Goal: Communication & Community: Answer question/provide support

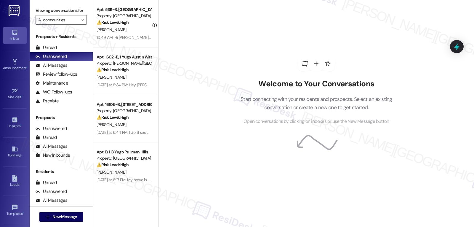
click at [74, 31] on div "Viewing conversations for All communities " at bounding box center [61, 15] width 63 height 31
click at [81, 22] on icon "" at bounding box center [82, 19] width 3 height 5
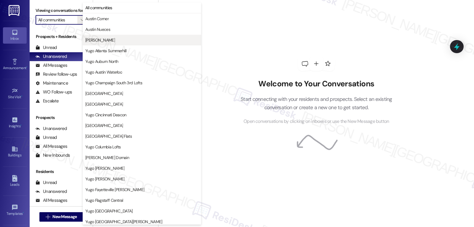
click at [103, 44] on button "[PERSON_NAME]" at bounding box center [142, 40] width 119 height 11
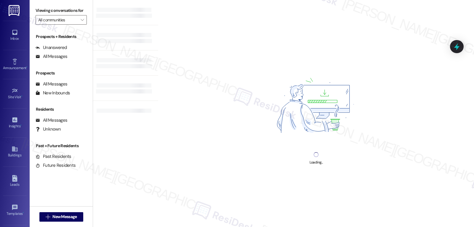
type input "[PERSON_NAME]"
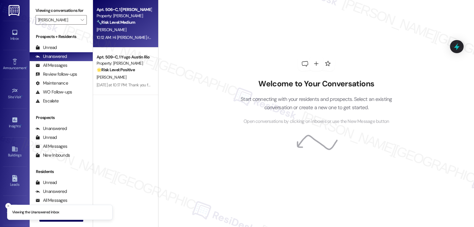
click at [133, 35] on div "10:12 AM: Hi Austin Rio residents, Just a quick heads up—there will be some fil…" at bounding box center [302, 37] width 411 height 5
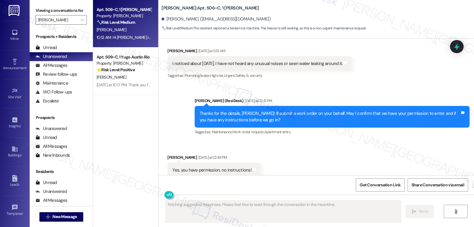
scroll to position [1005, 0]
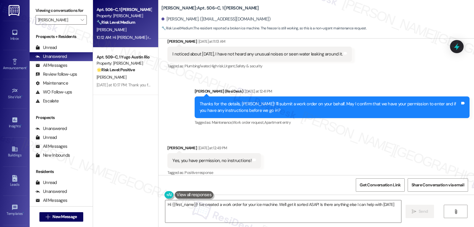
type textarea "Hi {{first_name}}! I've created a work order for your ice machine. We'll get it…"
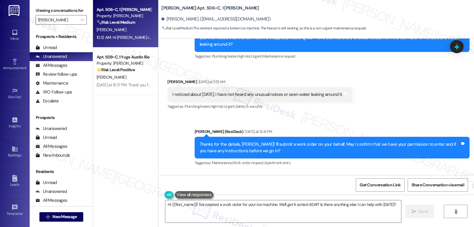
scroll to position [1122, 0]
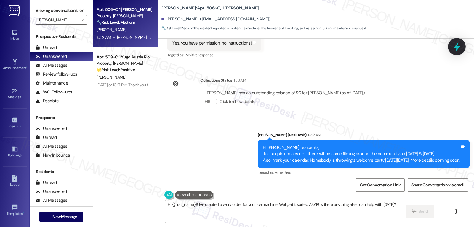
click at [457, 49] on icon at bounding box center [456, 46] width 7 height 9
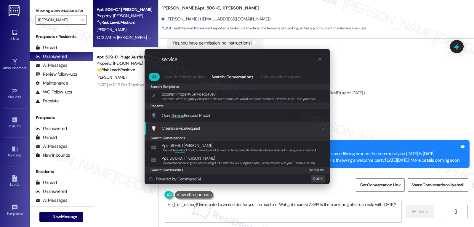
type input "service"
click at [205, 125] on div "Create Service Request Add shortcut" at bounding box center [237, 128] width 173 height 7
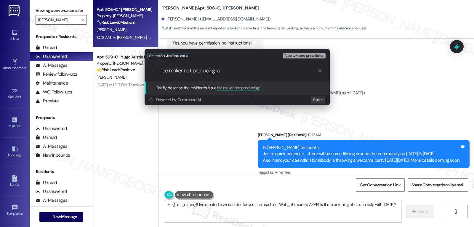
type input "ice maker not producing ice"
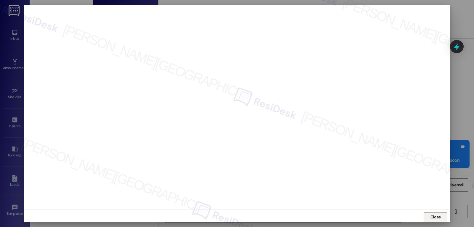
click at [436, 213] on span "Close" at bounding box center [435, 217] width 13 height 9
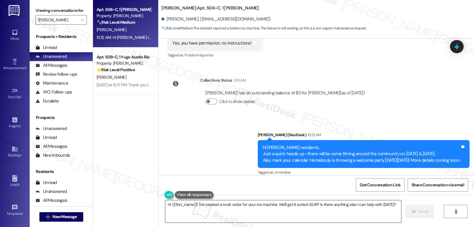
click at [250, 213] on textarea "Hi {{first_name}}! I've created a work order for your ice machine. We'll get it…" at bounding box center [283, 211] width 236 height 22
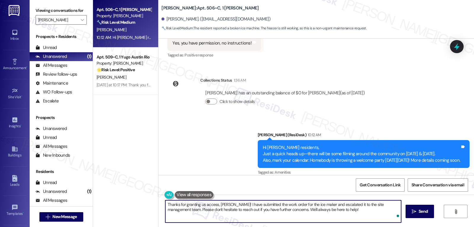
type textarea "Thanks for granting us access, Morgan! I have submitted the work order for the …"
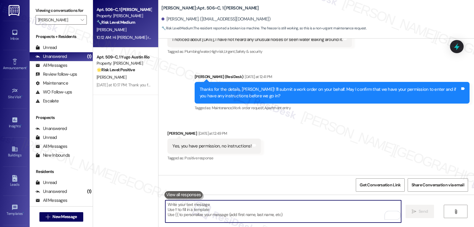
scroll to position [1005, 0]
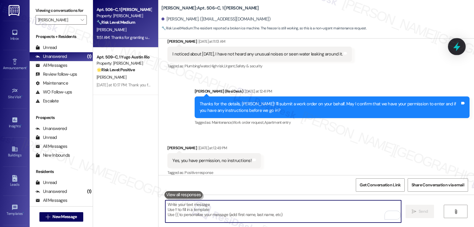
click at [461, 48] on div at bounding box center [457, 46] width 18 height 17
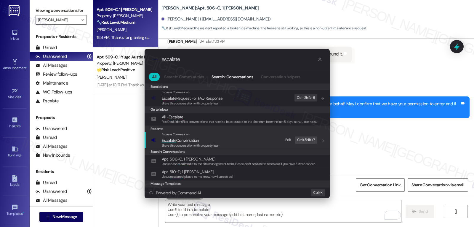
type input "escalate"
click at [195, 140] on span "Escalate Conversation" at bounding box center [180, 140] width 37 height 5
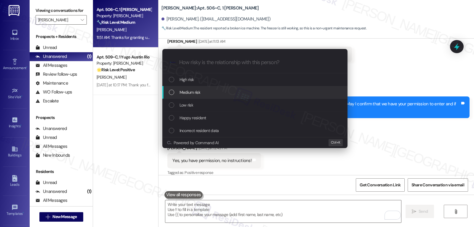
click at [205, 89] on div "Medium risk" at bounding box center [255, 92] width 173 height 7
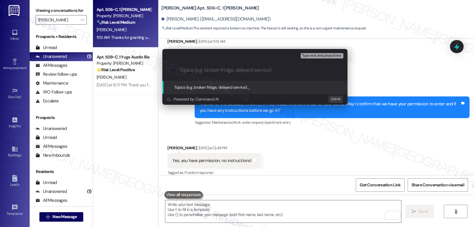
paste input "15560757"
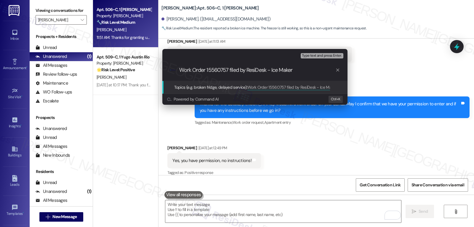
type input "Work Order 15560757 filed by ResiDesk - Ice Maker"
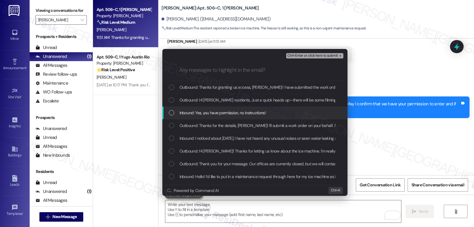
click at [210, 115] on span "Inbound: Yes, you have permission, no instructions!" at bounding box center [223, 112] width 86 height 7
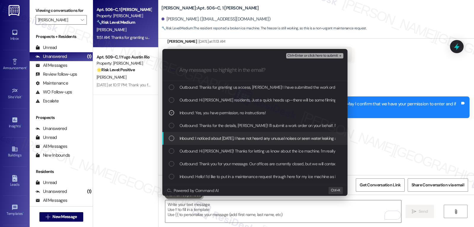
click at [213, 142] on div "Inbound: I noticed about 2 weeks ago, I have not heard any unusual noises or se…" at bounding box center [254, 138] width 185 height 13
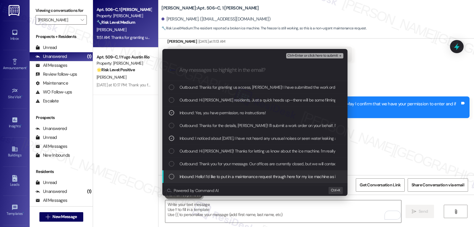
click at [217, 177] on span "Inbound: Hello! I’d like to put in a maintenance request through here for my ic…" at bounding box center [368, 176] width 377 height 7
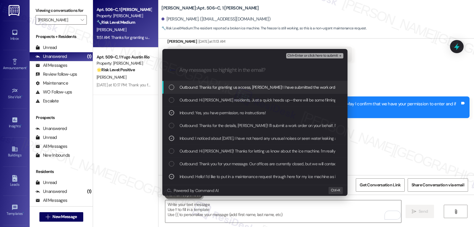
click at [314, 57] on span "Ctrl+Enter or click here to submit" at bounding box center [312, 56] width 51 height 4
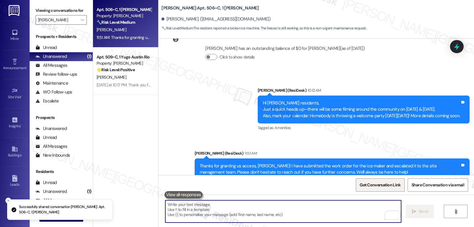
scroll to position [1179, 0]
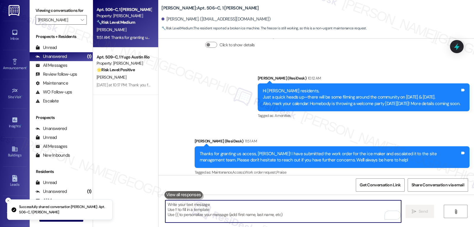
click at [123, 82] on div "Yesterday at 10:17 PM: Thank you for your message. Our offices are currently cl…" at bounding box center [278, 84] width 363 height 5
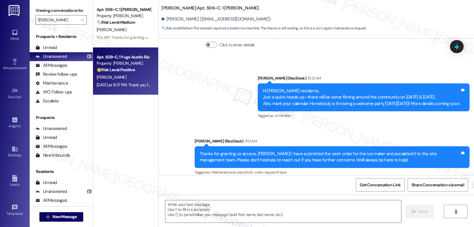
type textarea "Fetching suggested responses. Please feel free to read through the conversation…"
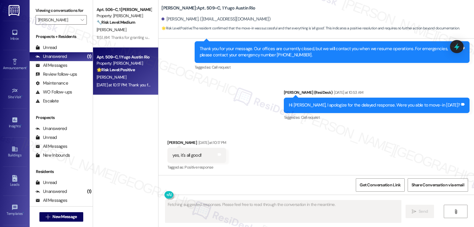
scroll to position [878, 0]
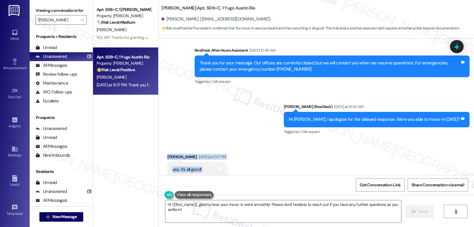
drag, startPoint x: 162, startPoint y: 145, endPoint x: 287, endPoint y: 168, distance: 127.7
click at [206, 159] on div "Received via SMS Alyson Tran Yesterday at 10:17 PM yes, it's all good! Tags and…" at bounding box center [197, 169] width 68 height 41
click at [269, 213] on textarea "Hi {{first_name}}, glad to hear your move-in went smoothly! Please don't hesita…" at bounding box center [283, 211] width 236 height 22
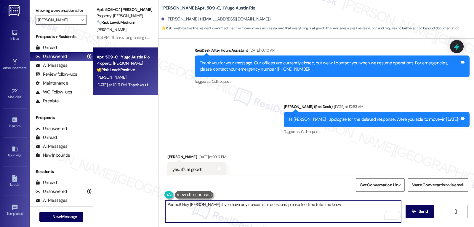
click at [325, 206] on textarea "Perfect! Hey Alyson, if you have any concerns or questions, please feel free to…" at bounding box center [283, 211] width 236 height 22
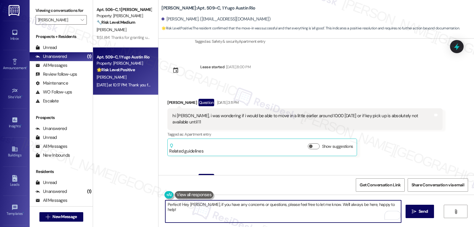
scroll to position [937, 0]
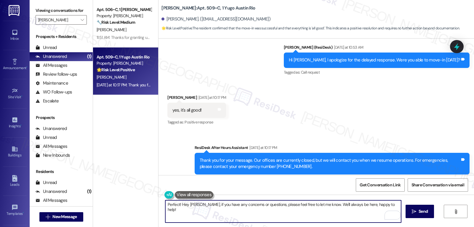
click at [394, 205] on textarea "Perfect! Hey Alyson, if you have any concerns or questions, please feel free to…" at bounding box center [283, 211] width 236 height 22
type textarea "Perfect! Hey Alyson, if you have any concerns or questions, please feel free to…"
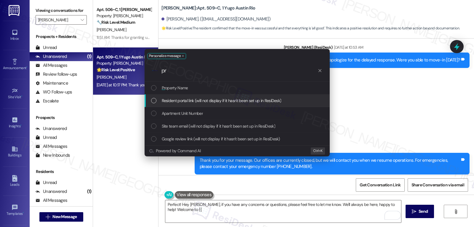
type input "pr"
click at [180, 94] on div "Resident portal link (will not display if it hasn't been set up in ResiDesk)" at bounding box center [237, 100] width 185 height 13
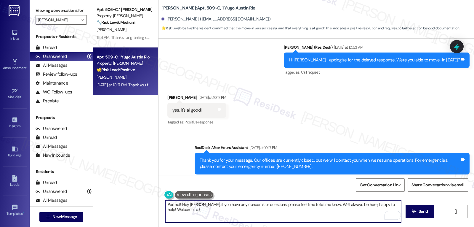
type textarea "Perfect! Hey Alyson, if you have any concerns or questions, please feel free to…"
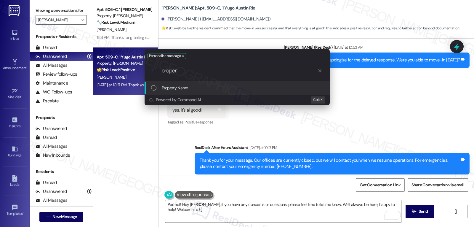
type input "propert"
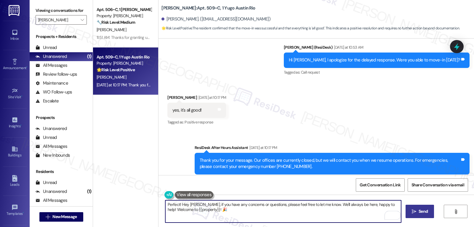
type textarea "Perfect! Hey Alyson, if you have any concerns or questions, please feel free to…"
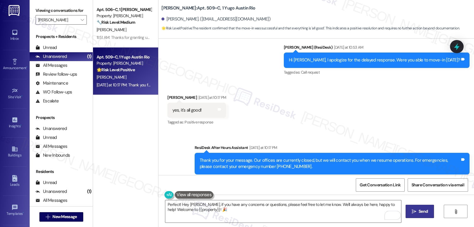
click at [411, 218] on button " Send" at bounding box center [420, 211] width 29 height 13
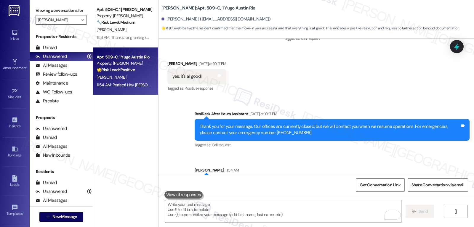
scroll to position [985, 0]
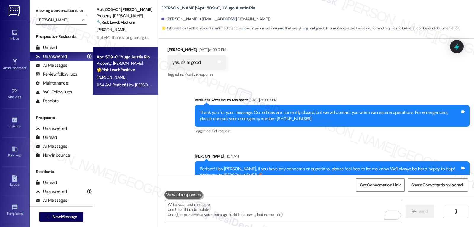
click at [83, 20] on div "Viewing conversations for Austin Rio " at bounding box center [61, 15] width 63 height 31
click at [80, 25] on span "" at bounding box center [82, 19] width 6 height 9
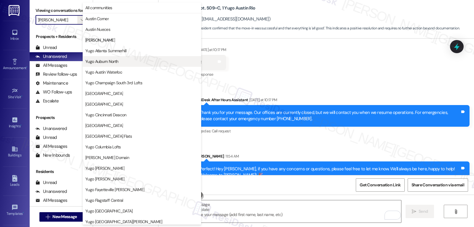
click at [117, 61] on span "Yugo Auburn North" at bounding box center [101, 61] width 33 height 6
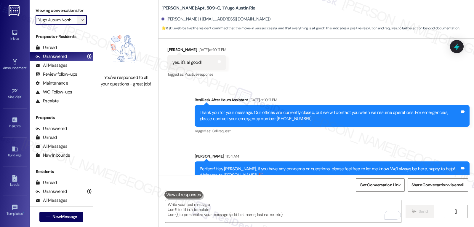
click at [81, 22] on icon "" at bounding box center [82, 19] width 3 height 5
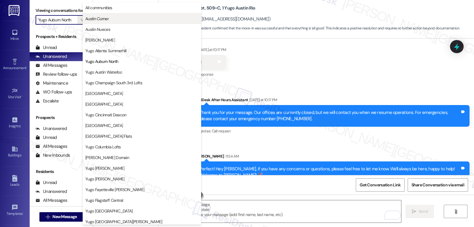
click at [101, 22] on button "Austin Corner" at bounding box center [142, 18] width 119 height 11
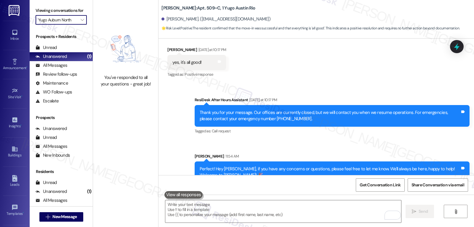
type input "Austin Corner"
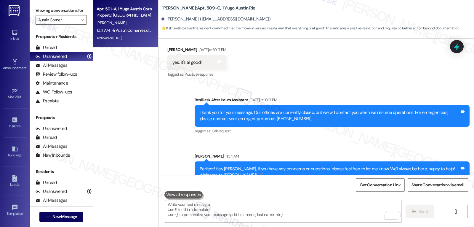
click at [134, 24] on div "E. Schmidt" at bounding box center [124, 22] width 56 height 7
type textarea "Fetching suggested responses. Please feel free to read through the conversation…"
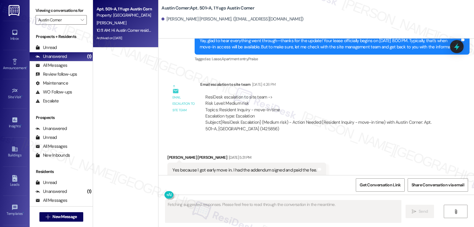
scroll to position [839, 0]
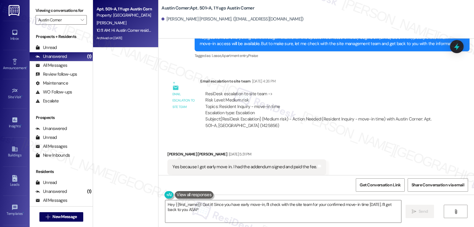
type textarea "Hey {{first_name}}! Got it! Since you have early move-in, I'll check with the s…"
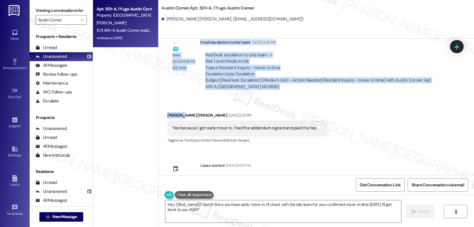
scroll to position [874, 0]
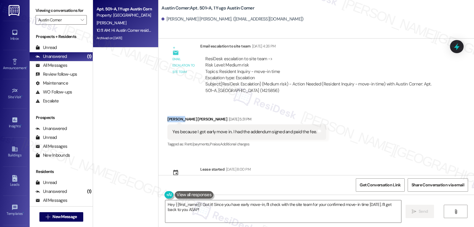
drag, startPoint x: 177, startPoint y: 42, endPoint x: 157, endPoint y: 105, distance: 66.3
click at [159, 105] on div "Received via SMS Eveleigh Schmidt Aug 07, 2025 at 5:31 PM Yes because I got ear…" at bounding box center [317, 128] width 316 height 50
click at [81, 22] on icon "" at bounding box center [82, 19] width 3 height 5
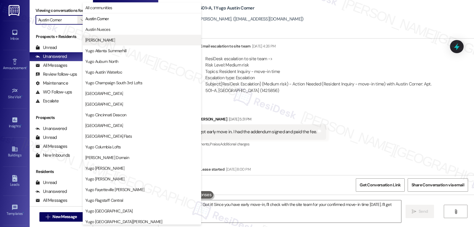
click at [116, 41] on span "[PERSON_NAME]" at bounding box center [141, 40] width 113 height 6
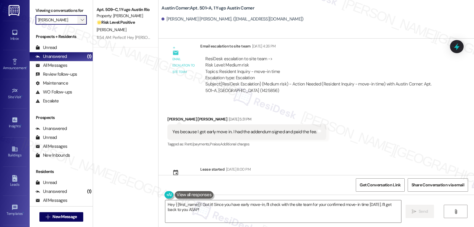
click at [81, 22] on icon "" at bounding box center [82, 19] width 3 height 5
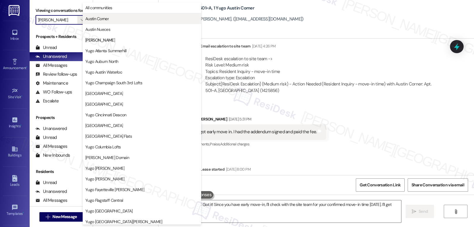
click at [125, 22] on button "Austin Corner" at bounding box center [142, 18] width 119 height 11
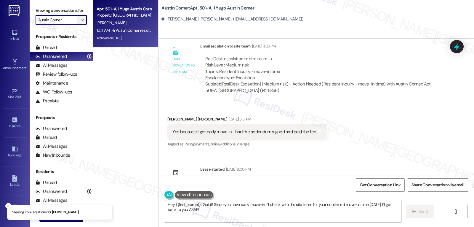
click at [77, 25] on button "" at bounding box center [81, 19] width 9 height 9
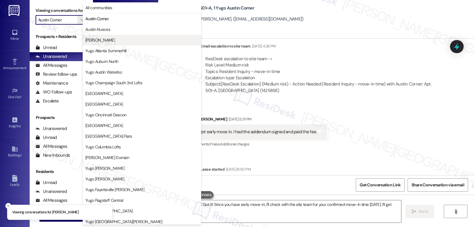
click at [109, 41] on span "[PERSON_NAME]" at bounding box center [141, 40] width 113 height 6
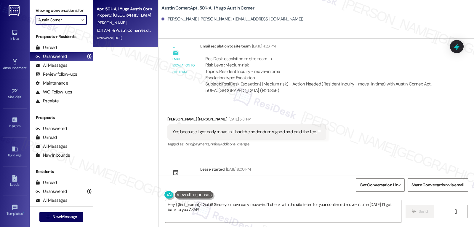
type input "[PERSON_NAME]"
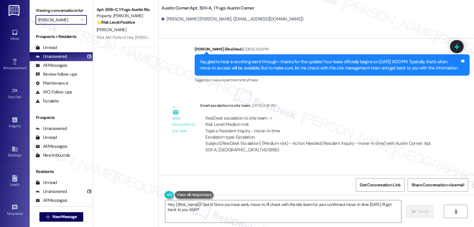
scroll to position [755, 0]
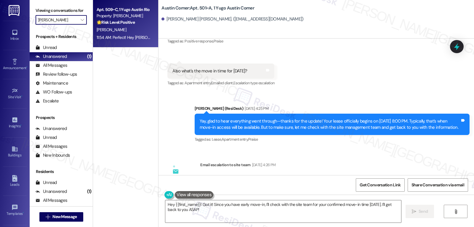
click at [132, 29] on div "A. Tran" at bounding box center [124, 29] width 56 height 7
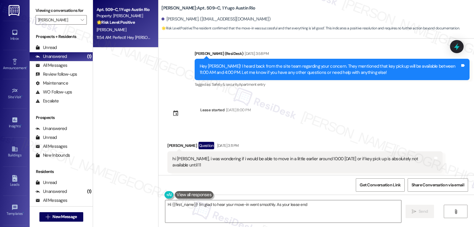
scroll to position [584, 0]
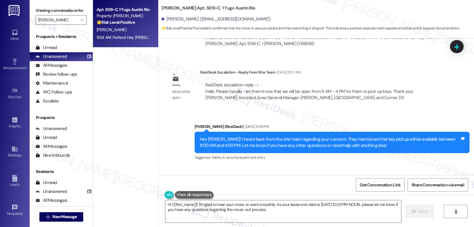
type textarea "Hi {{first_name}}! I'm glad to hear your move-in went smoothly. As your lease e…"
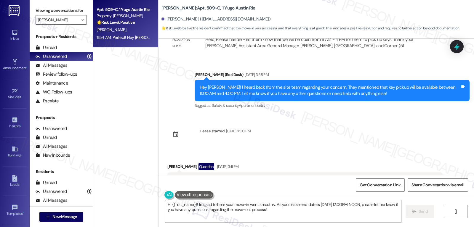
scroll to position [644, 0]
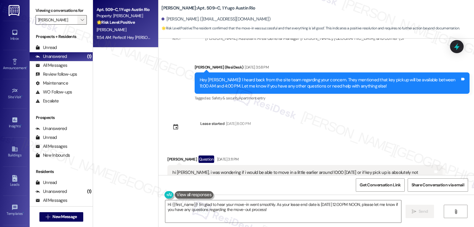
click at [79, 25] on span "" at bounding box center [82, 19] width 6 height 9
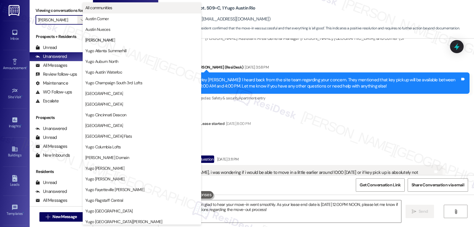
click at [116, 11] on button "All communities" at bounding box center [142, 7] width 119 height 11
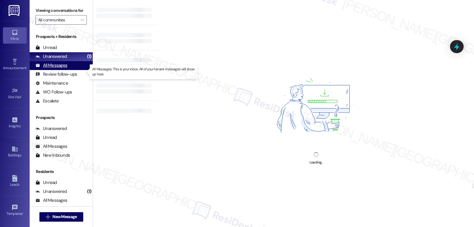
click at [58, 68] on div "All Messages" at bounding box center [52, 65] width 32 height 6
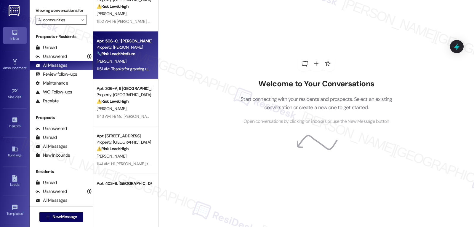
scroll to position [119, 0]
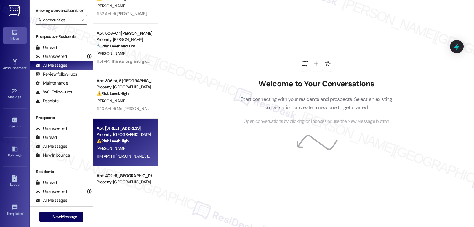
click at [123, 146] on div "R. Kirk" at bounding box center [124, 148] width 56 height 7
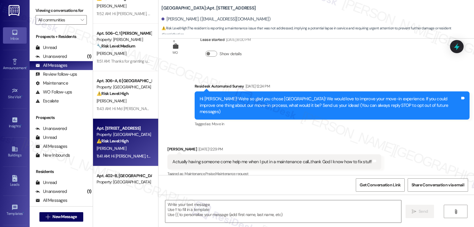
scroll to position [21, 0]
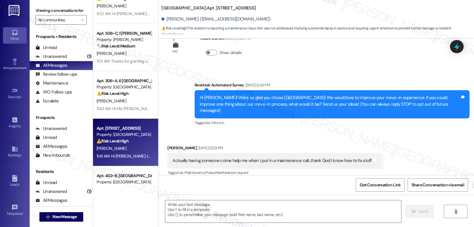
type textarea "Fetching suggested responses. Please feel free to read through the conversation…"
drag, startPoint x: 193, startPoint y: 98, endPoint x: 457, endPoint y: 106, distance: 263.9
click at [457, 106] on div "Hi Raven! We're so glad you chose Yugo Starkville Campus Common! We would love …" at bounding box center [332, 104] width 275 height 28
click at [275, 100] on div "Hi Raven! We're so glad you chose Yugo Starkville Campus Common! We would love …" at bounding box center [330, 104] width 261 height 19
drag, startPoint x: 207, startPoint y: 100, endPoint x: 453, endPoint y: 108, distance: 246.1
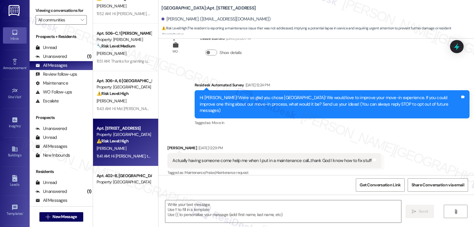
click at [453, 108] on div "Hi Raven! We're so glad you chose Yugo Starkville Campus Common! We would love …" at bounding box center [332, 104] width 275 height 28
copy div "Hi Raven! We're so glad you chose Yugo Starkville Campus Common! We would love …"
click at [79, 25] on span "" at bounding box center [82, 19] width 6 height 9
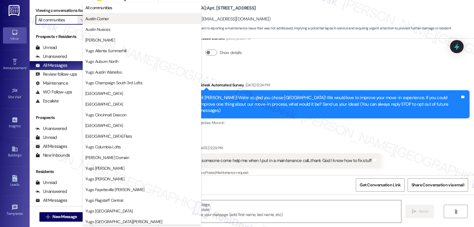
click at [118, 23] on button "Austin Corner" at bounding box center [142, 18] width 119 height 11
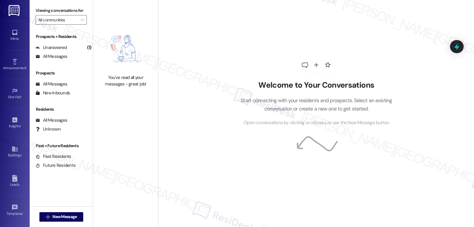
type input "Austin Corner"
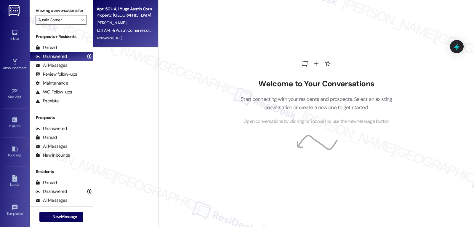
click at [130, 24] on div "E. Schmidt" at bounding box center [124, 22] width 56 height 7
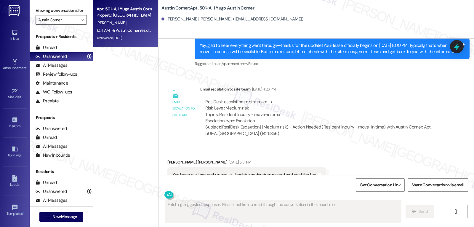
scroll to position [839, 0]
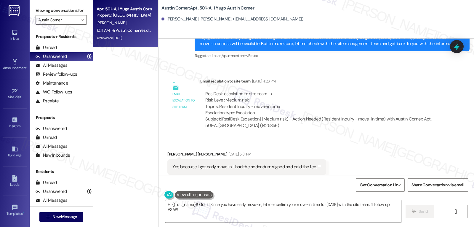
click at [202, 210] on textarea "Hi {{first_name}}! Got it! Since you have early move-in, let me confirm your mo…" at bounding box center [283, 211] width 236 height 22
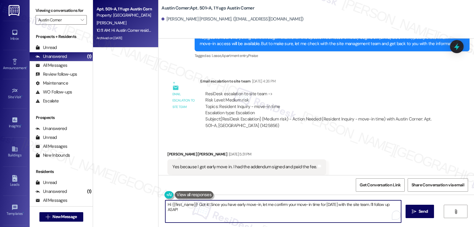
paste textarea "Raven! 🌟 We’re so excited to have you at Yugo Starkville Campus Common and hope…"
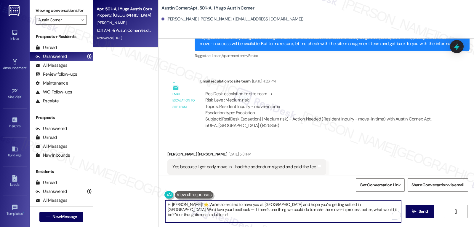
click at [175, 205] on textarea "Hi Raven! 🌟 We’re so excited to have you at Yugo Starkville Campus Common and h…" at bounding box center [283, 211] width 236 height 22
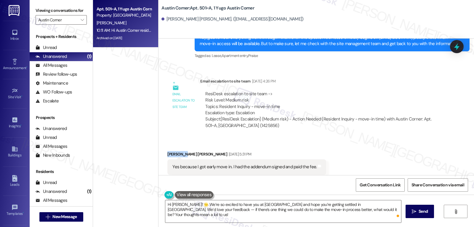
drag, startPoint x: 178, startPoint y: 141, endPoint x: 164, endPoint y: 142, distance: 14.2
click at [167, 151] on div "Eveleigh Schmidt Aug 07, 2025 at 5:31 PM" at bounding box center [246, 155] width 159 height 8
copy div "Eveleigh"
click at [173, 204] on textarea "Hi Raven! 🌟 We’re so excited to have you at Yugo Starkville Campus Common and h…" at bounding box center [283, 211] width 236 height 22
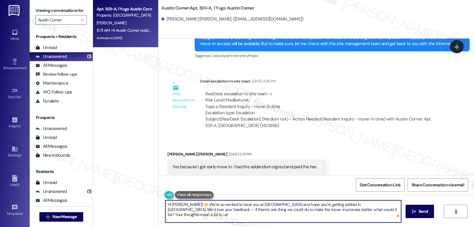
click at [173, 204] on textarea "Hi Raven! 🌟 We’re so excited to have you at Yugo Starkville Campus Common and h…" at bounding box center [283, 211] width 236 height 22
paste textarea "Eveleigh"
drag, startPoint x: 245, startPoint y: 203, endPoint x: 301, endPoint y: 204, distance: 56.3
click at [301, 204] on textarea "Hi Eveleigh! 🌟 We’re so excited to have you at Yugo Starkville Campus Common an…" at bounding box center [283, 211] width 236 height 22
click at [381, 204] on textarea "Hi Eveleigh! 🌟 We’re so excited to have you at Austin Corner and hope you’re ge…" at bounding box center [283, 211] width 236 height 22
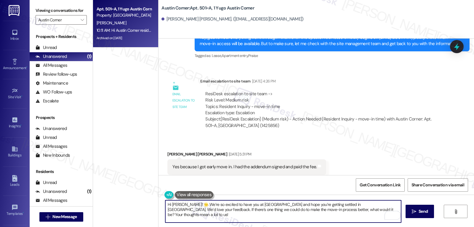
click at [355, 213] on textarea "Hi Eveleigh! 🌟 We’re so excited to have you at Austin Corner and hope you’re ge…" at bounding box center [283, 211] width 236 height 22
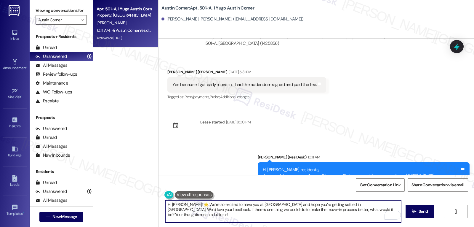
scroll to position [937, 0]
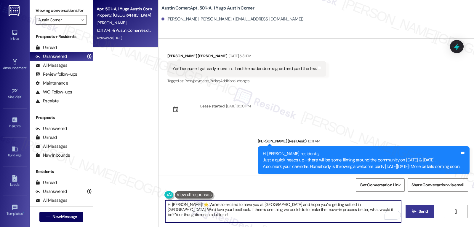
type textarea "Hi Eveleigh! 🌟 We’re so excited to have you at Austin Corner and hope you’re ge…"
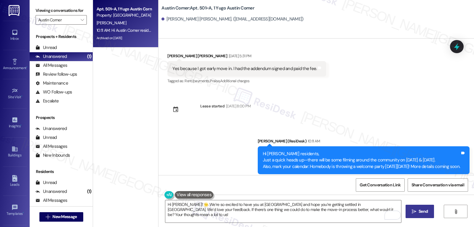
click at [415, 207] on button " Send" at bounding box center [420, 211] width 29 height 13
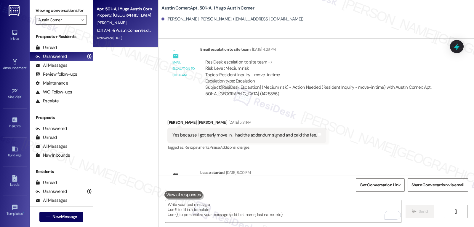
scroll to position [839, 0]
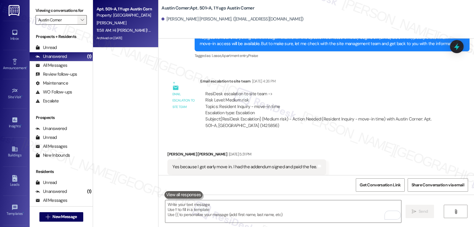
click at [81, 22] on icon "" at bounding box center [82, 19] width 3 height 5
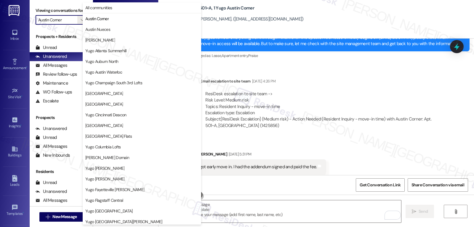
click at [355, 116] on div "Subject: [ResiDesk Escalation] (Medium risk) - Action Needed (Resident Inquiry …" at bounding box center [321, 122] width 232 height 13
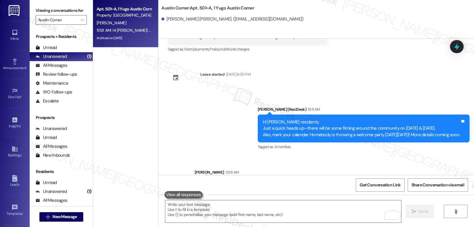
scroll to position [985, 0]
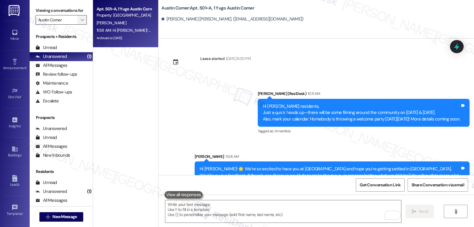
click at [81, 22] on icon "" at bounding box center [82, 19] width 3 height 5
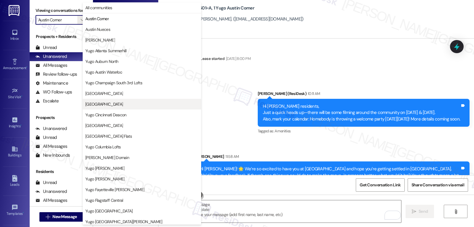
click at [115, 101] on span "[GEOGRAPHIC_DATA]" at bounding box center [104, 104] width 38 height 6
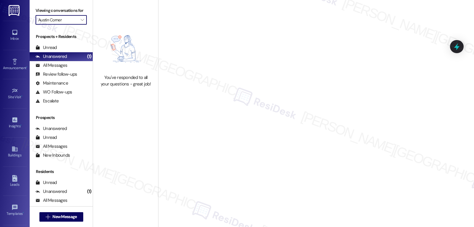
type input "[GEOGRAPHIC_DATA]"
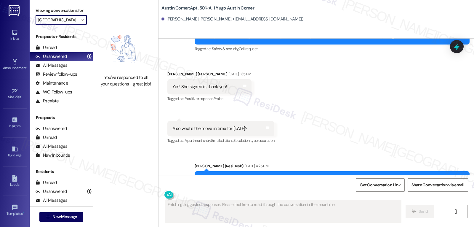
scroll to position [839, 0]
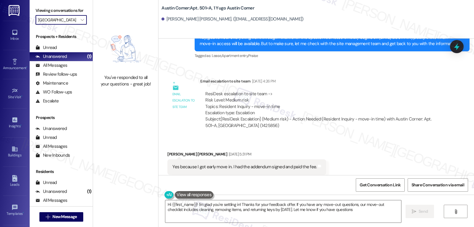
type textarea "Hi {{first_name}}! I'm glad you're settling in! Thanks for your feedback offer.…"
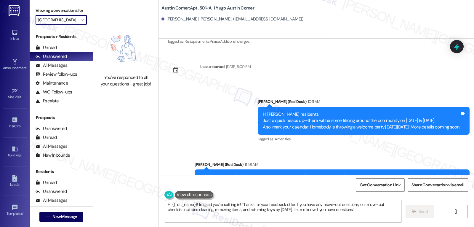
scroll to position [993, 0]
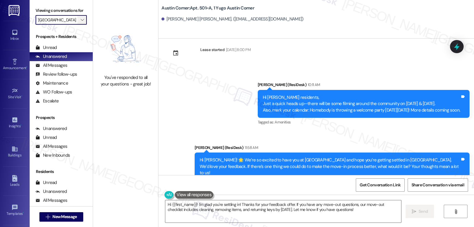
click at [82, 25] on button "" at bounding box center [81, 19] width 9 height 9
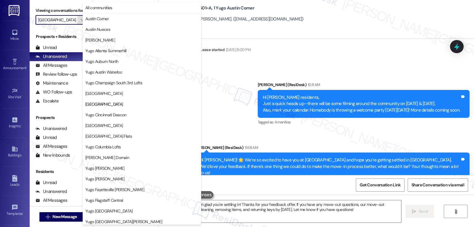
scroll to position [96, 0]
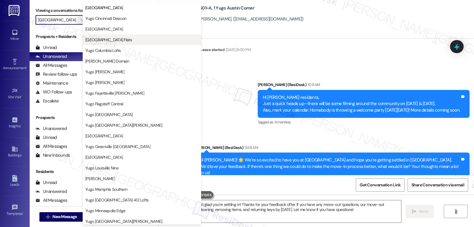
click at [118, 42] on span "[GEOGRAPHIC_DATA] Flats" at bounding box center [108, 40] width 47 height 6
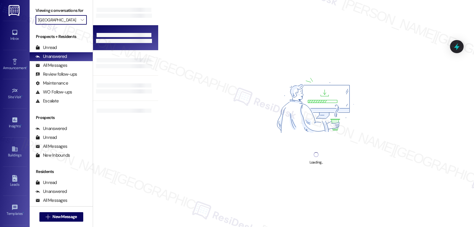
type input "[GEOGRAPHIC_DATA] Flats"
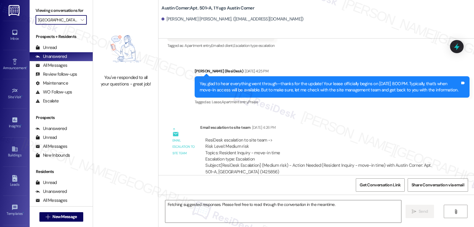
scroll to position [839, 0]
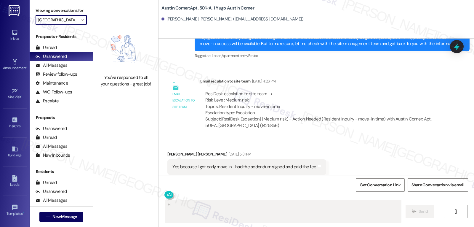
click at [77, 25] on button "" at bounding box center [81, 19] width 9 height 9
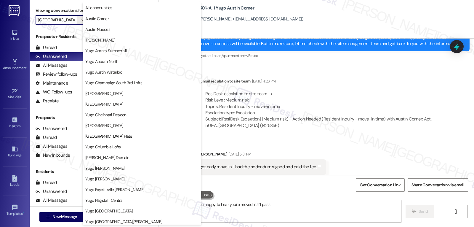
scroll to position [96, 0]
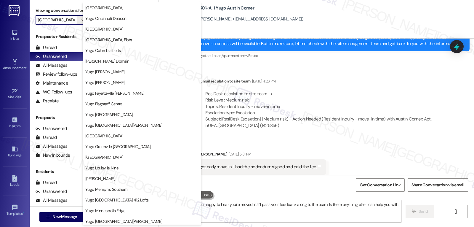
type textarea "Hi {{first_name}}! I'm happy to hear you're moved in! I'll pass your feedback a…"
click at [132, 52] on span "Yugo Columbia Lofts" at bounding box center [141, 50] width 113 height 6
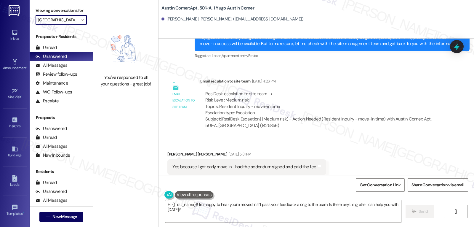
type input "Yugo Columbia Lofts"
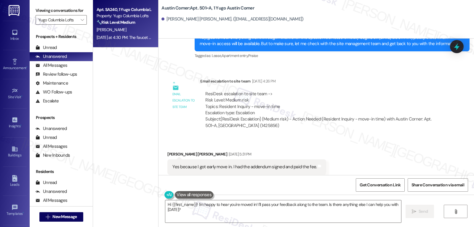
click at [142, 36] on div "Yesterday at 4:30 PM: The faucet still runs a bit when the shower is turned on …" at bounding box center [160, 37] width 127 height 5
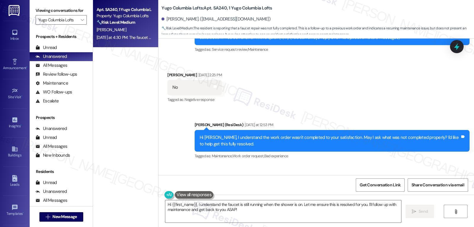
scroll to position [128, 0]
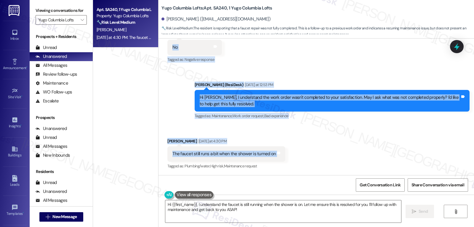
drag, startPoint x: 191, startPoint y: 98, endPoint x: 274, endPoint y: 153, distance: 99.9
click at [274, 153] on div "WO Lease started Jul 14, 2025 at 8:00 PM Show details Survey, sent via SMS Resi…" at bounding box center [317, 107] width 316 height 136
copy div "Residesk Automated Survey Aug 22, 2025 at 12:32 PM Hi Violette! I'm checking in…"
click at [304, 207] on textarea "Hi {{first_name}}, I understand the faucet is still running when the shower is …" at bounding box center [283, 211] width 236 height 22
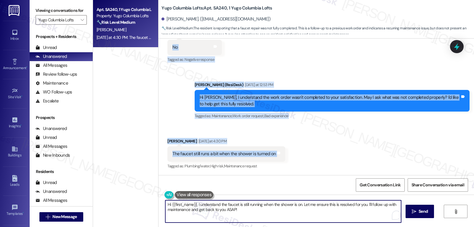
paste textarea "Thanks for letting us know, Violette! We’re sorry to hear the faucet is still r…"
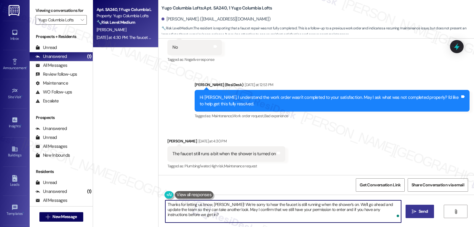
type textarea "Thanks for letting us know, [PERSON_NAME]! We’re sorry to hear the faucet is st…"
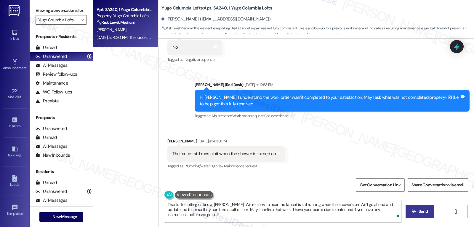
click at [423, 215] on button " Send" at bounding box center [420, 211] width 29 height 13
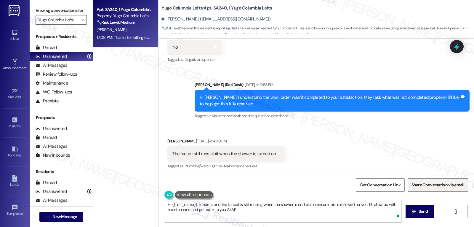
type textarea "Hi {{first_name}}, I understand the faucet is still running when the shower is …"
click at [322, 142] on div "Received via SMS Violette Bachtel Yesterday at 4:30 PM The faucet still runs a …" at bounding box center [317, 149] width 316 height 50
click at [81, 22] on icon "" at bounding box center [82, 19] width 3 height 5
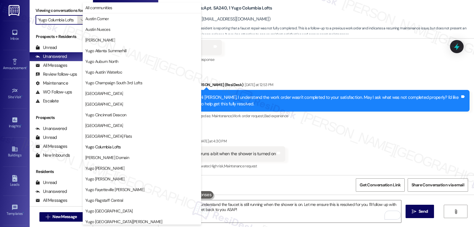
scroll to position [96, 0]
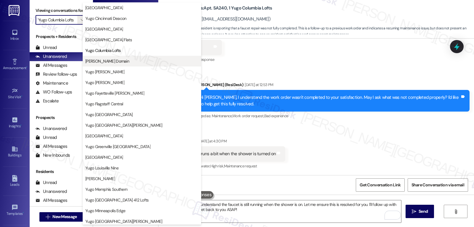
click at [120, 64] on span "[PERSON_NAME] Domain" at bounding box center [107, 61] width 44 height 6
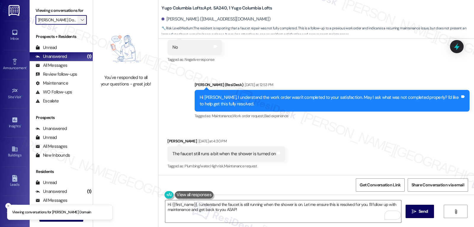
click at [81, 22] on icon "" at bounding box center [82, 19] width 3 height 5
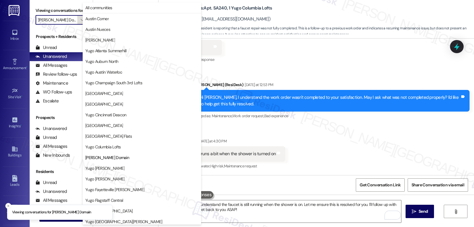
scroll to position [96, 0]
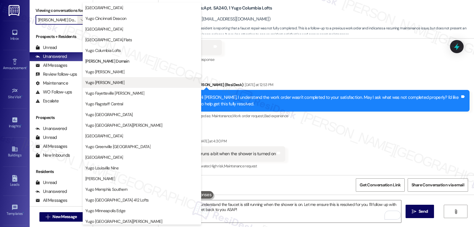
click at [104, 87] on button "Yugo [PERSON_NAME]" at bounding box center [142, 82] width 119 height 11
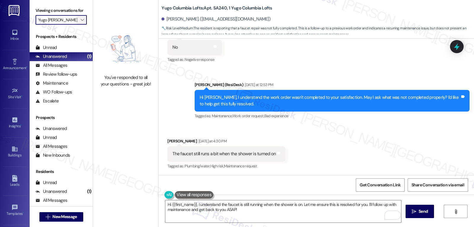
click at [81, 22] on icon "" at bounding box center [82, 19] width 3 height 5
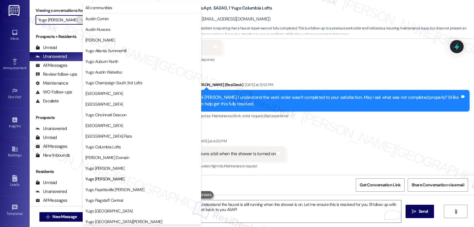
scroll to position [96, 0]
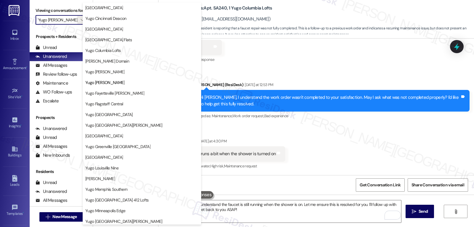
click at [107, 92] on span "Yugo Fayetteville [PERSON_NAME]" at bounding box center [114, 93] width 59 height 6
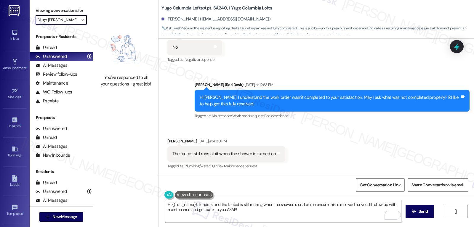
type input "Yugo Fayetteville [PERSON_NAME]"
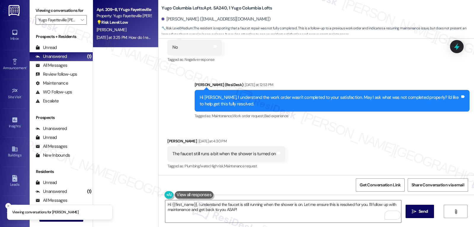
click at [114, 35] on div "Yesterday at 3:25 PM: How do I receive the 250 dollar gift card for new residen…" at bounding box center [162, 37] width 130 height 5
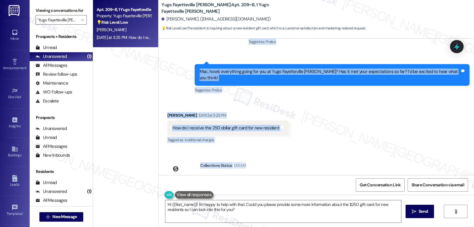
scroll to position [274, 0]
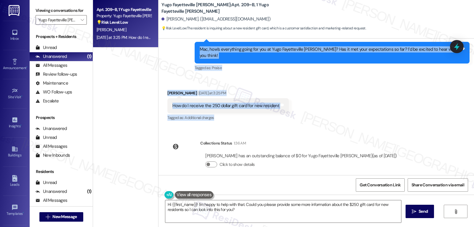
drag, startPoint x: 164, startPoint y: 62, endPoint x: 297, endPoint y: 108, distance: 141.3
click at [297, 108] on div "WO Opened request: Bathroom ca... Aug 27, 2023 at 5:14 PM Status : New Show det…" at bounding box center [317, 107] width 316 height 136
copy div "Mac Acevedo Aug 22, 2025 at 1:45 PM Y Tags and notes Tagged as: Positive respon…"
click at [253, 210] on textarea "Hi {{first_name}}! I'm happy to help with that. Could you please provide some m…" at bounding box center [283, 211] width 236 height 22
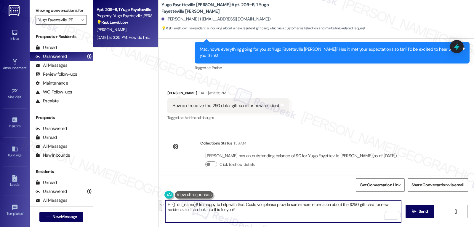
drag, startPoint x: 244, startPoint y: 206, endPoint x: 352, endPoint y: 241, distance: 113.7
click at [352, 226] on html "Inbox Go to Inbox Announcement • Send A Text Announcement Site Visit • Go to Si…" at bounding box center [237, 113] width 474 height 227
type textarea "Hi {{first_name}}! I'm happy to help with that. Let me check this with the site…"
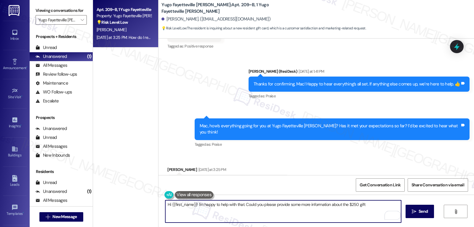
scroll to position [169, 0]
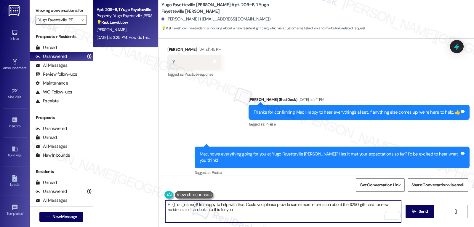
type textarea "Hi {{first_name}}! I'm happy to help with that. Could you please provide some m…"
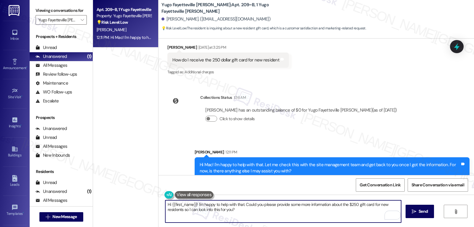
scroll to position [322, 0]
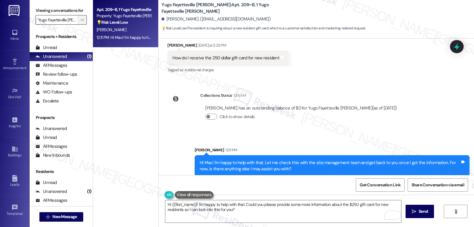
click at [81, 22] on icon "" at bounding box center [82, 19] width 3 height 5
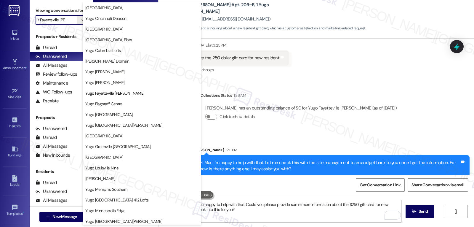
scroll to position [0, 0]
click at [115, 125] on span "Yugo [GEOGRAPHIC_DATA][PERSON_NAME]" at bounding box center [123, 125] width 77 height 6
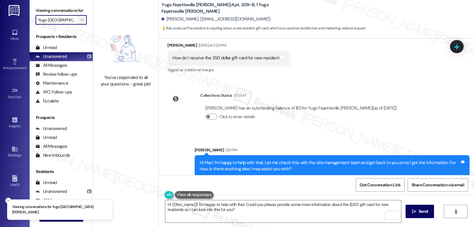
click at [81, 22] on icon "" at bounding box center [82, 19] width 3 height 5
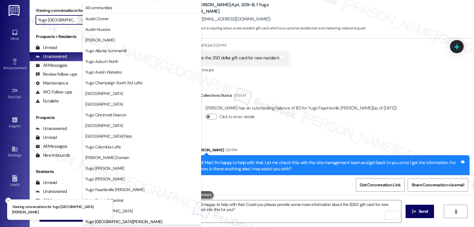
scroll to position [203, 0]
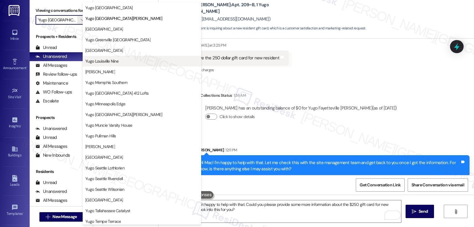
click at [118, 61] on span "Yugo Louisville Nine" at bounding box center [101, 61] width 33 height 6
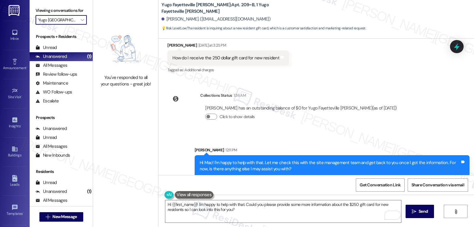
type input "Yugo Louisville Nine"
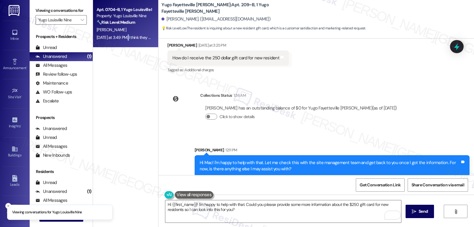
click at [124, 40] on div "[DATE] at 3:49 PM: I think they may have come to check my Roomates frame, hers …" at bounding box center [124, 37] width 56 height 7
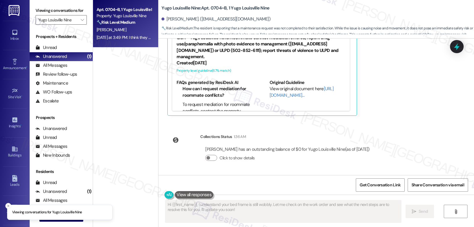
scroll to position [232, 0]
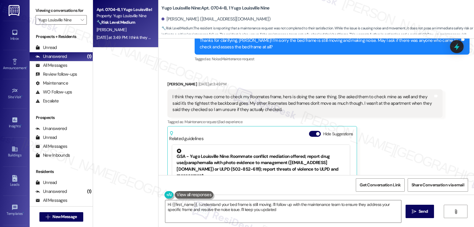
type textarea "Hi {{first_name}}, I understand your bed frame is still moving. I'll follow up …"
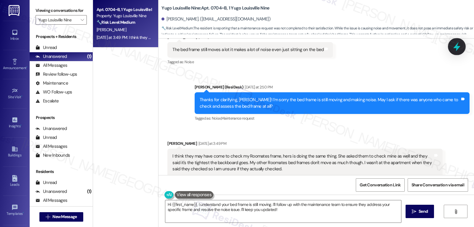
click at [463, 45] on div at bounding box center [457, 46] width 18 height 17
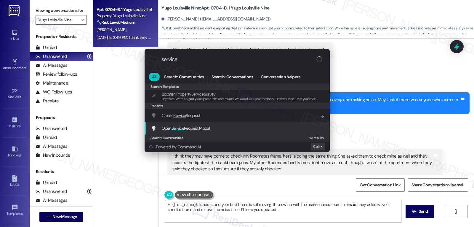
type input "service"
click at [168, 131] on span "Open Service Request Modal" at bounding box center [186, 128] width 48 height 7
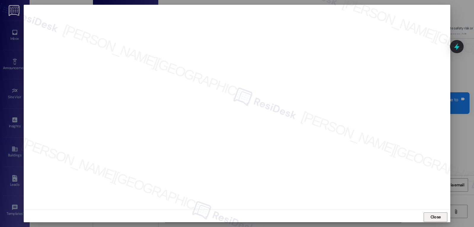
click at [435, 218] on span "Close" at bounding box center [436, 217] width 10 height 6
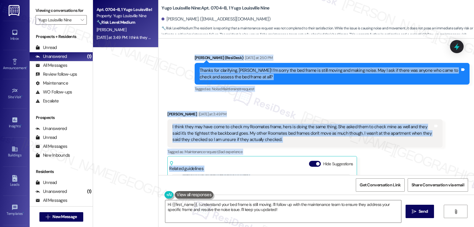
scroll to position [327, 0]
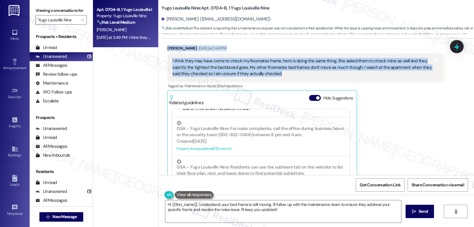
drag, startPoint x: 190, startPoint y: 87, endPoint x: 337, endPoint y: 81, distance: 147.1
click at [337, 81] on div "WO Lease started [DATE] 8:00 PM Show details Survey, sent via SMS Residesk Auto…" at bounding box center [317, 107] width 316 height 136
copy div "Sarah (ResiDesk) Yesterday at 2:50 PM Thanks for clarifying, Anavi! I’m sorry t…"
click at [285, 210] on textarea "Hi {{first_name}}, I understand your bed frame is still moving. I'll follow up …" at bounding box center [283, 211] width 236 height 22
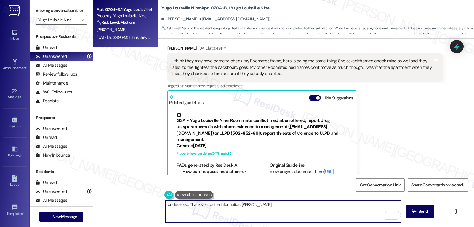
click at [267, 208] on textarea "Understood. Thank you for the information, Anavi." at bounding box center [283, 211] width 236 height 22
paste textarea "I’ll go ahead and request that maintenance returns to specifically assess your …"
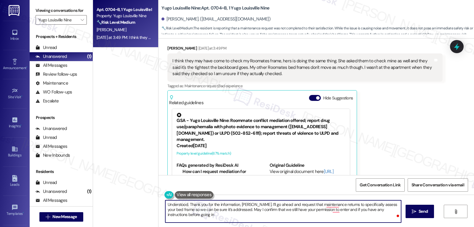
type textarea "Understood. Thank you for the information, Anavi. I’ll go ahead and request tha…"
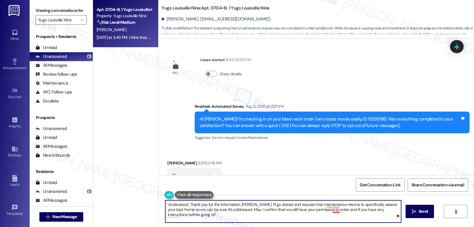
scroll to position [327, 0]
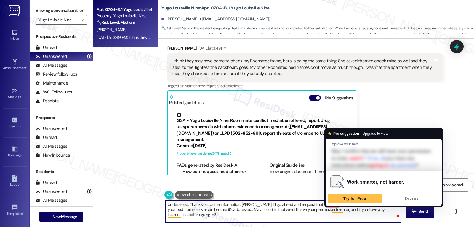
click at [311, 217] on textarea "Understood. Thank you for the information, [PERSON_NAME]. I’ll go ahead and req…" at bounding box center [283, 211] width 236 height 22
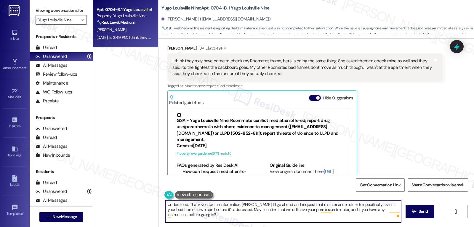
click at [309, 221] on textarea "Understood. Thank you for the information, [PERSON_NAME]. I’ll go ahead and req…" at bounding box center [283, 211] width 236 height 22
type textarea "Understood. Thank you for the information, [PERSON_NAME]. I’ll go ahead and req…"
click at [423, 213] on span "Send" at bounding box center [423, 211] width 9 height 6
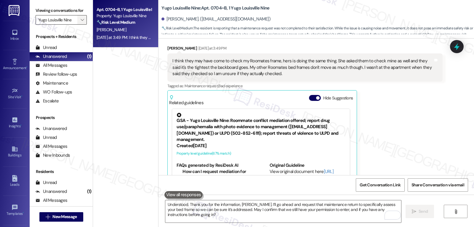
click at [79, 24] on span "" at bounding box center [82, 19] width 6 height 9
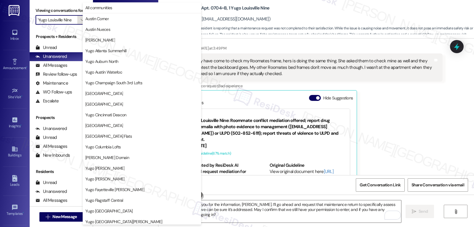
scroll to position [203, 0]
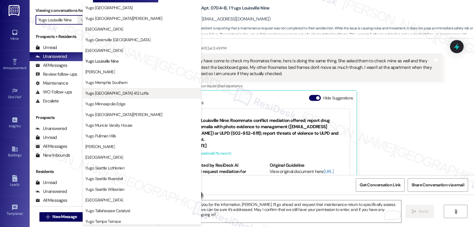
click at [111, 91] on span "Yugo [GEOGRAPHIC_DATA] 412 Lofts" at bounding box center [116, 93] width 63 height 6
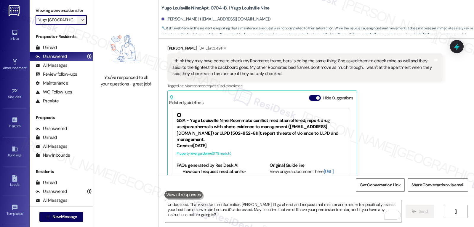
click at [79, 25] on span "" at bounding box center [82, 19] width 6 height 9
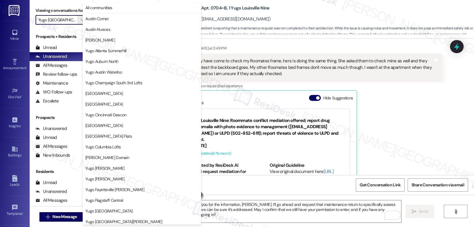
scroll to position [203, 0]
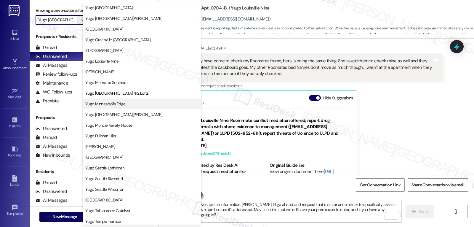
click at [111, 108] on button "Yugo Minneapolis Edge" at bounding box center [142, 103] width 119 height 11
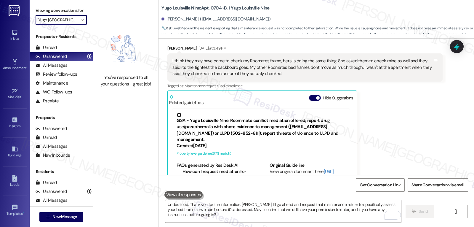
type input "Yugo Minneapolis Edge"
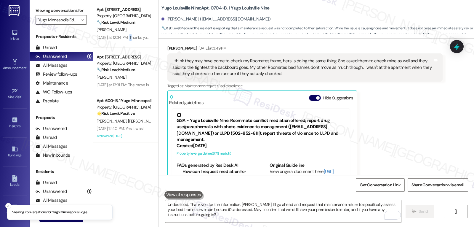
drag, startPoint x: 128, startPoint y: 43, endPoint x: 215, endPoint y: 78, distance: 93.2
click at [128, 43] on div "Apt. 401, 1 Yugo Minneapolis Edge Property: Yugo Minneapolis Edge 🔧 Risk Level:…" at bounding box center [125, 23] width 65 height 47
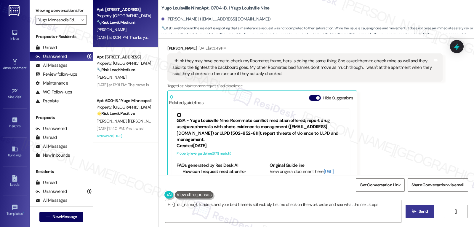
type textarea "Hi {{first_name}}, I understand your bed frame is still wobbly. Let me check on…"
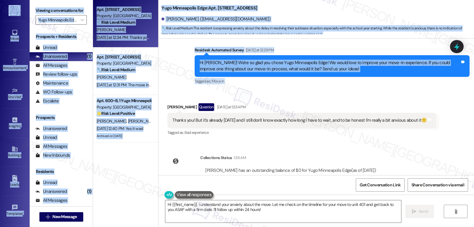
scroll to position [652, 0]
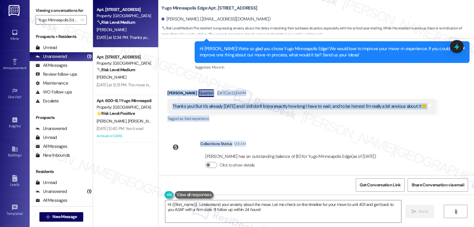
drag, startPoint x: 156, startPoint y: 146, endPoint x: 348, endPoint y: 130, distance: 193.0
click at [349, 133] on div "WO Opened request: The air con... Feb 03, 2025 at 5:33 PM Status : Completed Sh…" at bounding box center [317, 107] width 316 height 136
click at [270, 125] on div "Received via SMS Chenxi Zhao Question Yesterday at 12:34 PM Thanks you! But it'…" at bounding box center [302, 106] width 278 height 42
drag, startPoint x: 162, startPoint y: 94, endPoint x: 427, endPoint y: 112, distance: 265.0
click at [427, 112] on div "Received via SMS Chenxi Zhao Question Yesterday at 12:34 PM Thanks you! But it'…" at bounding box center [302, 106] width 278 height 42
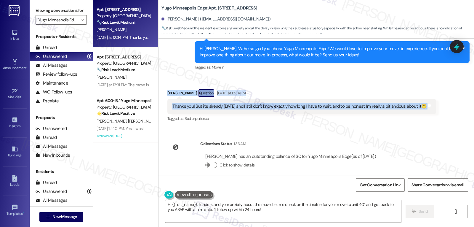
copy div "Chenxi Zhao Question Yesterday at 12:34 PM Thanks you! But it's already Monday …"
click at [252, 202] on textarea "Hi {{first_name}}, I understand your anxiety about the move. Let me check on th…" at bounding box center [283, 211] width 236 height 22
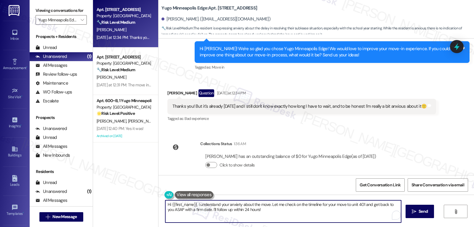
paste textarea "Totally understand, Chenxi—and I’m really sorry for the wait. I know it’s frust…"
click at [211, 207] on textarea "Totally understand, Chenxi—and I’m really sorry for the wait. I know it’s frust…" at bounding box center [283, 211] width 236 height 22
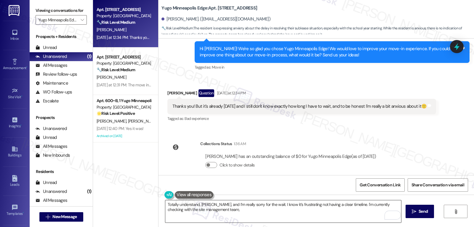
click at [213, 210] on textarea "Totally understand, Chenxi, and I’m really sorry for the wait. I know it’s frus…" at bounding box center [283, 211] width 236 height 22
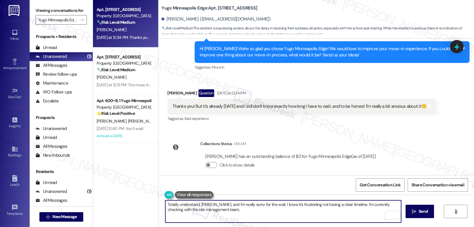
paste textarea "for an update and let you know as soon as I hear back."
click at [314, 215] on textarea "Totally understand, Chenxi, and I’m really sorry for the wait. I know it’s frus…" at bounding box center [283, 211] width 236 height 22
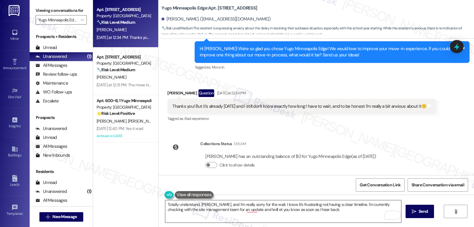
click at [321, 211] on textarea "Totally understand, Chenxi, and I’m really sorry for the wait. I know it’s frus…" at bounding box center [283, 211] width 236 height 22
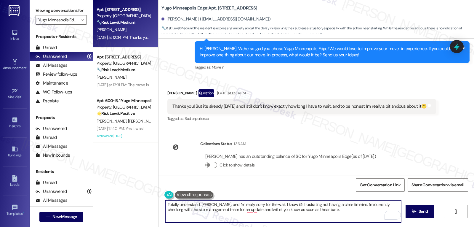
paste textarea "Hang in there—we haven’t forgotten about you! 💙"
click at [332, 210] on textarea "Totally understand, Chenxi, and I’m really sorry for the wait. I know it’s frus…" at bounding box center [283, 211] width 236 height 22
type textarea "Totally understand, Chenxi, and I’m really sorry for the wait. I know it’s frus…"
click at [421, 212] on span "Send" at bounding box center [423, 211] width 9 height 6
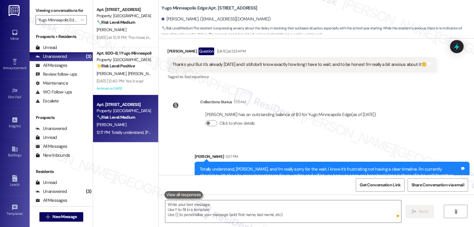
scroll to position [707, 0]
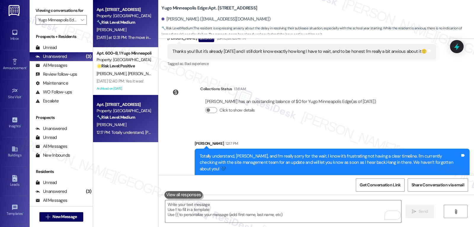
click at [120, 34] on div "Yesterday at 12:31 PM: The move in inspection was painful to fill out and reloa…" at bounding box center [124, 37] width 56 height 7
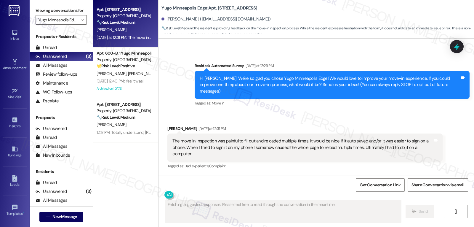
scroll to position [16, 0]
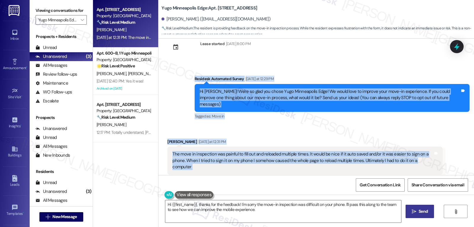
drag, startPoint x: 187, startPoint y: 79, endPoint x: 438, endPoint y: 158, distance: 263.4
click at [438, 158] on div "Lease started Aug 16, 2025 at 8:00 PM Survey, sent via SMS Residesk Automated S…" at bounding box center [317, 107] width 316 height 136
copy div "Residesk Automated Survey Yesterday at 12:29 PM Hi Joseph! We're so glad you ch…"
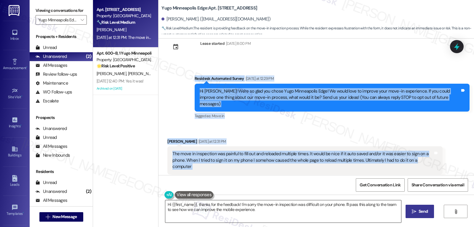
click at [297, 213] on textarea "Hi {{first_name}}, thanks for the feedback! I'm sorry the move-in inspection wa…" at bounding box center [283, 211] width 236 height 22
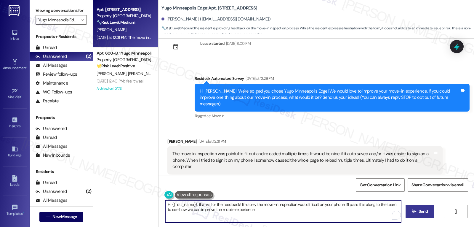
paste textarea "Joseph, thank you so much for sharing this feedback — I can see how frustrating…"
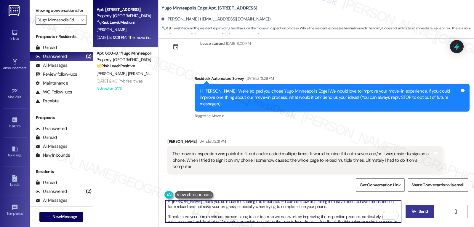
scroll to position [0, 0]
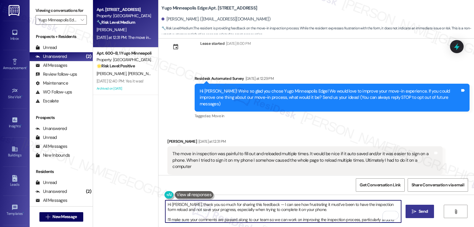
click at [344, 211] on textarea "Hi Joseph, thank you so much for sharing this feedback — I can see how frustrat…" at bounding box center [283, 211] width 236 height 22
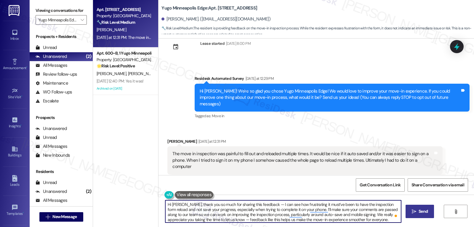
click at [262, 204] on textarea "Hi Joseph, thank you so much for sharing this feedback — I can see how frustrat…" at bounding box center [283, 211] width 236 height 22
click at [219, 219] on textarea "Hi Joseph, thank you so much for sharing this feedback. I can see how frustrati…" at bounding box center [283, 211] width 236 height 22
click at [379, 221] on textarea "Hi Joseph, thank you so much for sharing this feedback. I can see how frustrati…" at bounding box center [283, 211] width 236 height 22
click at [362, 220] on textarea "Hi Joseph, thank you so much for sharing this feedback. I can see how frustrati…" at bounding box center [283, 211] width 236 height 22
type textarea "Hi Joseph, thank you so much for sharing this feedback. I can see how frustrati…"
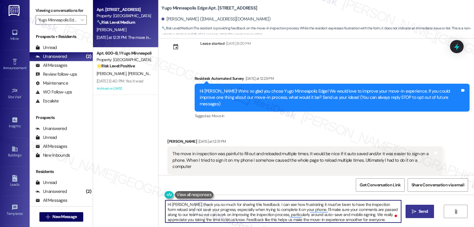
click at [422, 210] on span "Send" at bounding box center [423, 211] width 9 height 6
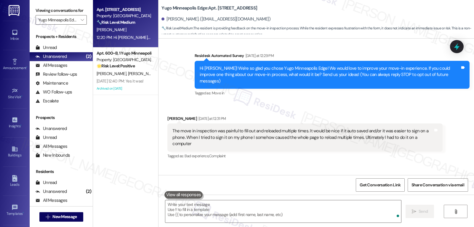
scroll to position [77, 0]
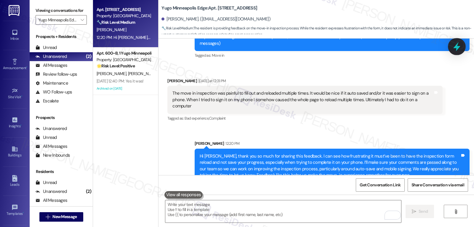
click at [456, 45] on icon at bounding box center [457, 46] width 10 height 10
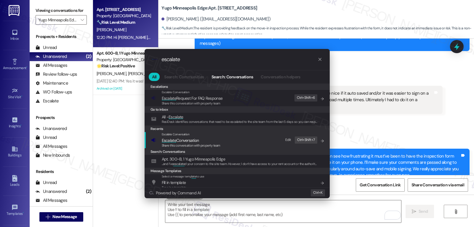
type input "escalate"
click at [199, 138] on span "Escalate Conversation" at bounding box center [180, 140] width 37 height 5
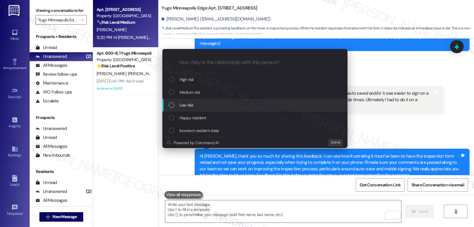
click at [193, 104] on span "Low risk" at bounding box center [187, 105] width 14 height 7
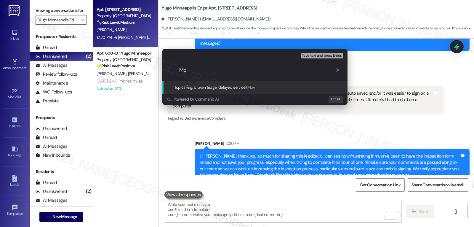
type input "M"
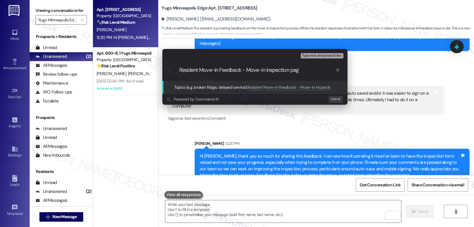
type input "Resident Move-in Feedback - Move-in inspection page"
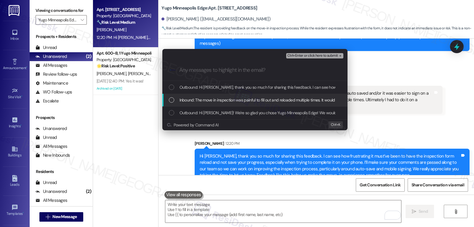
click at [217, 100] on span "Inbound: The move in inspection was painful to fill out and reloaded multiple t…" at bounding box center [427, 100] width 494 height 7
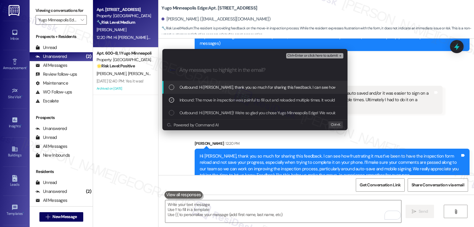
click at [331, 57] on span "Ctrl+Enter or click here to submit" at bounding box center [312, 56] width 51 height 4
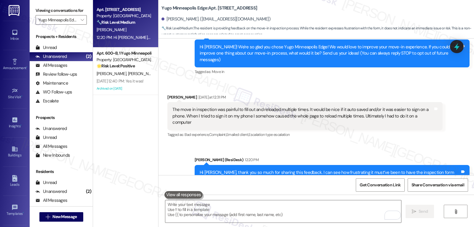
scroll to position [85, 0]
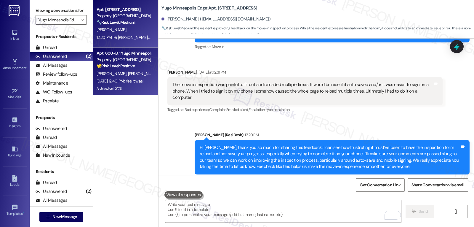
click at [114, 70] on div "A. Blanton P. Mckeehen" at bounding box center [124, 73] width 56 height 7
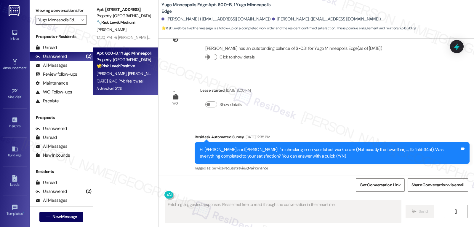
scroll to position [1855, 0]
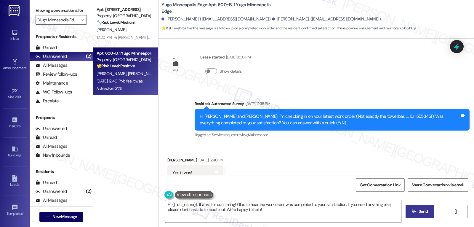
click at [273, 212] on textarea "Hi {{first_name}}, thanks for confirming! Glad to hear the work order was compl…" at bounding box center [283, 211] width 236 height 22
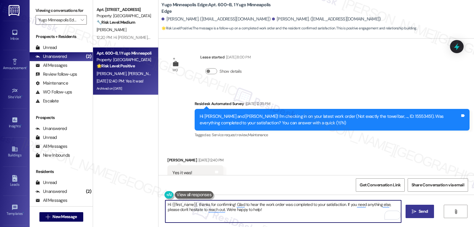
drag, startPoint x: 169, startPoint y: 205, endPoint x: 192, endPoint y: 204, distance: 23.1
click at [192, 204] on textarea "Hi {{first_name}}, thanks for confirming! Glad to hear the work order was compl…" at bounding box center [283, 211] width 236 height 22
click at [275, 220] on textarea "Hi Ashley, thanks for confirming! Glad to hear the work order was completed to …" at bounding box center [283, 211] width 236 height 22
type textarea "Hi Ashley, thanks for confirming! Glad to hear the work order was completed to …"
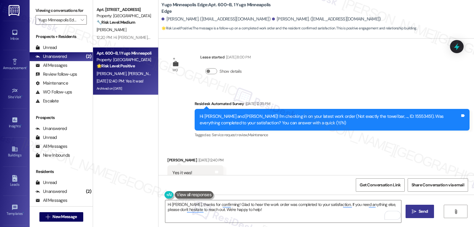
click at [427, 215] on button " Send" at bounding box center [420, 211] width 29 height 13
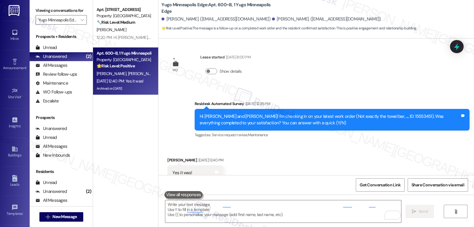
scroll to position [1855, 0]
drag, startPoint x: 194, startPoint y: 212, endPoint x: 205, endPoint y: 206, distance: 12.1
click at [194, 212] on textarea "To enrich screen reader interactions, please activate Accessibility in Grammarl…" at bounding box center [283, 211] width 236 height 22
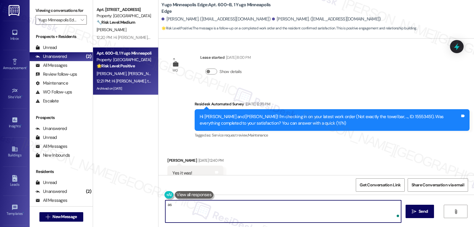
type textarea "a"
paste textarea "feedback you have!"
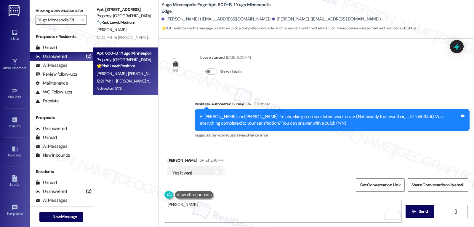
click at [279, 206] on textarea "Ashley," at bounding box center [283, 211] width 236 height 22
paste textarea "I hope you’re enjoying your time at {{property}}! Has it been meeting your expe…"
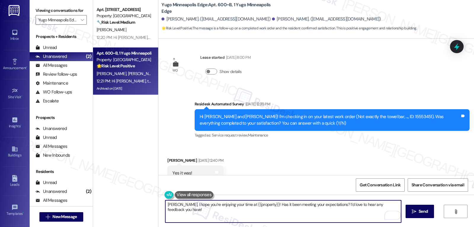
type textarea "Ashley, I hope you’re enjoying your time at {{property}}! Has it been meeting y…"
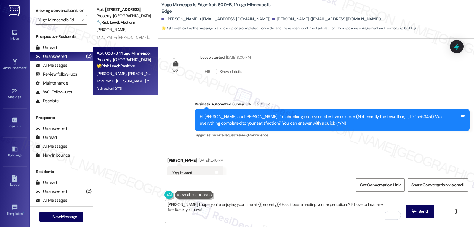
click at [427, 212] on span "Send" at bounding box center [423, 211] width 9 height 6
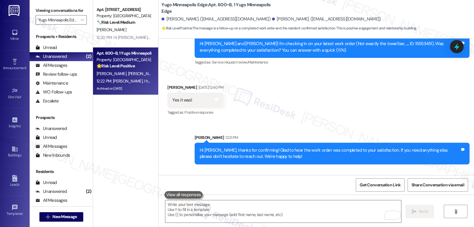
scroll to position [1950, 0]
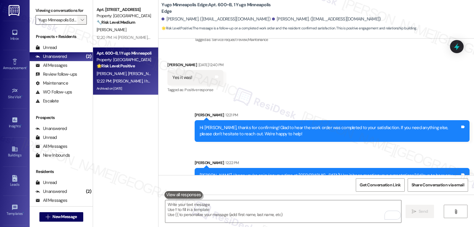
click at [79, 25] on span "" at bounding box center [82, 19] width 6 height 9
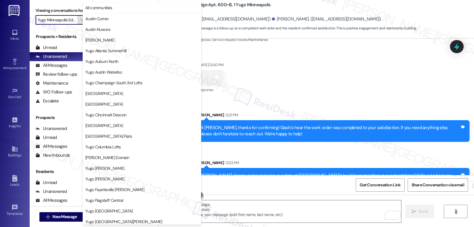
scroll to position [203, 0]
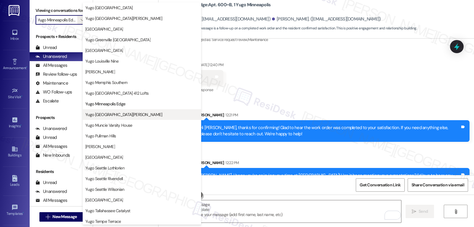
click at [120, 117] on button "Yugo Minneapolis Sydney Hall" at bounding box center [142, 114] width 119 height 11
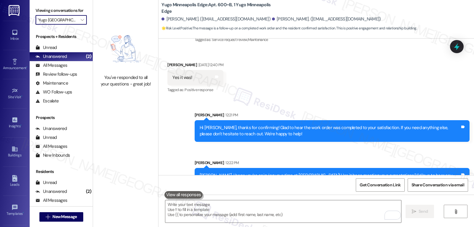
drag, startPoint x: 79, startPoint y: 27, endPoint x: 78, endPoint y: 36, distance: 9.4
click at [81, 22] on icon "" at bounding box center [82, 19] width 3 height 5
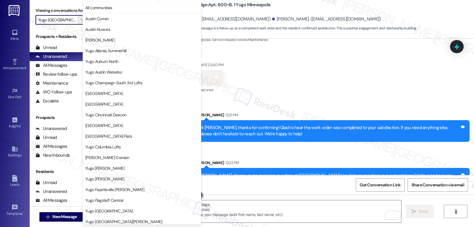
scroll to position [248, 0]
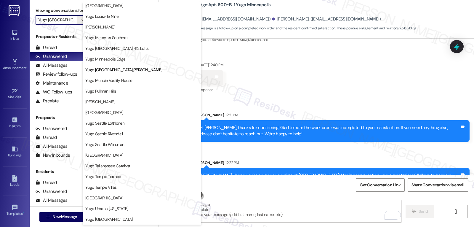
click at [123, 80] on span "Yugo Muncie Varsity House" at bounding box center [108, 80] width 47 height 6
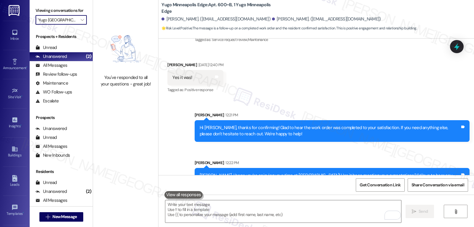
type input "Yugo Muncie Varsity House"
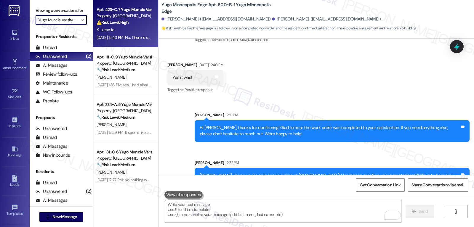
click at [133, 26] on div "Apt. 423~C, 7 Yugo Muncie Varsity House Property: Yugo Muncie Varsity House ⚠️ …" at bounding box center [124, 16] width 56 height 20
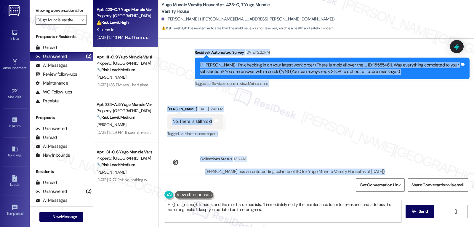
scroll to position [76, 0]
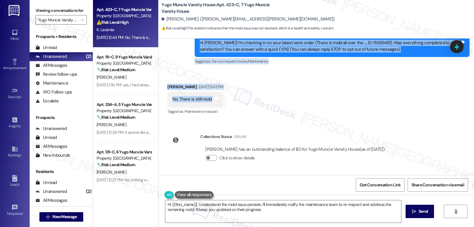
drag, startPoint x: 191, startPoint y: 89, endPoint x: 240, endPoint y: 101, distance: 50.7
click at [240, 101] on div "WO Lease started Aug 14, 2025 at 8:00 PM Show details Survey, sent via SMS Resi…" at bounding box center [317, 107] width 316 height 136
copy div "Residesk Automated Survey Aug 22, 2025 at 12:22 PM Hi Kate! I'm checking in on …"
click at [275, 217] on textarea "Hi {{first_name}}, I understand the mold issue persists. I'll immediately notif…" at bounding box center [283, 211] width 236 height 22
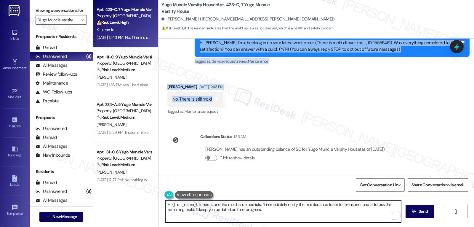
paste textarea "hanks for letting us know, Kate. I’m really sorry to hear there’s still mold pr…"
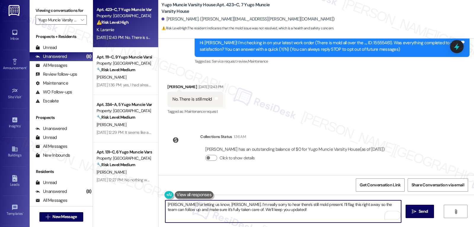
click at [276, 204] on textarea "hanks for letting us know, Kate. I’m really sorry to hear there’s still mold pr…" at bounding box center [283, 211] width 236 height 22
type textarea "Thanks for letting us know, Kate. I’m really sorry to hear there’s still moistu…"
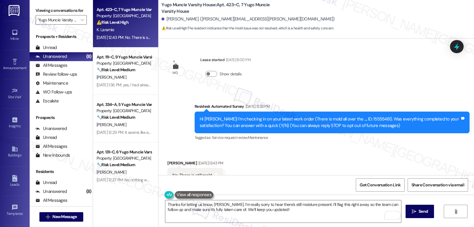
scroll to position [76, 0]
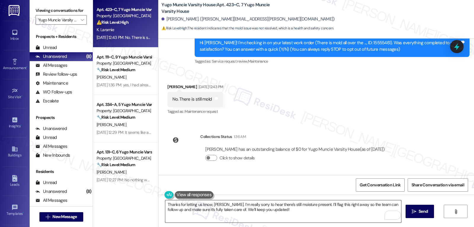
drag, startPoint x: 287, startPoint y: 218, endPoint x: 289, endPoint y: 216, distance: 3.2
click at [287, 218] on textarea "Thanks for letting us know, [PERSON_NAME]. I’m really sorry to hear there’s sti…" at bounding box center [283, 211] width 236 height 22
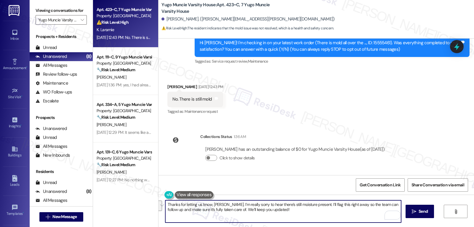
drag, startPoint x: 307, startPoint y: 205, endPoint x: 217, endPoint y: 210, distance: 89.9
click at [217, 210] on textarea "Thanks for letting us know, [PERSON_NAME]. I’m really sorry to hear there’s sti…" at bounding box center [283, 211] width 236 height 22
type textarea "Thanks for letting us know, Kate. I’m really sorry to hear there’s still moistu…"
click at [421, 212] on span "Send" at bounding box center [423, 211] width 9 height 6
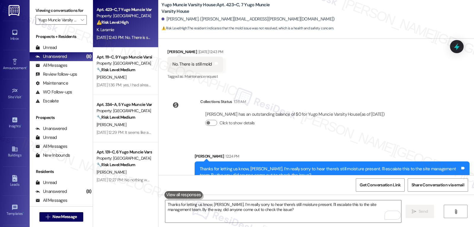
scroll to position [124, 0]
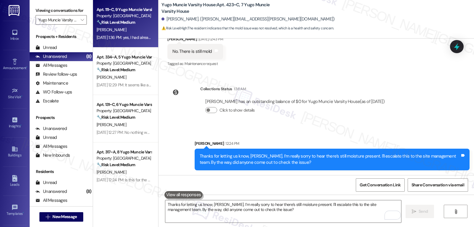
click at [126, 41] on div "Aug 22, 2025 at 1:36 PM: yes, I had already sprayed myself by the time that the…" at bounding box center [124, 37] width 56 height 7
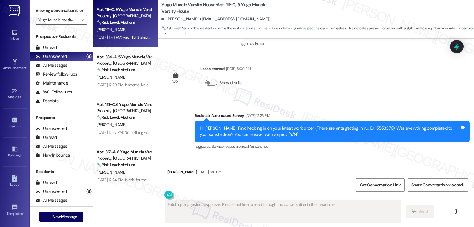
scroll to position [1227, 0]
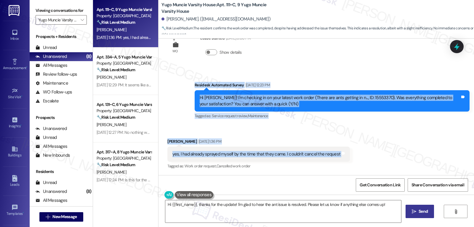
drag, startPoint x: 189, startPoint y: 83, endPoint x: 355, endPoint y: 150, distance: 179.5
click at [355, 150] on div "Survey, sent via SMS Residesk Automated Survey Mar 19, 2025 at 12:36 PM Hi Dani…" at bounding box center [317, 107] width 316 height 136
copy div "Residesk Automated Survey Aug 22, 2025 at 12:23 PM Hi Daniel! I'm checking in o…"
click at [270, 215] on textarea "Hi {{first_name}}, thanks for the update! I'm glad to hear the ant issue is res…" at bounding box center [283, 211] width 236 height 22
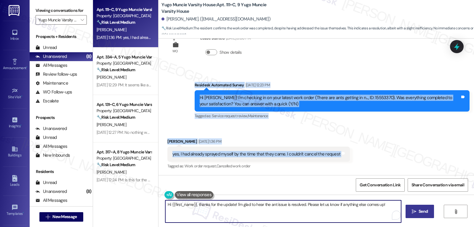
paste textarea "Thanks for the update, Daniel! Totally understand—sorry we didn’t get to it soo…"
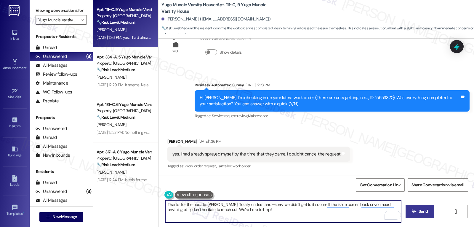
click at [250, 204] on textarea "Thanks for the update, Daniel! Totally understand—sorry we didn’t get to it soo…" at bounding box center [283, 211] width 236 height 22
click at [311, 219] on textarea "Thanks for the update, Daniel! Totally understand. Sorry we didn’t get to it so…" at bounding box center [283, 211] width 236 height 22
type textarea "Thanks for the update, Daniel! Totally understand. Sorry we didn’t get to it so…"
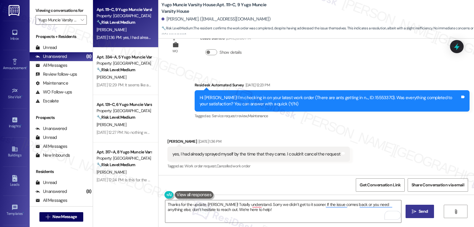
click at [427, 210] on span "Send" at bounding box center [423, 211] width 9 height 6
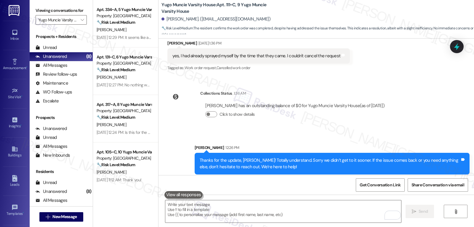
scroll to position [1329, 0]
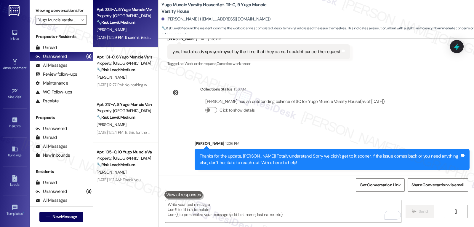
click at [125, 31] on div "A. Lambert" at bounding box center [124, 29] width 56 height 7
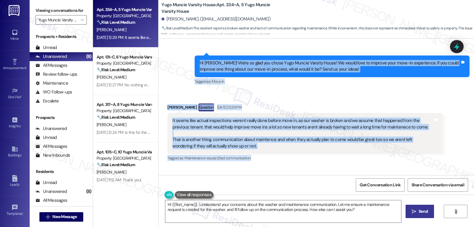
scroll to position [151, 0]
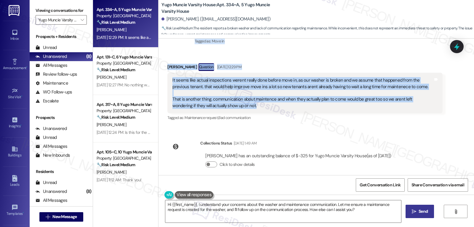
drag, startPoint x: 190, startPoint y: 74, endPoint x: 264, endPoint y: 99, distance: 78.2
click at [264, 99] on div "WO Lease started Aug 14, 2025 at 8:00 PM Show details Survey, sent via SMS Resi…" at bounding box center [317, 107] width 316 height 136
copy div "Residesk Automated Survey Aug 22, 2025 at 12:24 PM Hi Aaren! We're so glad you …"
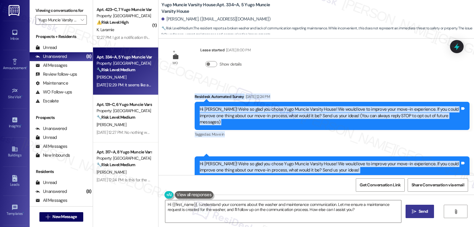
scroll to position [0, 0]
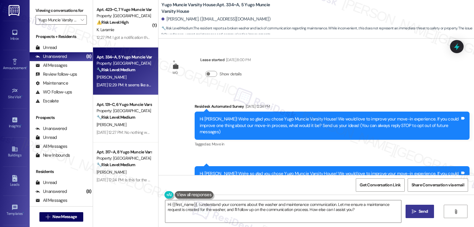
click at [350, 84] on div "WO Lease started Aug 14, 2025 at 8:00 PM Show details Survey, sent via SMS Resi…" at bounding box center [317, 107] width 316 height 136
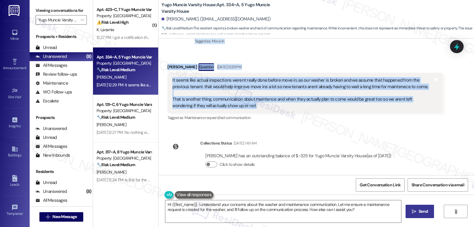
drag, startPoint x: 190, startPoint y: 107, endPoint x: 270, endPoint y: 103, distance: 80.7
click at [270, 103] on div "WO Lease started Aug 14, 2025 at 8:00 PM Show details Survey, sent via SMS Resi…" at bounding box center [317, 107] width 316 height 136
copy div "Residesk Automated Survey Aug 22, 2025 at 12:24 PM Hi Aaren! We're so glad you …"
click at [240, 215] on textarea "Hi {{first_name}}, I understand your concerns about the washer and maintenance …" at bounding box center [283, 211] width 236 height 22
paste textarea "Aaren, thank you so much for taking the time to share your thoughts. I’m sorry …"
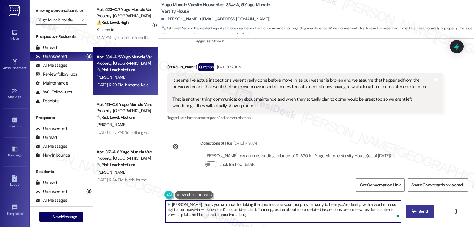
click at [182, 211] on textarea "Hi Aaren, thank you so much for taking the time to share your thoughts. I’m sor…" at bounding box center [283, 211] width 236 height 22
click at [239, 218] on textarea "Hi Aaren, thank you so much for taking the time to share your thoughts. I’m sor…" at bounding box center [283, 211] width 236 height 22
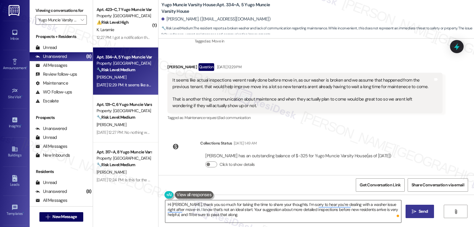
click at [235, 216] on textarea "Hi Aaren, thank you so much for taking the time to share your thoughts. I’m sor…" at bounding box center [283, 211] width 236 height 22
paste textarea "I also appreciate your feedback on maintenance communication. Clearer updates o…"
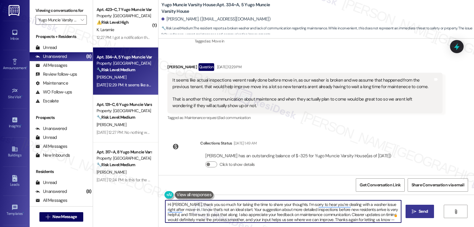
scroll to position [5, 0]
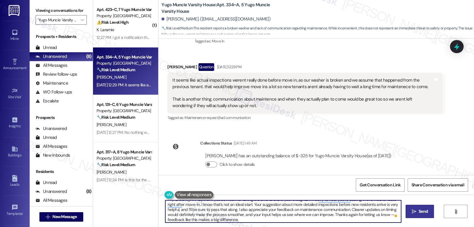
type textarea "Hi Aaren, thank you so much for taking the time to share your thoughts. I’m sor…"
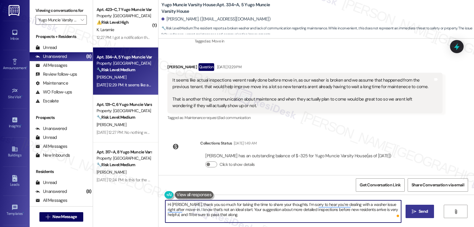
click at [235, 216] on textarea "Hi Aaren, thank you so much for taking the time to share your thoughts. I’m sor…" at bounding box center [283, 211] width 236 height 22
click at [423, 215] on button " Send" at bounding box center [420, 211] width 29 height 13
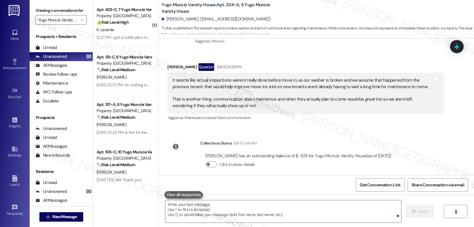
scroll to position [205, 0]
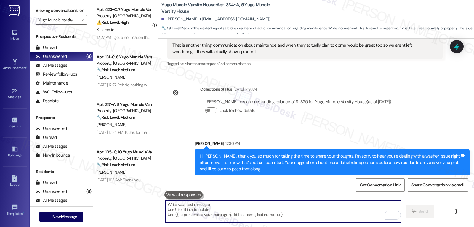
click at [238, 216] on textarea "To enrich screen reader interactions, please activate Accessibility in Grammarl…" at bounding box center [283, 211] width 236 height 22
paste textarea "I also appreciate your feedback on maintenance communication. Clearer updates o…"
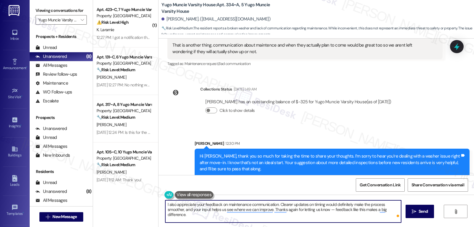
drag, startPoint x: 323, startPoint y: 209, endPoint x: 333, endPoint y: 209, distance: 10.1
click at [325, 209] on textarea "I also appreciate your feedback on maintenance communication. Clearer updates o…" at bounding box center [283, 211] width 236 height 22
click at [333, 209] on textarea "I also appreciate your feedback on maintenance communication. Clearer updates o…" at bounding box center [283, 211] width 236 height 22
click at [329, 210] on textarea "I also appreciate your feedback on maintenance communication. Clearer updates o…" at bounding box center [283, 211] width 236 height 22
click at [350, 215] on textarea "I also appreciate your feedback on maintenance communication. Clearer updates o…" at bounding box center [283, 211] width 236 height 22
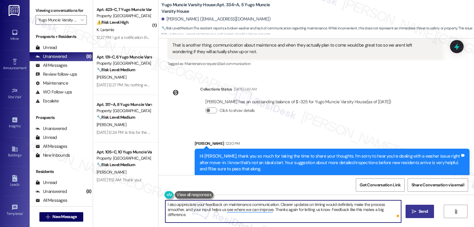
type textarea "I also appreciate your feedback on maintenance communication. Clearer updates o…"
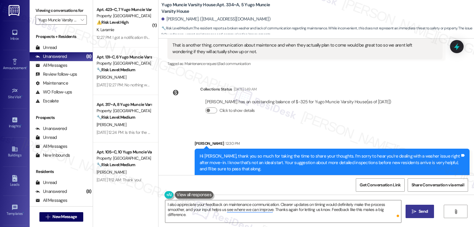
click at [415, 215] on button " Send" at bounding box center [420, 211] width 29 height 13
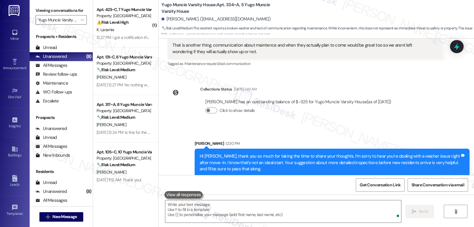
scroll to position [253, 0]
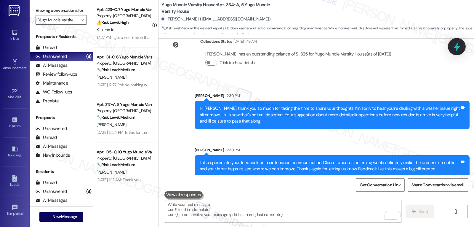
click at [458, 47] on icon at bounding box center [456, 46] width 7 height 9
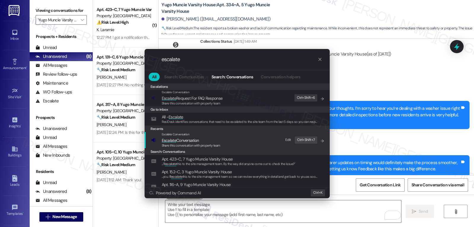
type input "escalate"
click at [185, 137] on span "Escalate Conversation" at bounding box center [180, 140] width 37 height 7
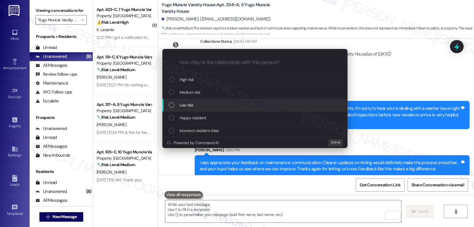
click at [199, 108] on div "Low risk" at bounding box center [254, 105] width 185 height 13
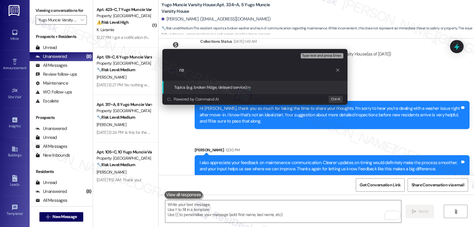
type input "r"
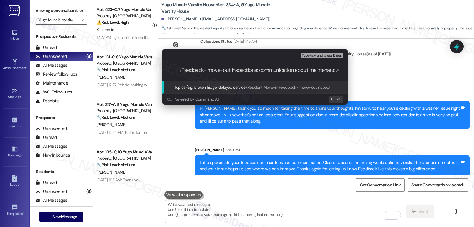
type input "Resident Move-in Feedback- move-out inspections; communication about maintenance"
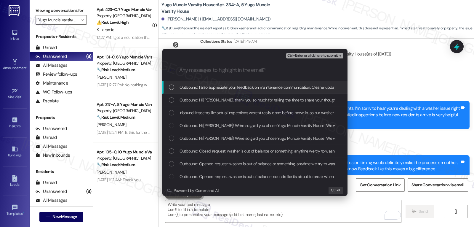
scroll to position [0, 0]
click at [199, 108] on div "Inbound: It seems like actual inspections werent really done before move in, as…" at bounding box center [254, 112] width 185 height 13
click at [317, 56] on span "Ctrl+Enter or click here to submit" at bounding box center [312, 56] width 51 height 4
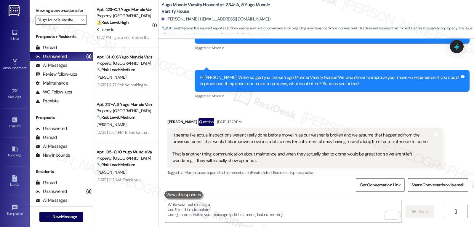
scroll to position [262, 0]
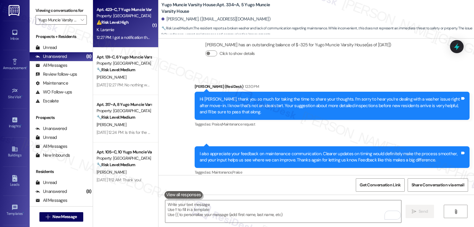
click at [126, 25] on div "⚠️ Risk Level: High The resident is reporting that a mold issue, previously rep…" at bounding box center [124, 22] width 55 height 6
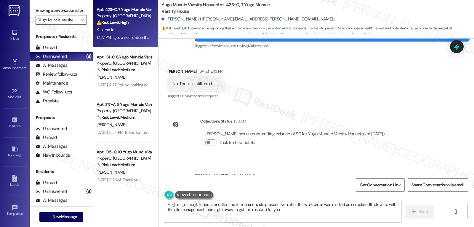
scroll to position [183, 0]
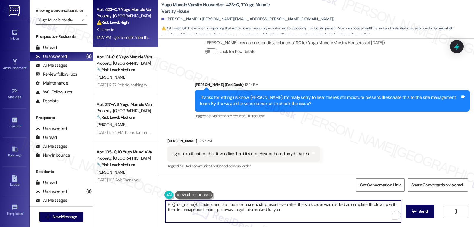
click at [295, 211] on textarea "Hi {{first_name}}, I understand that the mold issue is still present even after…" at bounding box center [283, 211] width 236 height 22
click at [322, 219] on textarea "Thanks for giving me the details, Kate. May I ask if we still have your permiss…" at bounding box center [283, 211] width 236 height 22
type textarea "Thanks for giving me the details, Kate. May I ask if we still have your permiss…"
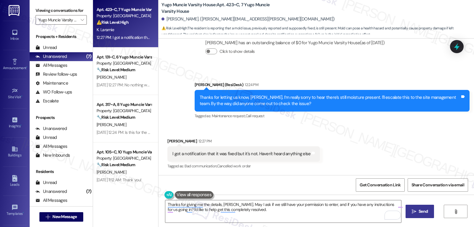
click at [426, 214] on span "Send" at bounding box center [423, 211] width 9 height 6
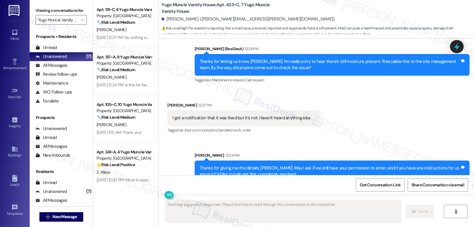
scroll to position [230, 0]
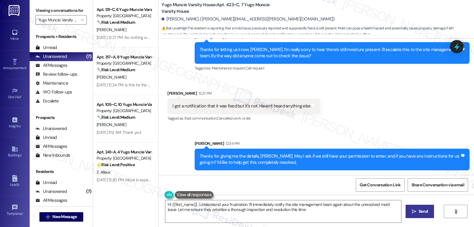
type textarea "Hi {{first_name}}, I understand your frustration. I'll immediately notify the s…"
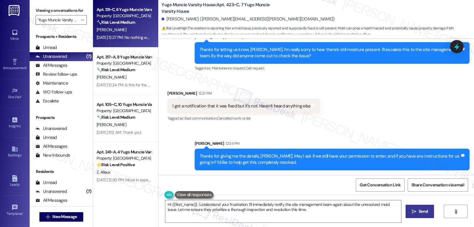
click at [121, 21] on strong "🔧 Risk Level: Medium" at bounding box center [116, 22] width 39 height 5
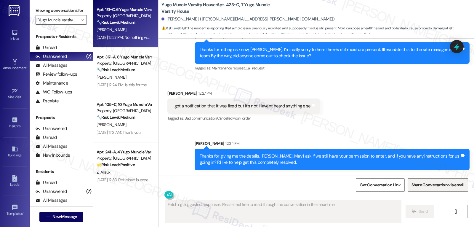
scroll to position [22, 0]
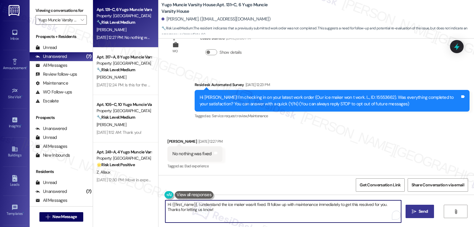
drag, startPoint x: 372, startPoint y: 241, endPoint x: 455, endPoint y: 241, distance: 83.0
click at [455, 226] on html "Inbox Go to Inbox Announcement • Send A Text Announcement Site Visit • Go to Si…" at bounding box center [237, 113] width 474 height 227
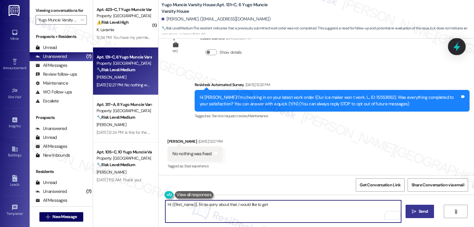
type textarea "Hi {{first_name}}, I'm so sorry about that. I would like to get"
drag, startPoint x: 462, startPoint y: 45, endPoint x: 466, endPoint y: 42, distance: 4.6
click at [462, 45] on div at bounding box center [457, 46] width 14 height 13
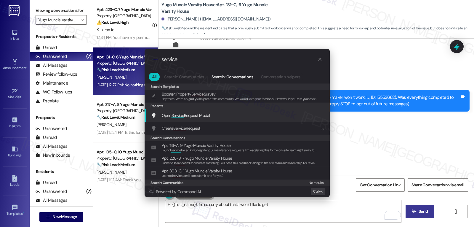
type input "service"
click at [198, 118] on span "Open Service Request Modal" at bounding box center [186, 115] width 48 height 5
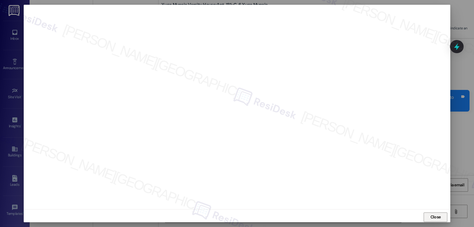
click at [433, 220] on span "Close" at bounding box center [435, 217] width 13 height 9
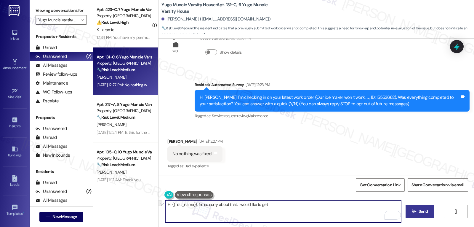
drag, startPoint x: 276, startPoint y: 206, endPoint x: 234, endPoint y: 205, distance: 41.8
click at [234, 205] on textarea "Hi {{first_name}}, I'm so sorry about that. I would like to get" at bounding box center [283, 211] width 236 height 22
click at [324, 215] on textarea "Hi {{first_name}}, I'm so sorry about that. According to the work order notes, …" at bounding box center [283, 211] width 236 height 22
type textarea "Hi {{first_name}}, I'm so sorry about that. According to the work order notes, …"
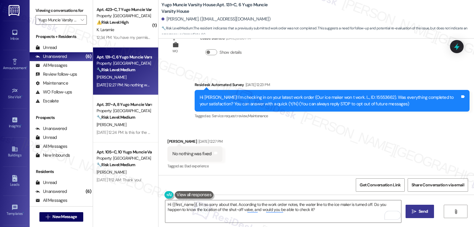
click at [427, 214] on span "Send" at bounding box center [423, 211] width 9 height 6
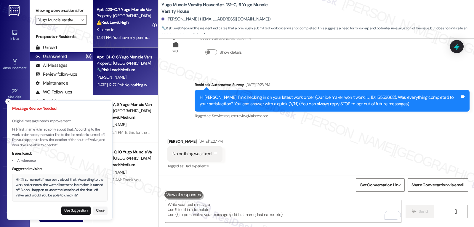
click at [138, 26] on div "K. Laramie" at bounding box center [124, 29] width 56 height 7
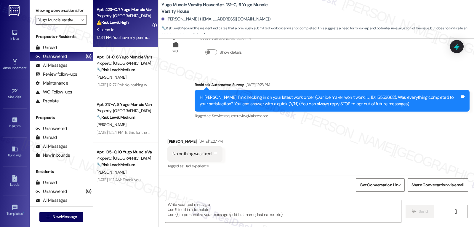
type textarea "Fetching suggested responses. Please feel free to read through the conversation…"
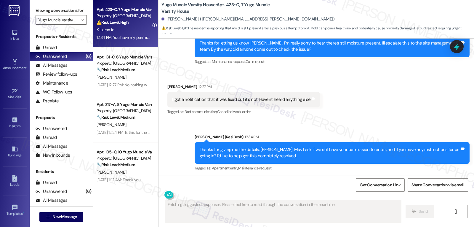
scroll to position [289, 0]
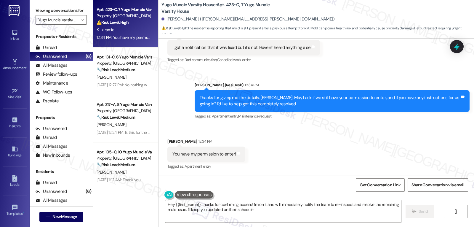
type textarea "Hey {{first_name}}, thanks for confirming access! I'm on it and will immediatel…"
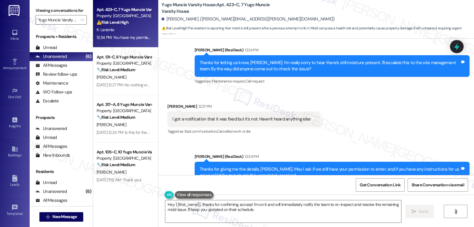
scroll to position [289, 0]
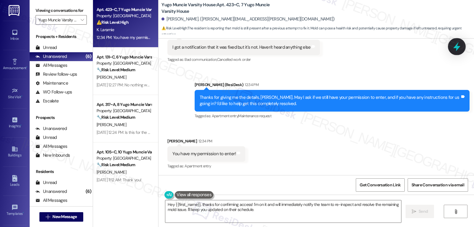
click at [454, 49] on icon at bounding box center [457, 46] width 10 height 10
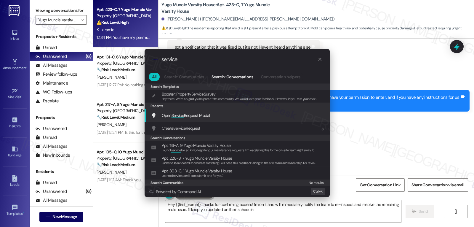
click at [181, 117] on span "Service" at bounding box center [178, 115] width 12 height 5
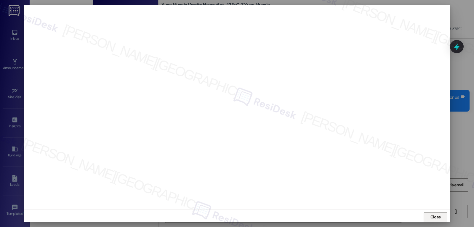
click at [435, 216] on span "Close" at bounding box center [436, 217] width 10 height 6
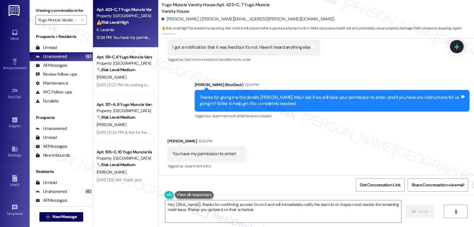
click at [457, 47] on icon at bounding box center [456, 46] width 5 height 7
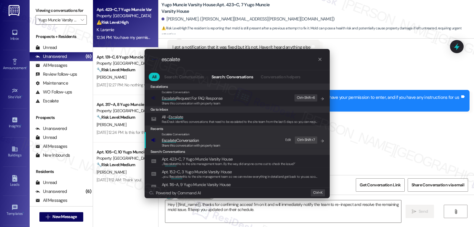
type input "escalate"
click at [217, 144] on span "Share this conversation with property team" at bounding box center [191, 145] width 59 height 4
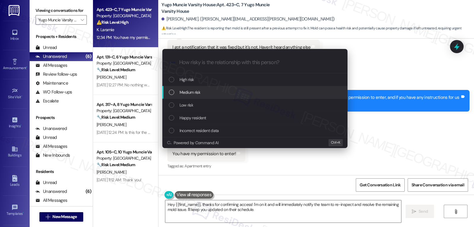
click at [224, 93] on div "Medium risk" at bounding box center [255, 92] width 173 height 7
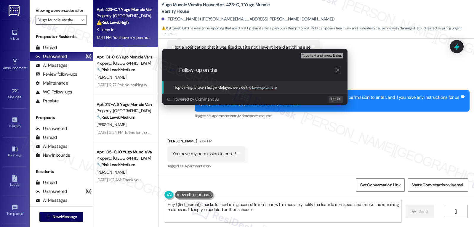
type input "Follow-up on the"
click at [358, 140] on div "Escalate Conversation Medium risk Topics (e.g. broken fridge, delayed service) …" at bounding box center [237, 113] width 474 height 227
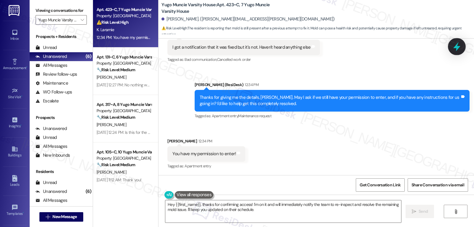
click at [461, 46] on div at bounding box center [457, 46] width 18 height 17
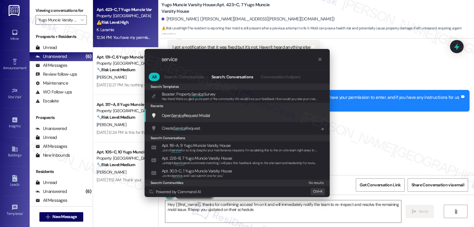
click at [181, 116] on span "Service" at bounding box center [178, 115] width 12 height 5
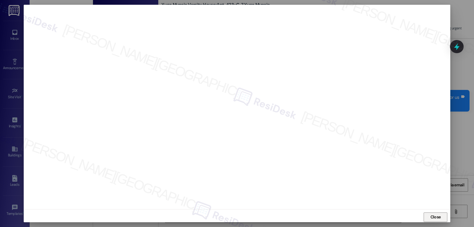
click at [434, 221] on span "Close" at bounding box center [435, 217] width 13 height 9
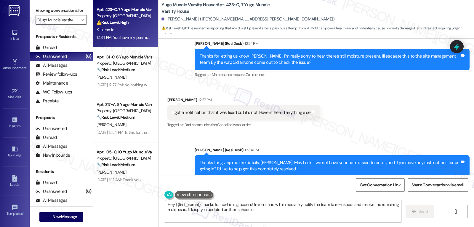
scroll to position [170, 0]
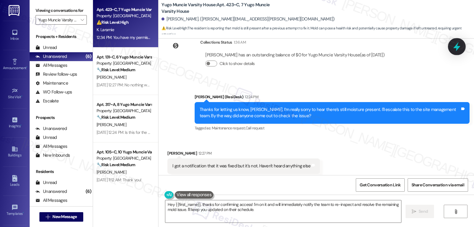
click at [459, 48] on icon at bounding box center [457, 46] width 10 height 10
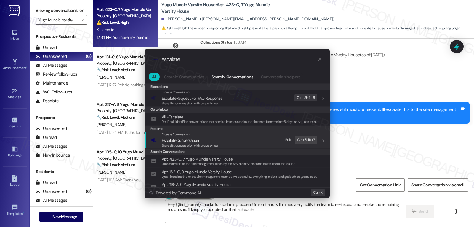
type input "escalate"
click at [163, 144] on span "Share this conversation with property team" at bounding box center [191, 145] width 59 height 4
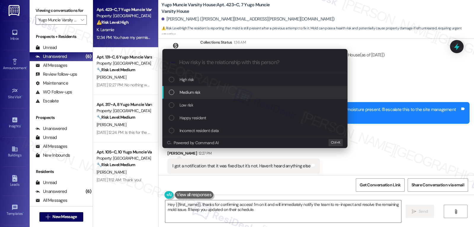
click at [195, 93] on span "Medium risk" at bounding box center [190, 92] width 21 height 7
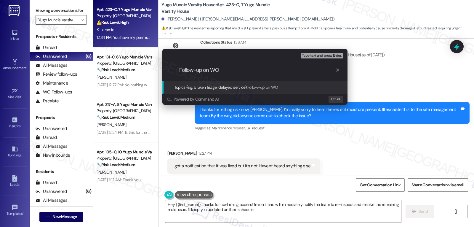
paste input "15560326"
type input "Follow-up on WO 15560326 - Moisture issue in the Dishwasher"
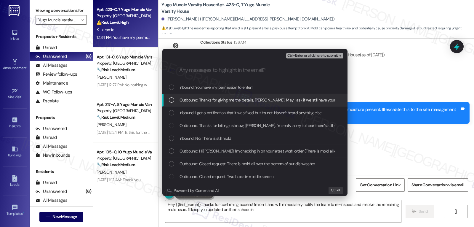
click at [194, 89] on span "Inbound: You have my permission to enter!" at bounding box center [216, 87] width 73 height 7
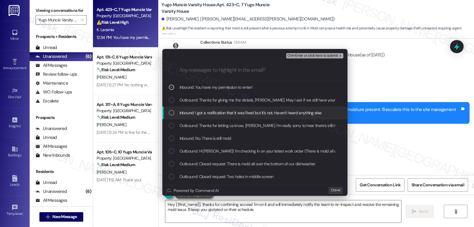
click at [191, 110] on span "Inbound: I got a notification that it was fixed but it's not. Haven't heard any…" at bounding box center [251, 112] width 142 height 7
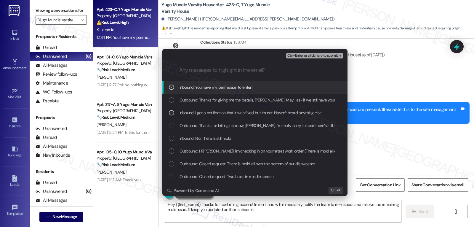
click at [314, 55] on span "Ctrl+Enter or click here to submit" at bounding box center [312, 56] width 51 height 4
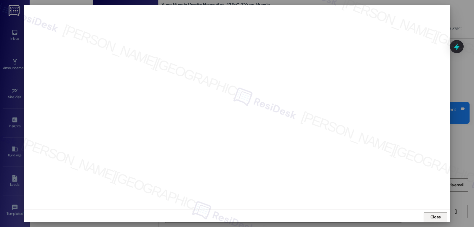
click at [434, 216] on span "Close" at bounding box center [436, 217] width 10 height 6
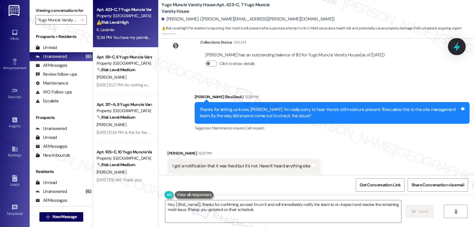
click at [453, 46] on icon at bounding box center [457, 46] width 10 height 10
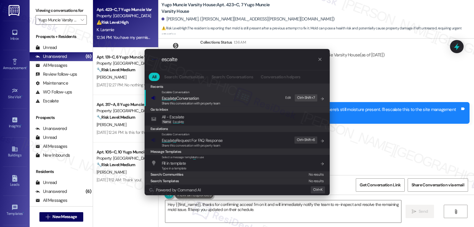
type input "escalte"
click at [205, 101] on span "Share this conversation with property team" at bounding box center [191, 103] width 59 height 4
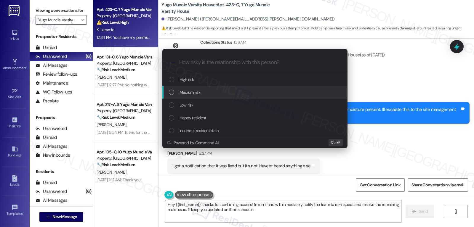
click at [210, 87] on div "Medium risk" at bounding box center [254, 92] width 185 height 13
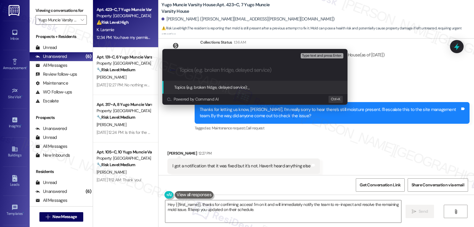
paste input "Follow-up on WO 15560326 - Moisture issue in the Dishwasher"
type input "Follow-up on WO 15560326 - Moisture issue in the Dishwasher"
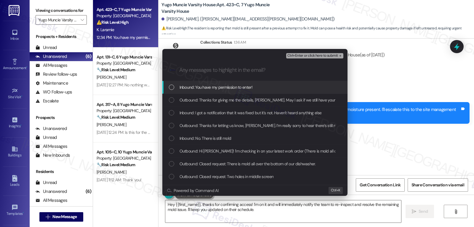
click at [213, 89] on span "Inbound: You have my permission to enter!" at bounding box center [216, 87] width 73 height 7
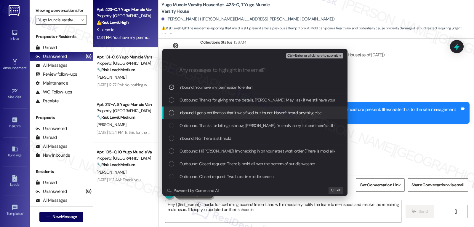
click at [214, 112] on span "Inbound: I got a notification that it was fixed but it's not. Haven't heard any…" at bounding box center [251, 112] width 142 height 7
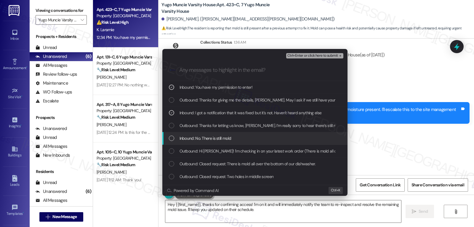
click at [214, 139] on span "Inbound: No. There is still mold" at bounding box center [206, 138] width 52 height 7
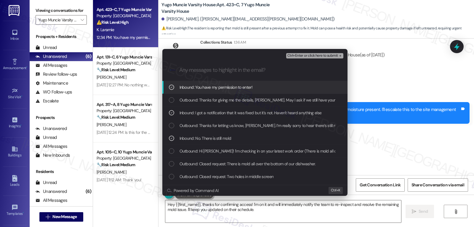
click at [319, 55] on span "Ctrl+Enter or click here to submit" at bounding box center [312, 56] width 51 height 4
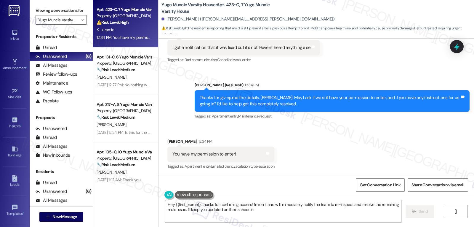
scroll to position [289, 0]
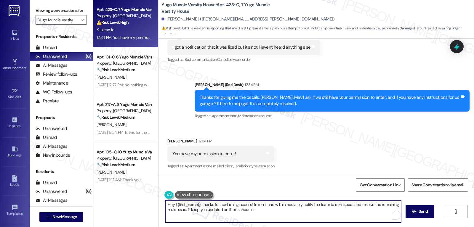
click at [293, 218] on textarea "Hey {{first_name}}, thanks for confirming access! I'm on it and will immediatel…" at bounding box center [283, 211] width 236 height 22
type textarea "Thank you, Kate. I have followed up on this with the site management team. As s…"
click at [419, 213] on span "Send" at bounding box center [423, 211] width 9 height 6
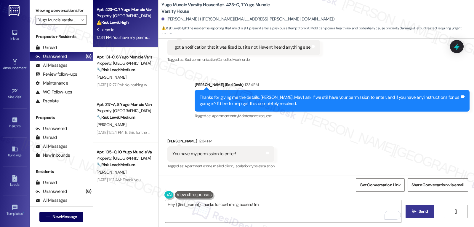
scroll to position [289, 0]
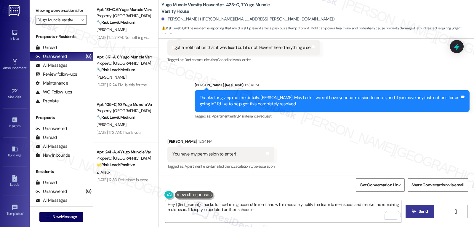
type textarea "Hey {{first_name}}, thanks for confirming access! I'm on it and will immediatel…"
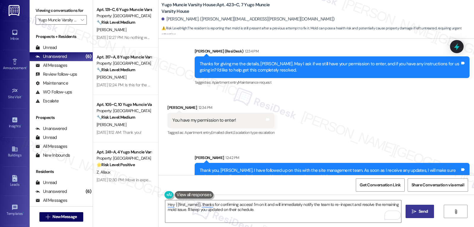
scroll to position [337, 0]
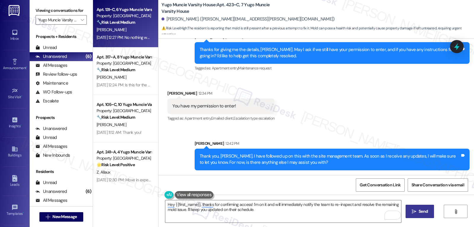
click at [103, 31] on span "M. Dean" at bounding box center [112, 29] width 30 height 5
type textarea "Fetching suggested responses. Please feel free to read through the conversation…"
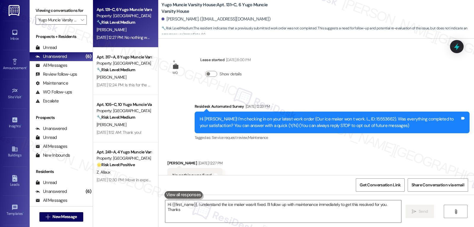
scroll to position [21, 0]
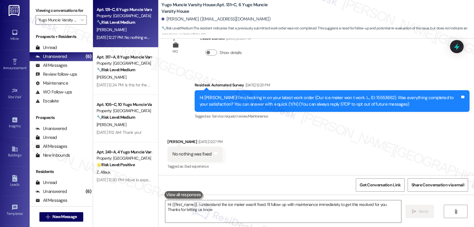
type textarea "Hi {{first_name}}, I understand the ice maker wasn't fixed. I'll follow up with…"
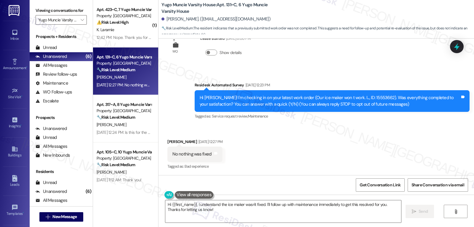
scroll to position [22, 0]
click at [261, 214] on textarea "Hi {{first_name}}, I understand the ice maker wasn't fixed. I'll follow up with…" at bounding box center [283, 211] width 236 height 22
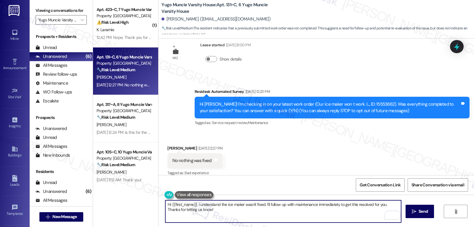
scroll to position [22, 0]
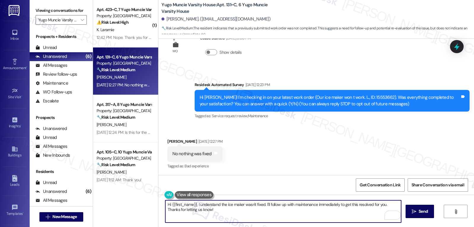
click at [452, 49] on div at bounding box center [457, 46] width 14 height 13
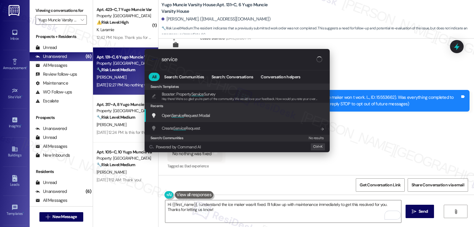
type input "service"
click at [213, 114] on div "Open Service Request Modal Add shortcut" at bounding box center [237, 115] width 173 height 7
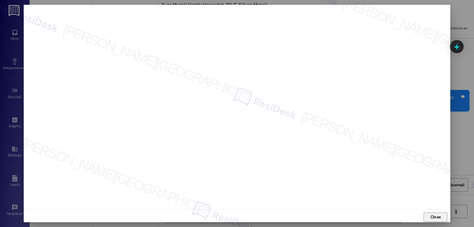
click at [440, 220] on span "Close" at bounding box center [435, 217] width 13 height 9
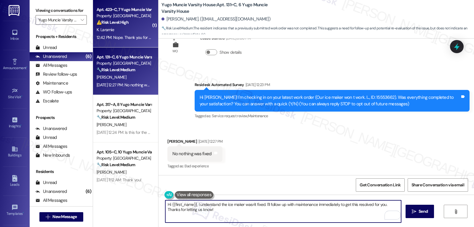
click at [130, 25] on div "⚠️ Risk Level: High The resident reports that a previously reported issue (mois…" at bounding box center [124, 22] width 55 height 6
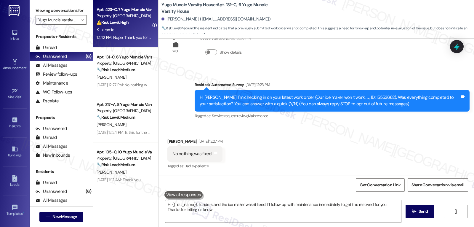
type textarea "Hi {{first_name}}, I understand the ice maker wasn't fixed. I'll follow up with…"
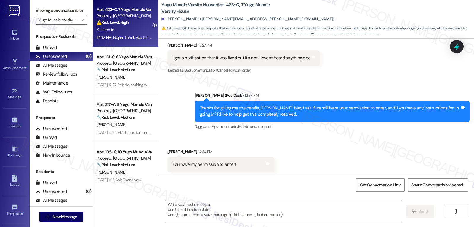
type textarea "Fetching suggested responses. Please feel free to read through the conversation…"
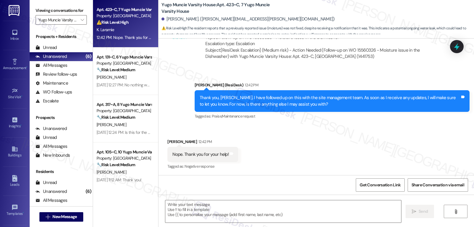
scroll to position [468, 0]
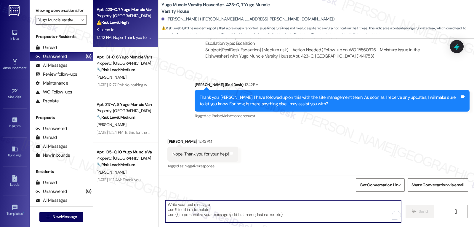
click at [217, 215] on textarea "To enrich screen reader interactions, please activate Accessibility in Grammarl…" at bounding box center [283, 211] width 236 height 22
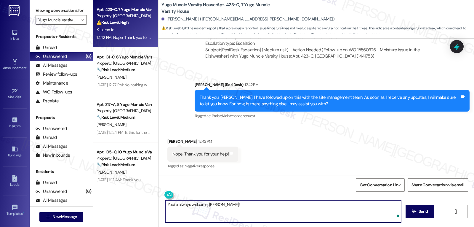
type textarea "You're always welcome, Kate!"
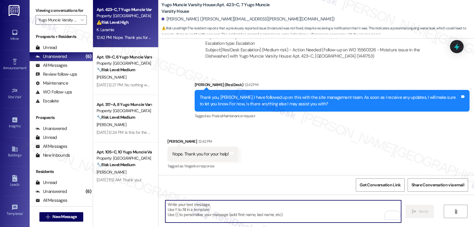
scroll to position [468, 0]
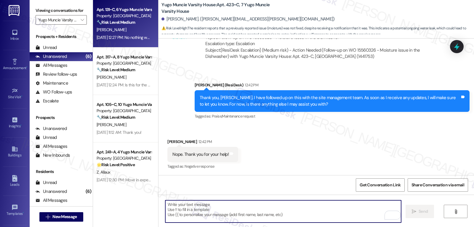
click at [119, 29] on div "[PERSON_NAME]" at bounding box center [124, 29] width 56 height 7
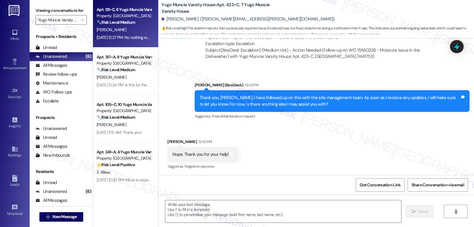
type textarea "Fetching suggested responses. Please feel free to read through the conversation…"
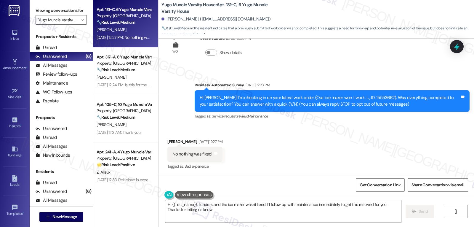
scroll to position [22, 0]
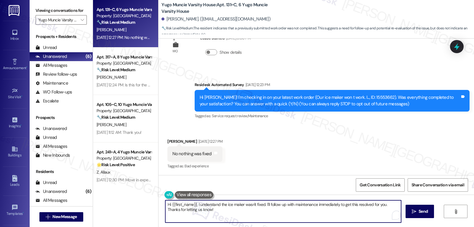
drag, startPoint x: 214, startPoint y: 215, endPoint x: 196, endPoint y: 210, distance: 19.1
click at [197, 212] on textarea "Hi {{first_name}}, I understand the ice maker wasn't fixed. I'll follow up with…" at bounding box center [283, 211] width 236 height 22
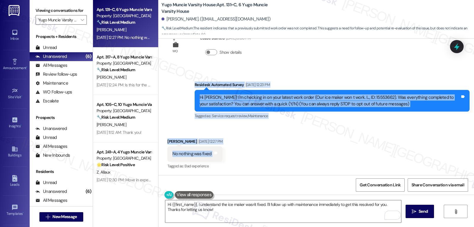
drag, startPoint x: 191, startPoint y: 85, endPoint x: 217, endPoint y: 156, distance: 75.9
click at [217, 156] on div "WO Lease started Aug 14, 2025 at 8:00 PM Show details Survey, sent via SMS Resi…" at bounding box center [317, 107] width 316 height 136
copy div "Residesk Automated Survey Aug 22, 2025 at 12:23 PM Hi Mitchell! I'm checking in…"
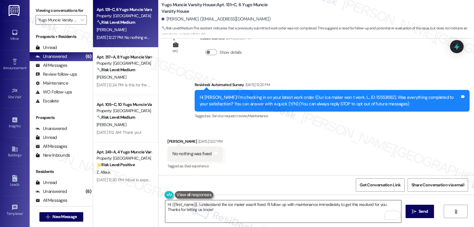
click at [227, 207] on textarea "Hi {{first_name}}, I understand the ice maker wasn't fixed. I'll follow up with…" at bounding box center [283, 211] width 236 height 22
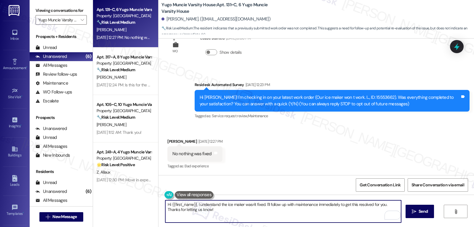
drag, startPoint x: 262, startPoint y: 204, endPoint x: 303, endPoint y: 241, distance: 55.0
click at [303, 226] on html "Inbox Go to Inbox Announcement • Send A Text Announcement Site Visit • Go to Si…" at bounding box center [237, 113] width 474 height 227
type textarea "Hi {{first_name}}, I understand the ice maker wasn't fixed. I'm so sorry about …"
click at [454, 43] on icon at bounding box center [457, 46] width 10 height 10
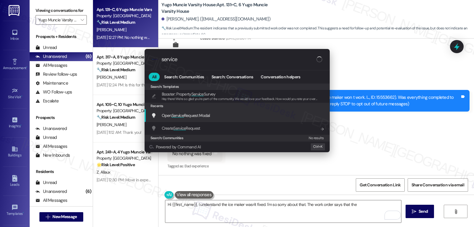
type input "service"
click at [214, 118] on div "Open Service Request Modal Add shortcut" at bounding box center [237, 115] width 173 height 7
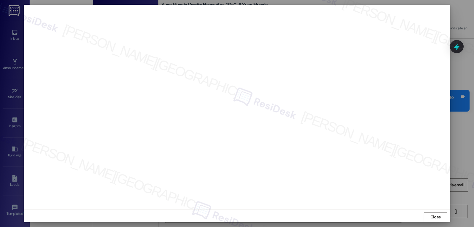
drag, startPoint x: 442, startPoint y: 218, endPoint x: 330, endPoint y: 197, distance: 114.1
click at [440, 218] on button "Close" at bounding box center [436, 216] width 24 height 9
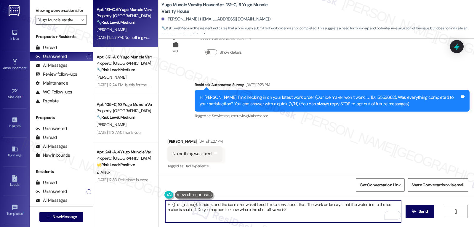
click at [251, 208] on textarea "Hi {{first_name}}, I understand the ice maker wasn't fixed. I'm so sorry about …" at bounding box center [283, 211] width 236 height 22
type textarea "Hi {{first_name}}, I understand the ice maker wasn't fixed. I'm so sorry about …"
click at [415, 213] on icon "" at bounding box center [414, 211] width 4 height 5
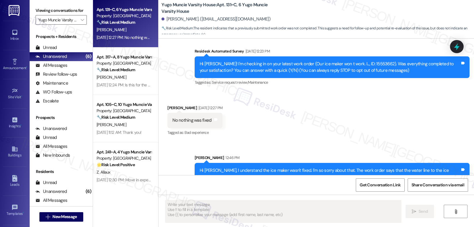
scroll to position [69, 0]
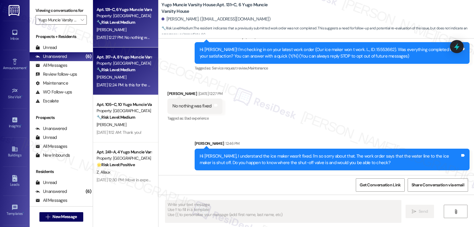
click at [128, 78] on div "[PERSON_NAME]" at bounding box center [124, 77] width 56 height 7
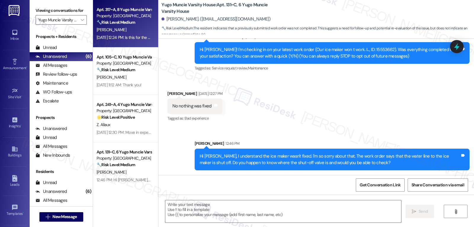
type textarea "Fetching suggested responses. Please feel free to read through the conversation…"
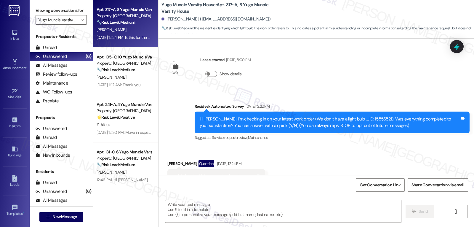
scroll to position [23, 0]
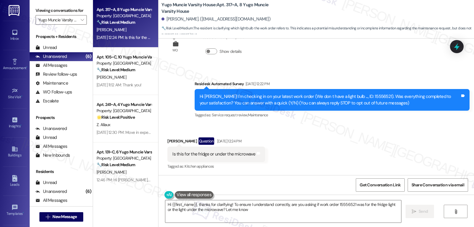
type textarea "Hi {{first_name}}, thanks for clarifying! To ensure I understand correctly, are…"
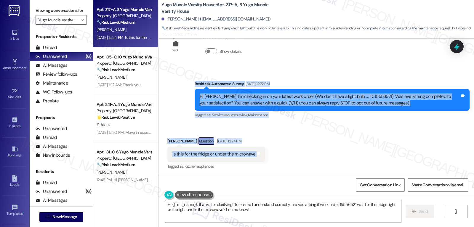
drag, startPoint x: 190, startPoint y: 84, endPoint x: 295, endPoint y: 158, distance: 127.9
click at [295, 158] on div "WO Lease started Aug 14, 2025 at 8:00 PM Show details Survey, sent via SMS Resi…" at bounding box center [317, 107] width 316 height 136
copy div "Residesk Automated Survey Aug 22, 2025 at 12:22 PM Hi Eliza! I'm checking in on…"
click at [459, 47] on icon at bounding box center [456, 46] width 7 height 9
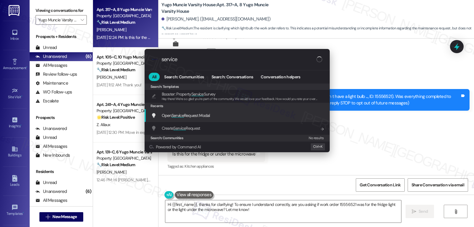
type input "service"
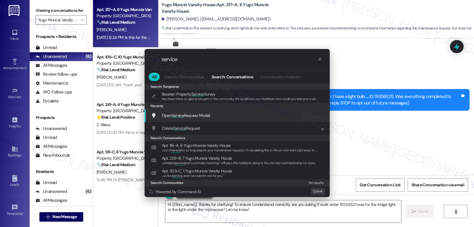
click at [199, 117] on span "Open Service Request Modal" at bounding box center [186, 115] width 48 height 5
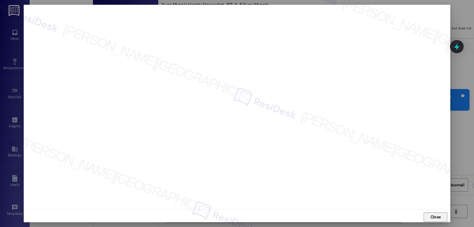
click at [439, 218] on span "Close" at bounding box center [436, 217] width 10 height 6
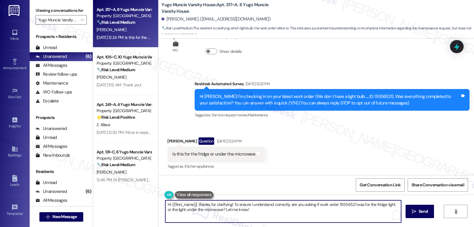
drag, startPoint x: 262, startPoint y: 209, endPoint x: 127, endPoint y: 188, distance: 136.0
click at [130, 190] on div "Apt. 317~A, 8 Yugo Muncie Varsity House Property: Yugo Muncie Varsity House 🔧 R…" at bounding box center [283, 113] width 381 height 227
click at [320, 216] on textarea "Hi Eliza, thank you for your response. That one was about the light in the frid…" at bounding box center [283, 211] width 236 height 22
click at [255, 216] on textarea "Hi Eliza, thank you for your response. That one was about the light in the frid…" at bounding box center [283, 211] width 236 height 22
type textarea "Hi Eliza, thank you for your response. That one was about the light in the frid…"
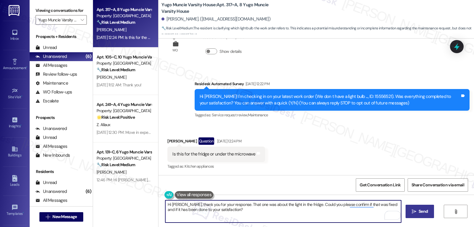
click at [416, 212] on span " Send" at bounding box center [420, 211] width 19 height 6
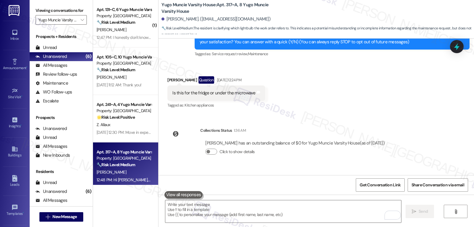
scroll to position [125, 0]
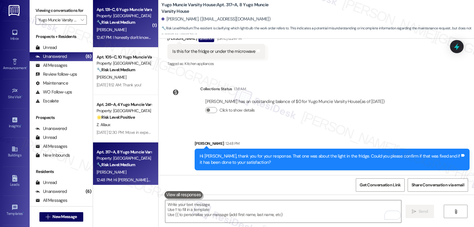
click at [108, 28] on div "[PERSON_NAME]" at bounding box center [124, 29] width 56 height 7
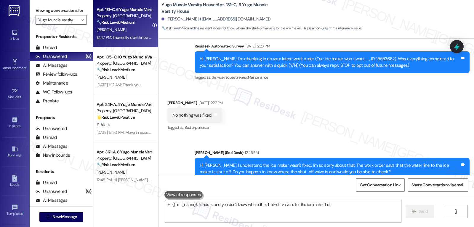
scroll to position [128, 0]
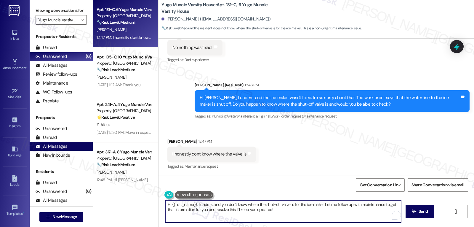
drag, startPoint x: 297, startPoint y: 215, endPoint x: 65, endPoint y: 150, distance: 240.2
click at [79, 164] on div "Viewing conversations for Yugo Muncie Varsity House  Prospects + Residents Unr…" at bounding box center [252, 113] width 445 height 227
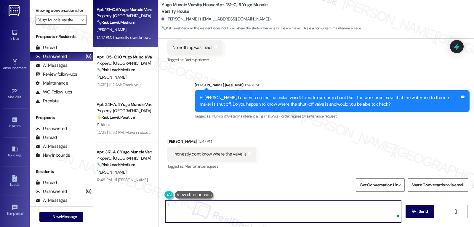
type textarea "I"
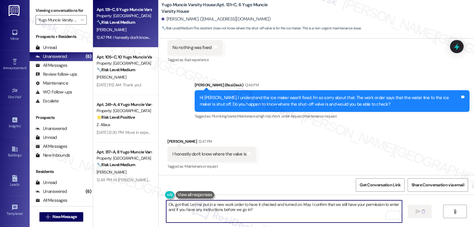
type textarea "Ok, got that. Let me put in a new work order to have it checked and turned on. …"
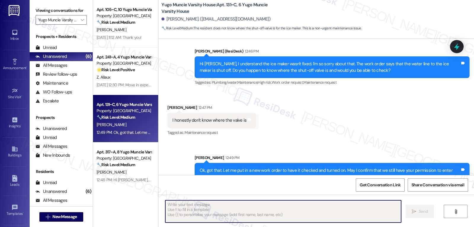
scroll to position [176, 0]
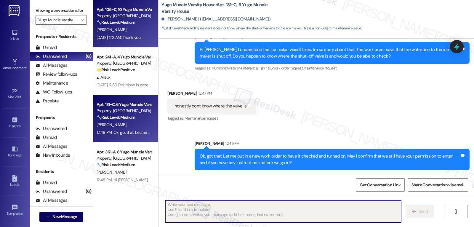
click at [119, 29] on div "[PERSON_NAME]" at bounding box center [124, 29] width 56 height 7
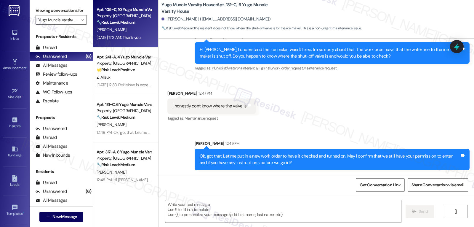
type textarea "Fetching suggested responses. Please feel free to read through the conversation…"
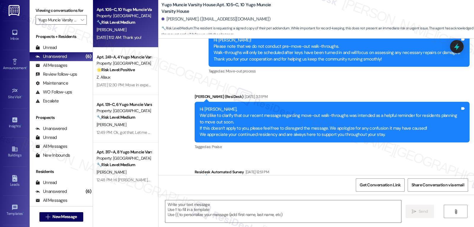
type textarea "Fetching suggested responses. Please feel free to read through the conversation…"
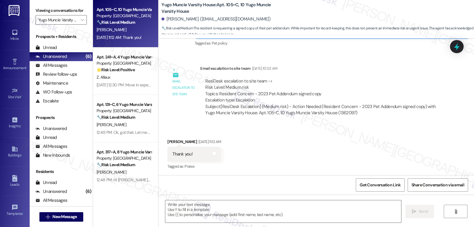
scroll to position [801, 0]
click at [167, 142] on div "Brenna Callahan Aug 22, 2025 at 11:12 AM" at bounding box center [194, 142] width 54 height 8
copy div "Brenna"
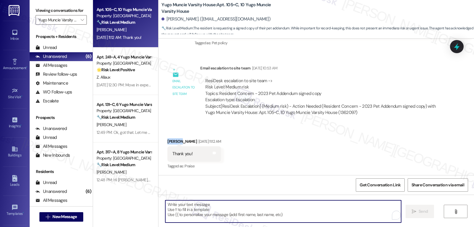
click at [209, 217] on textarea "To enrich screen reader interactions, please activate Accessibility in Grammarl…" at bounding box center [283, 211] width 236 height 22
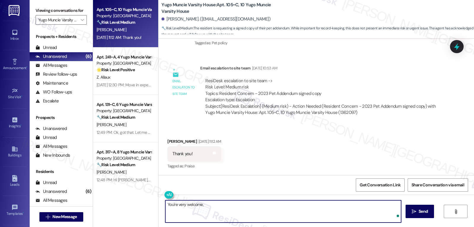
paste textarea "Brenna"
type textarea "You're very welcome, Brenna! I'll get back to you shortly with an update."
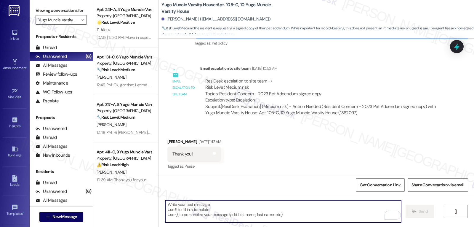
scroll to position [843, 0]
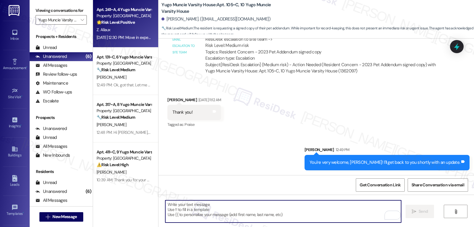
click at [115, 36] on div "Aug 22, 2025 at 12:30 PM: Move in experience was great. One thing that I would …" at bounding box center [222, 37] width 250 height 5
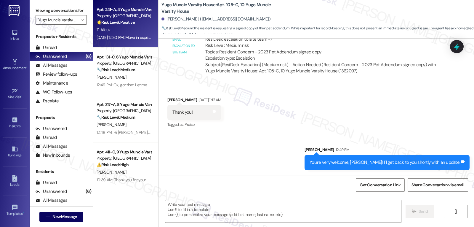
type textarea "Fetching suggested responses. Please feel free to read through the conversation…"
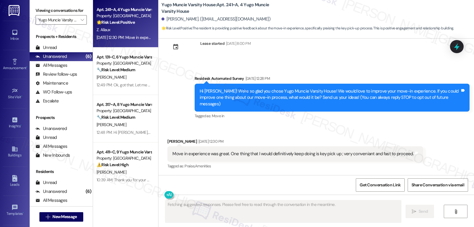
scroll to position [10, 0]
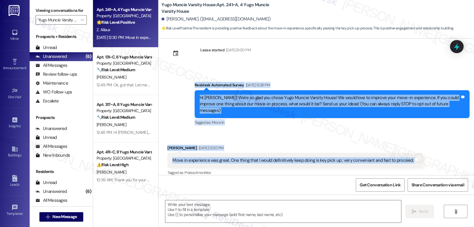
drag, startPoint x: 188, startPoint y: 86, endPoint x: 427, endPoint y: 158, distance: 249.5
click at [427, 158] on div "Lease started Aug 14, 2025 at 8:00 PM Survey, sent via SMS Residesk Automated S…" at bounding box center [317, 107] width 316 height 136
copy div "Residesk Automated Survey Aug 22, 2025 at 12:28 PM Hi Zoe! We're so glad you ch…"
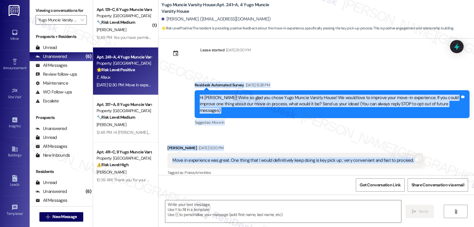
scroll to position [10, 0]
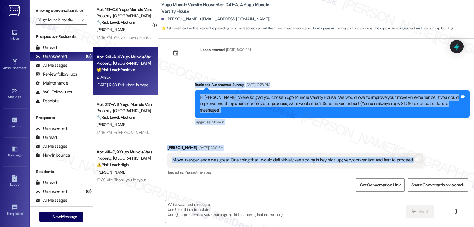
click at [238, 217] on textarea at bounding box center [283, 211] width 236 height 22
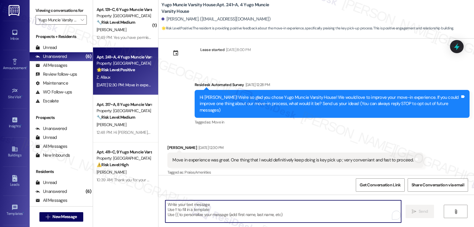
paste textarea "Hi Zoe, thank you so much for sharing that! We’re really glad to hear your move…"
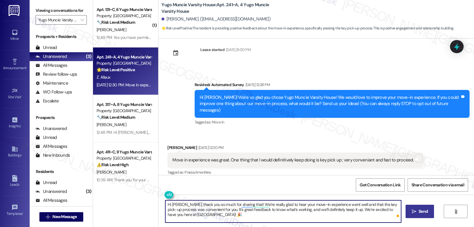
type textarea "Hi Zoe, thank you so much for sharing that! We’re really glad to hear your move…"
click at [413, 210] on icon "" at bounding box center [414, 211] width 4 height 5
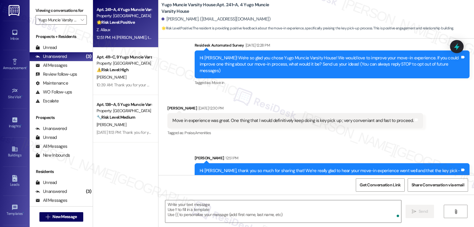
scroll to position [64, 0]
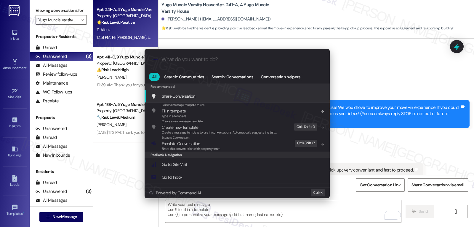
scroll to position [64, 0]
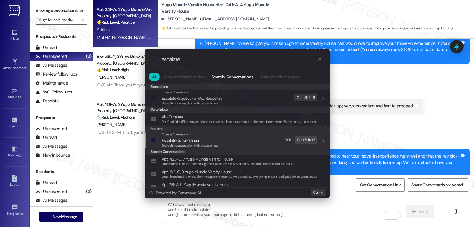
type input "escalate"
click at [178, 138] on span "Escalate Conversation" at bounding box center [180, 140] width 37 height 5
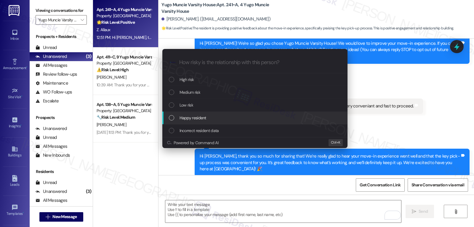
click at [212, 122] on div "Happy resident" at bounding box center [254, 117] width 185 height 13
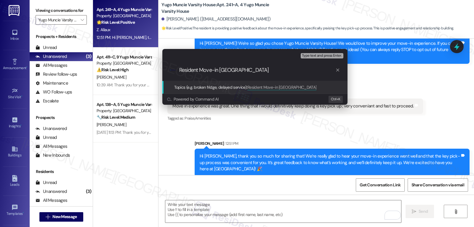
type input "Resident Move-in Feedback"
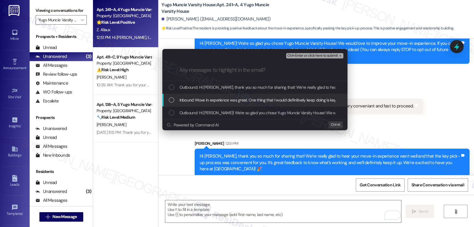
click at [227, 98] on span "Inbound: Move in experience was great. One thing that I would definitively keep…" at bounding box center [298, 100] width 237 height 7
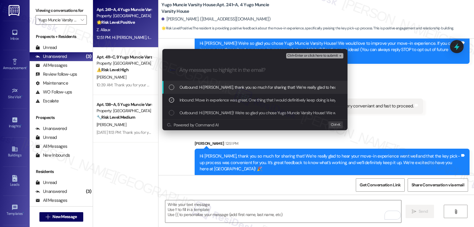
click at [307, 55] on span "Ctrl+Enter or click here to submit" at bounding box center [312, 56] width 51 height 4
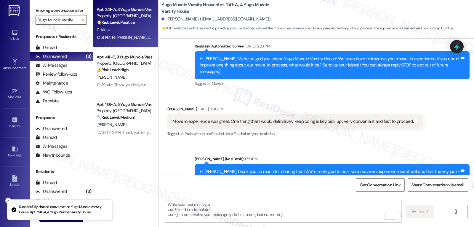
scroll to position [73, 0]
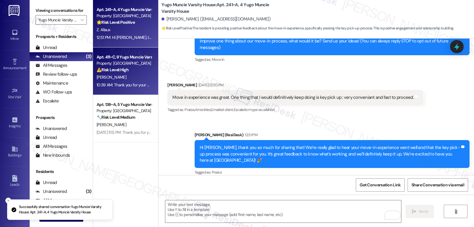
click at [122, 77] on div "[PERSON_NAME]" at bounding box center [124, 77] width 56 height 7
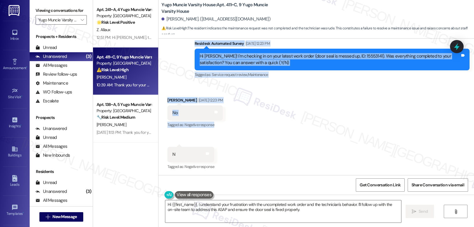
scroll to position [610, 0]
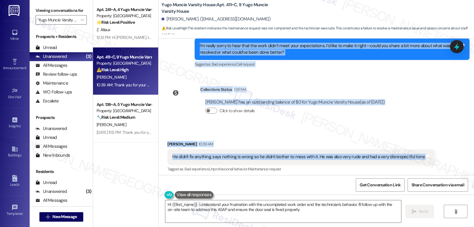
drag, startPoint x: 191, startPoint y: 62, endPoint x: 446, endPoint y: 158, distance: 273.0
click at [446, 158] on div "Survey, sent via SMS Residesk Automated Survey [DATE] 12:25 PM Hi [PERSON_NAME]…" at bounding box center [317, 107] width 316 height 136
copy div "Loremips Dolorsita Consec Adi 09, 4946 el 13:46 SE Do Eiusm! T'i utlabore et do…"
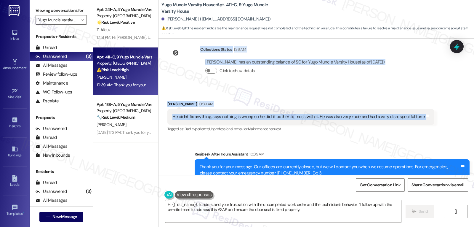
scroll to position [669, 0]
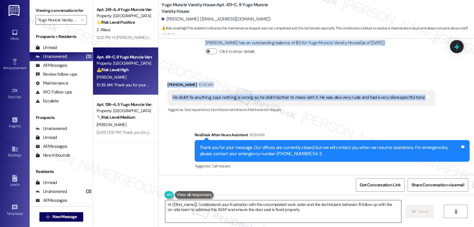
click at [247, 213] on textarea "Hi {{first_name}}, I understand your frustration with the uncompleted work orde…" at bounding box center [283, 211] width 236 height 22
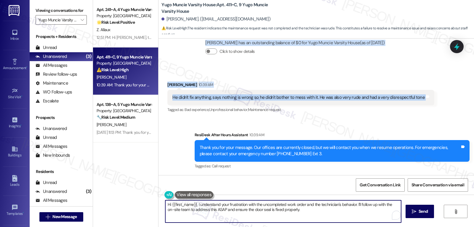
paste textarea "I’m so sorry you had that experience, [PERSON_NAME]—that’s not how we want our …"
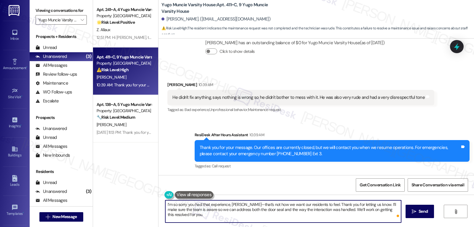
drag, startPoint x: 326, startPoint y: 209, endPoint x: 504, endPoint y: 212, distance: 178.7
click at [474, 212] on html "Inbox Go to Inbox Announcement • Send A Text Announcement Site Visit • Go to Si…" at bounding box center [237, 113] width 474 height 227
drag, startPoint x: 237, startPoint y: 203, endPoint x: 247, endPoint y: 203, distance: 10.1
click at [237, 203] on textarea "I’m so sorry you had that experience, [PERSON_NAME]—that’s not how we want our …" at bounding box center [283, 211] width 236 height 22
type textarea "I’m so sorry you had that experience, [PERSON_NAME]. That’s not how we want our…"
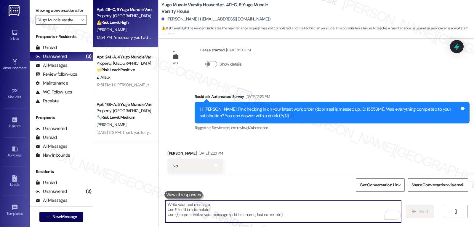
scroll to position [376, 0]
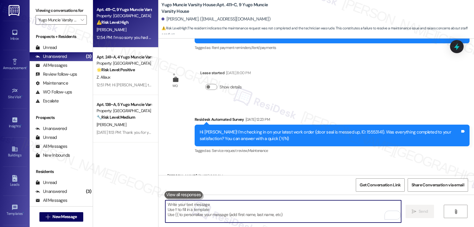
click at [346, 132] on div "Hi [PERSON_NAME]! I'm checking in on your latest work order (door seal is messe…" at bounding box center [330, 135] width 261 height 13
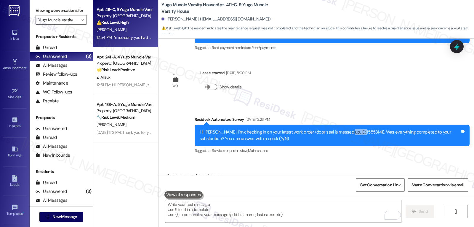
click at [346, 132] on div "Hi [PERSON_NAME]! I'm checking in on your latest work order (door seal is messe…" at bounding box center [330, 135] width 261 height 13
copy div "15553141"
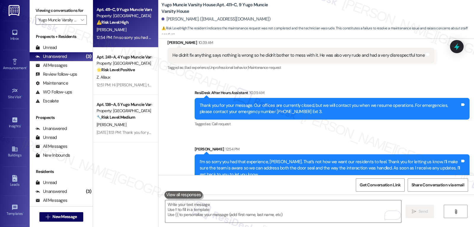
scroll to position [723, 0]
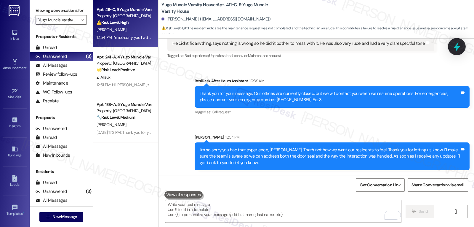
click at [453, 49] on icon at bounding box center [457, 46] width 10 height 10
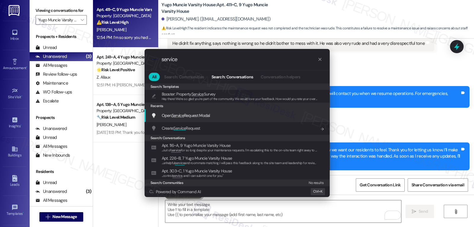
click at [221, 113] on div "Open Service Request Modal Add shortcut" at bounding box center [237, 115] width 173 height 7
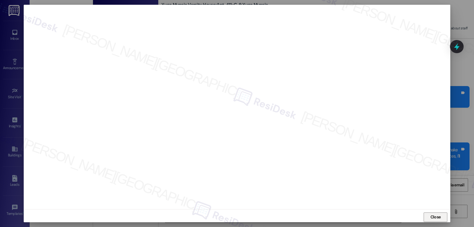
click at [433, 217] on span "Close" at bounding box center [436, 217] width 10 height 6
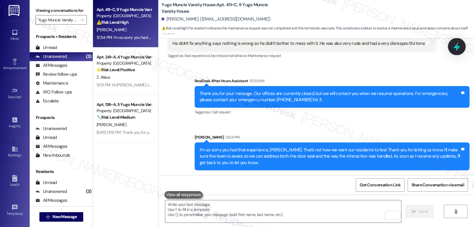
click at [461, 40] on div at bounding box center [457, 46] width 18 height 17
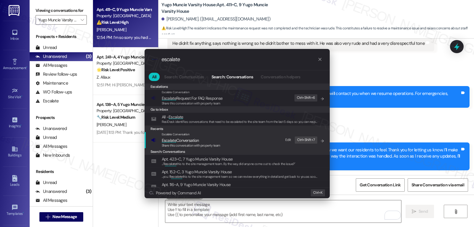
type input "escalate"
click at [210, 139] on span "Escalate Conversation" at bounding box center [191, 140] width 59 height 7
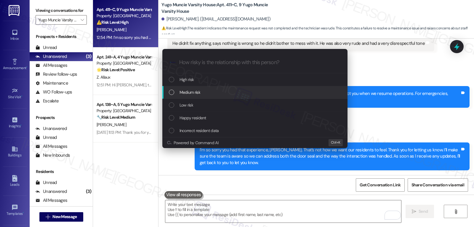
click at [212, 94] on div "Medium risk" at bounding box center [255, 92] width 173 height 7
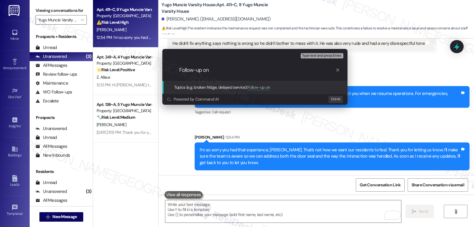
paste input "15553141"
type input "Follow-up on WO 15553141 - Door seal work order not completed"
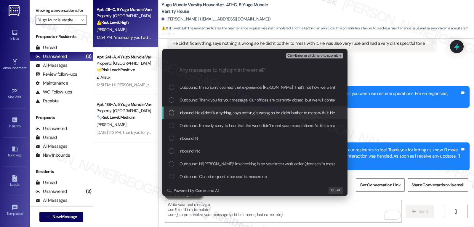
click at [213, 113] on span "Inbound: He didn't fix anything, says nothing is wrong so he didn't bother to m…" at bounding box center [304, 112] width 248 height 7
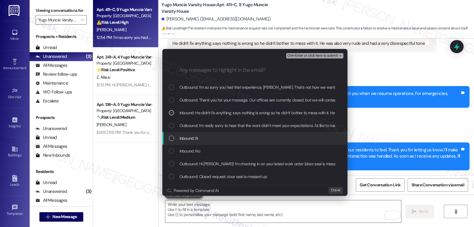
click at [218, 139] on div "Inbound: N" at bounding box center [255, 138] width 173 height 7
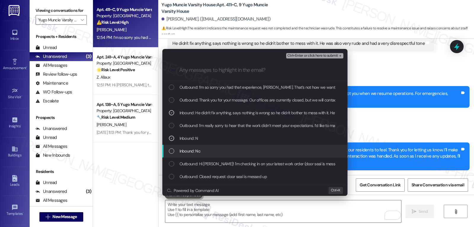
click at [217, 150] on div "Inbound: No" at bounding box center [255, 151] width 173 height 7
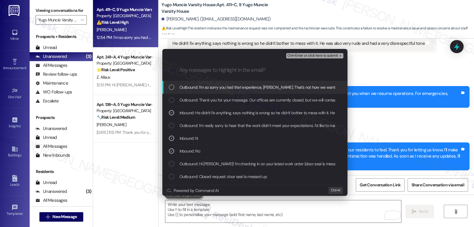
click at [322, 55] on span "Ctrl+Enter or click here to submit" at bounding box center [312, 56] width 51 height 4
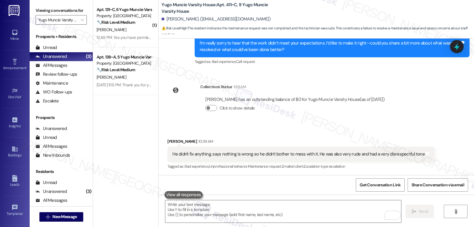
scroll to position [732, 0]
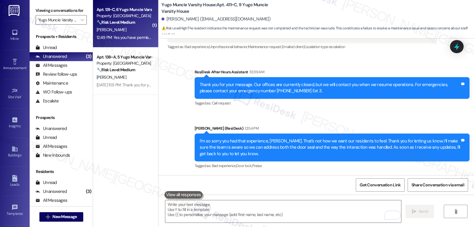
click at [122, 39] on div "12:49 PM: Yes you have permission, no instructions 12:49 PM: Yes you have permi…" at bounding box center [140, 37] width 86 height 5
type textarea "Fetching suggested responses. Please feel free to read through the conversation…"
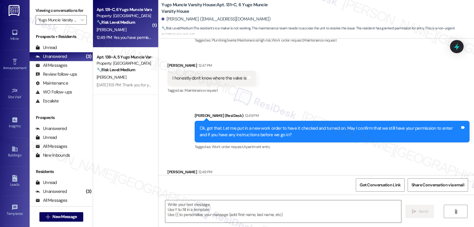
type textarea "Fetching suggested responses. Please feel free to read through the conversation…"
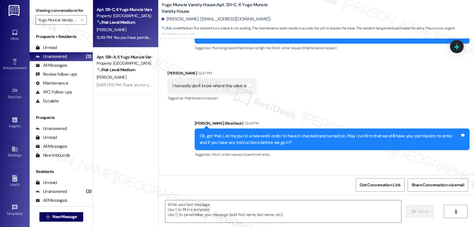
scroll to position [175, 0]
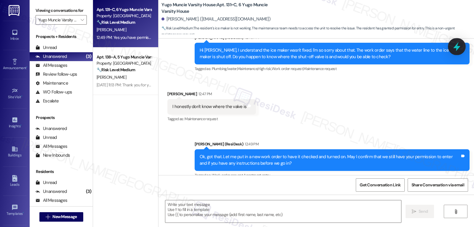
click at [455, 49] on icon at bounding box center [457, 46] width 10 height 10
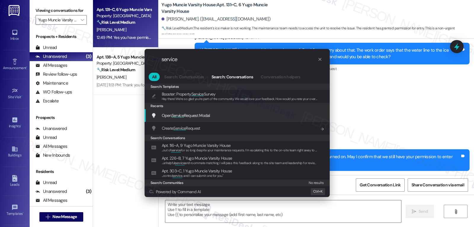
click at [215, 118] on div "Open Service Request Modal Add shortcut" at bounding box center [237, 115] width 173 height 7
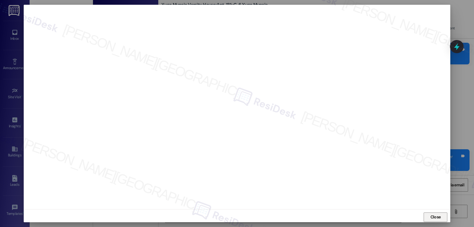
click at [435, 216] on span "Close" at bounding box center [436, 217] width 10 height 6
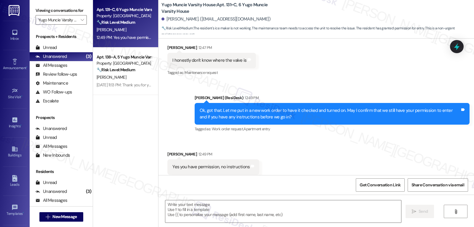
scroll to position [234, 0]
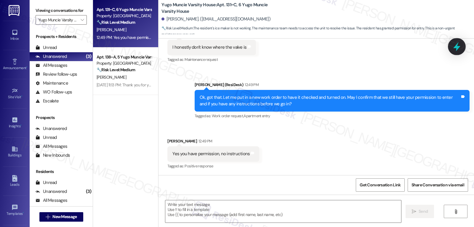
click at [459, 44] on icon at bounding box center [457, 46] width 10 height 10
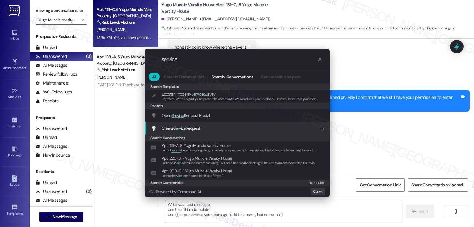
type input "service"
click at [208, 128] on div "Create Service Request Add shortcut" at bounding box center [237, 128] width 173 height 7
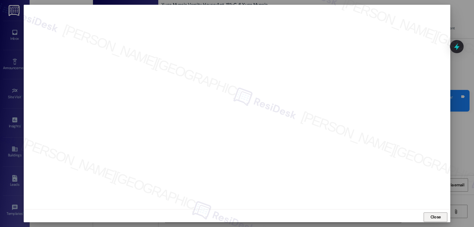
click at [438, 217] on span "Close" at bounding box center [436, 217] width 10 height 6
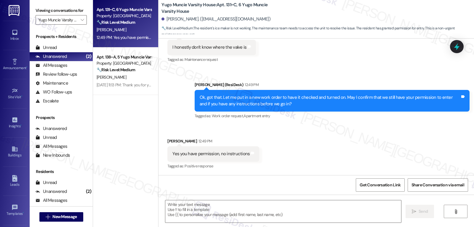
click at [456, 43] on icon at bounding box center [457, 47] width 8 height 8
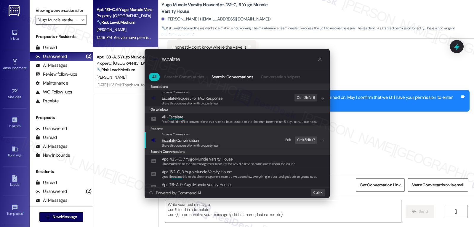
type input "escalate"
click at [209, 140] on span "Escalate Conversation" at bounding box center [191, 140] width 59 height 7
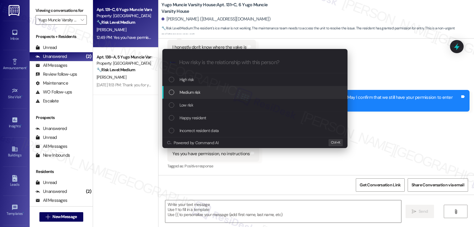
click at [210, 90] on div "Medium risk" at bounding box center [255, 92] width 173 height 7
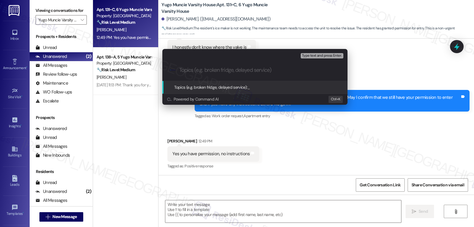
paste input "15560822"
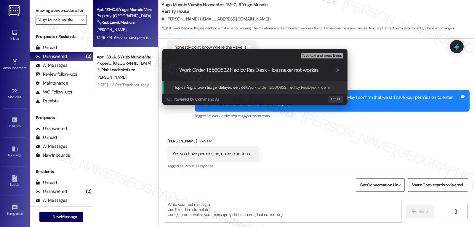
type input "Work Order 15560822 filed by ResiDesk - Ice maker not working"
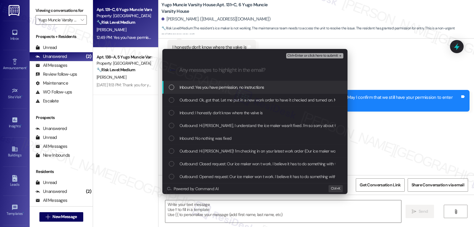
click at [221, 81] on div "Inbound: Yes you have permission, no instructions" at bounding box center [254, 87] width 185 height 13
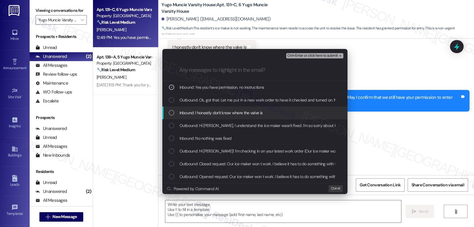
click at [213, 107] on div "Inbound: I honestly don't know where the valve is" at bounding box center [254, 112] width 185 height 13
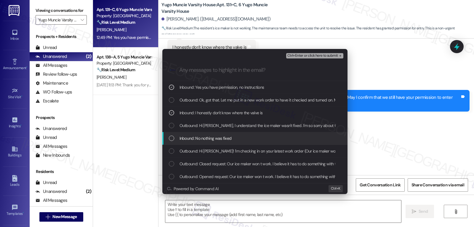
click at [223, 137] on span "Inbound: No nothing was fixed" at bounding box center [206, 138] width 52 height 7
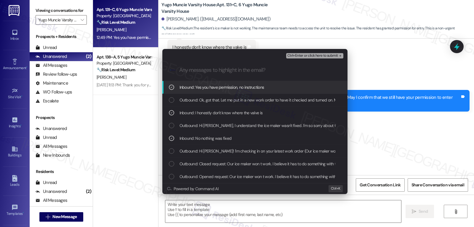
click at [329, 54] on span "Ctrl+Enter or click here to submit" at bounding box center [312, 56] width 51 height 4
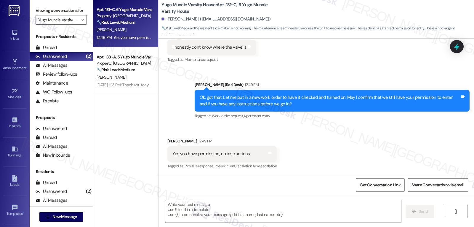
click at [171, 141] on div "[PERSON_NAME] 12:49 PM" at bounding box center [221, 142] width 109 height 8
copy div "[PERSON_NAME]"
click at [189, 211] on textarea at bounding box center [283, 211] width 236 height 22
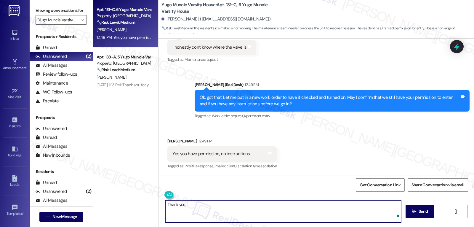
paste textarea "[PERSON_NAME]"
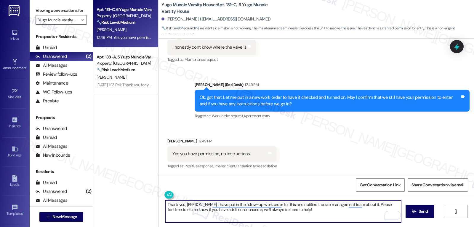
click at [301, 214] on textarea "Thank you, [PERSON_NAME]. I have put in the follow-up work order for this and n…" at bounding box center [283, 211] width 236 height 22
type textarea "Thank you, [PERSON_NAME]. I have put in the follow-up work order for this and n…"
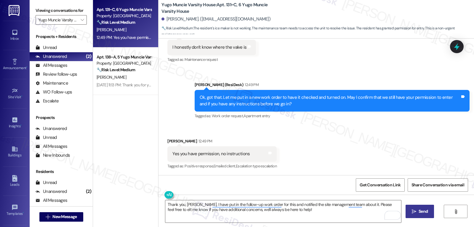
click at [416, 215] on button " Send" at bounding box center [420, 211] width 29 height 13
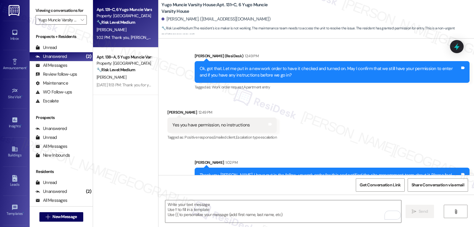
scroll to position [282, 0]
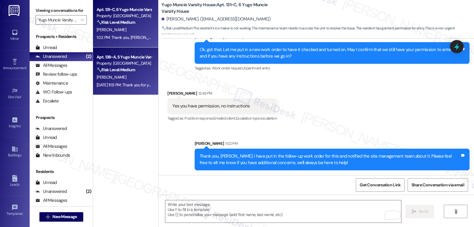
click at [118, 83] on div "[DATE] 11:13 PM: Thank you for your message. Our offices are currently closed, …" at bounding box center [280, 84] width 367 height 5
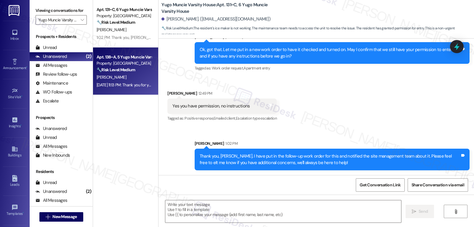
type textarea "Fetching suggested responses. Please feel free to read through the conversation…"
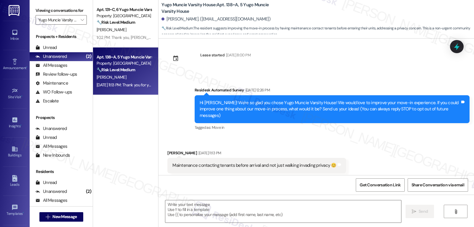
scroll to position [0, 0]
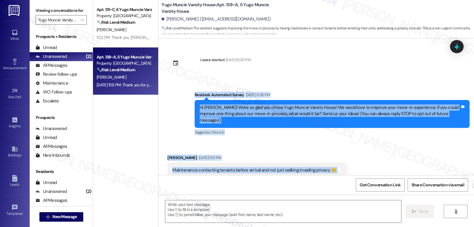
drag, startPoint x: 187, startPoint y: 95, endPoint x: 370, endPoint y: 162, distance: 194.0
click at [370, 162] on div "Lease started [DATE] 8:00 PM Survey, sent via SMS Residesk Automated Survey [DA…" at bounding box center [317, 107] width 316 height 136
copy div "Residesk Automated Survey [DATE] 12:26 PM Hi [PERSON_NAME]! We're so glad you c…"
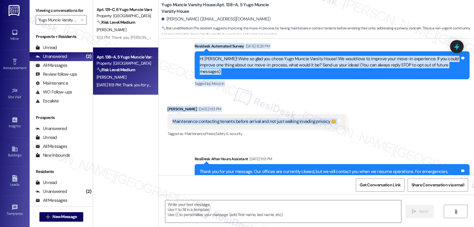
scroll to position [66, 0]
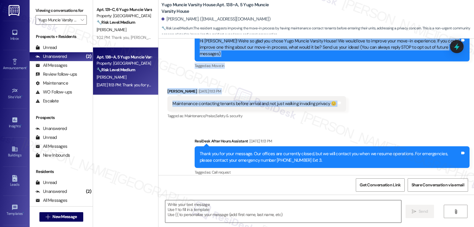
click at [262, 214] on textarea at bounding box center [283, 211] width 236 height 22
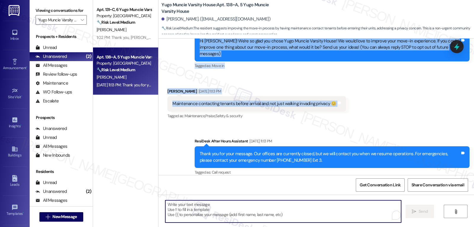
paste textarea "Hi [PERSON_NAME], thank you for sharing your thoughts! I can see how a quick he…"
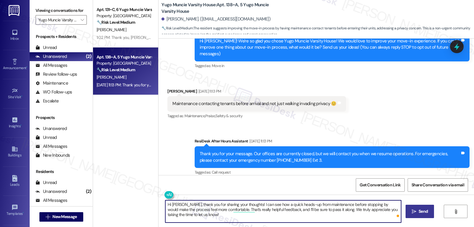
type textarea "Hi [PERSON_NAME], thank you for sharing your thoughts! I can see how a quick he…"
click at [420, 213] on span "Send" at bounding box center [423, 211] width 9 height 6
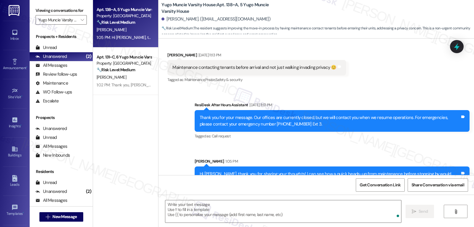
scroll to position [114, 0]
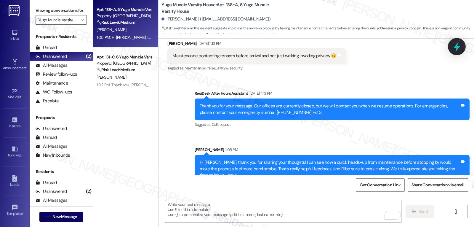
click at [458, 51] on icon at bounding box center [457, 46] width 10 height 10
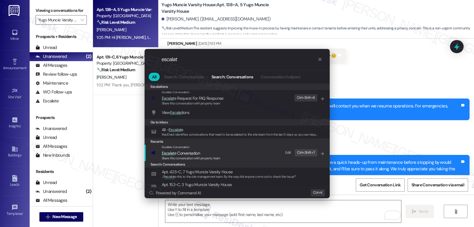
type input "escalat"
click at [210, 152] on span "Escalat e Conversation" at bounding box center [191, 153] width 59 height 7
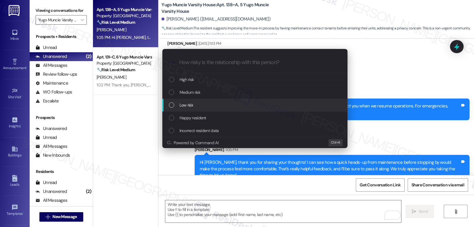
click at [205, 105] on div "Low risk" at bounding box center [255, 105] width 173 height 7
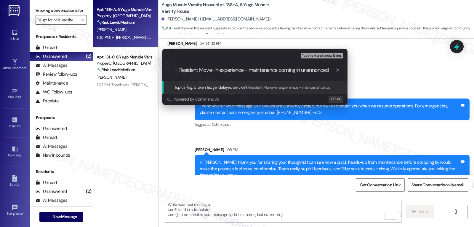
click at [317, 71] on input "Resident Move-in experience - maintenance coming in unannonced" at bounding box center [257, 70] width 156 height 6
click at [320, 71] on input "Resident Move-in experience - maintenance coming in unannonced" at bounding box center [257, 70] width 156 height 6
type input "Resident Move-in experience - maintenance coming in unannounced"
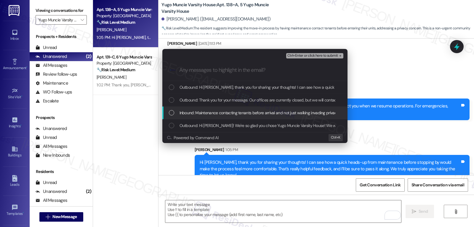
click at [204, 114] on span "Inbound: Maintenance contacting tenants before arrival and not just walking inv…" at bounding box center [262, 112] width 165 height 7
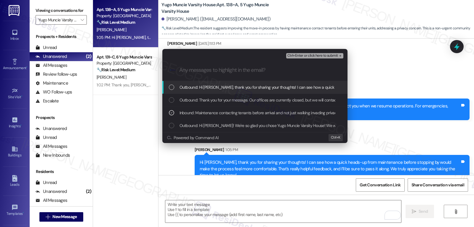
click at [333, 56] on span "Ctrl+Enter or click here to submit" at bounding box center [312, 56] width 51 height 4
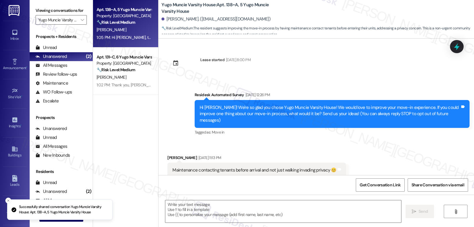
scroll to position [10, 0]
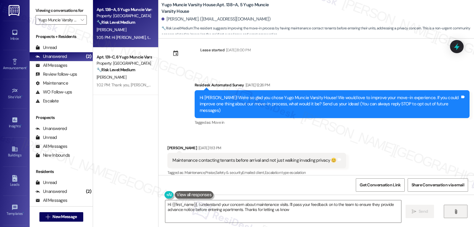
type textarea "Hi {{first_name}}, I understand your concern about maintenance visits. I'll pas…"
click at [80, 25] on span "" at bounding box center [82, 19] width 6 height 9
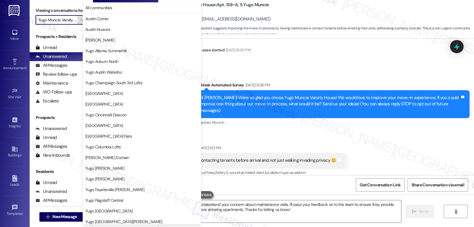
scroll to position [248, 0]
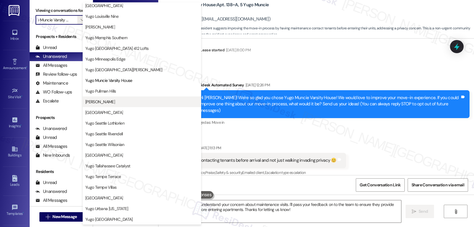
click at [131, 105] on button "[PERSON_NAME]" at bounding box center [142, 101] width 119 height 11
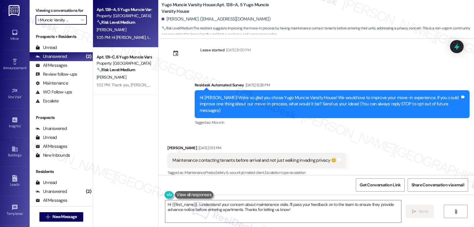
type input "[PERSON_NAME]"
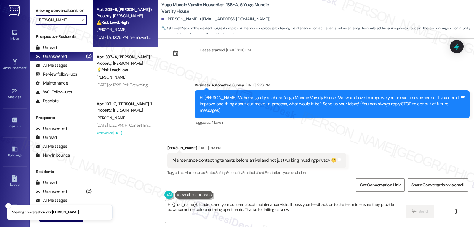
click at [138, 31] on div "[PERSON_NAME]" at bounding box center [124, 29] width 56 height 7
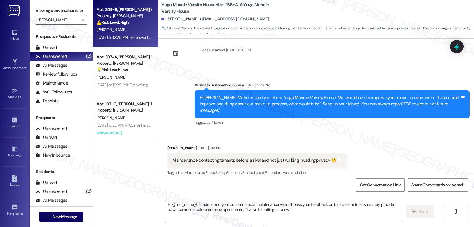
type textarea "Fetching suggested responses. Please feel free to read through the conversation…"
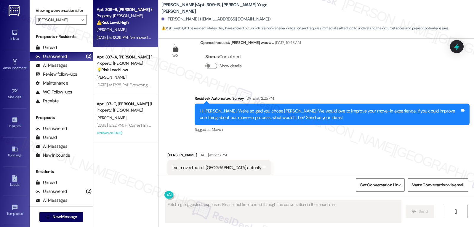
scroll to position [282, 0]
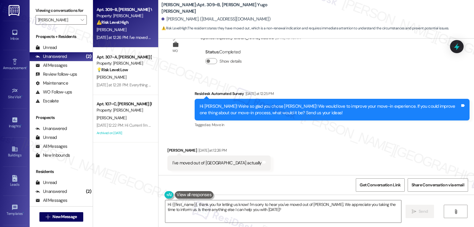
click at [167, 152] on div "[PERSON_NAME] [DATE] at 12:26 PM" at bounding box center [218, 151] width 103 height 8
copy div "[PERSON_NAME]"
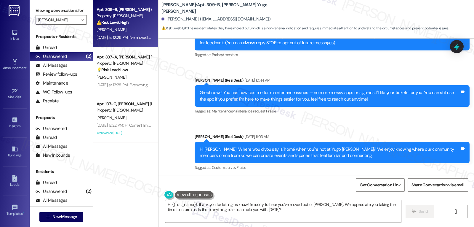
scroll to position [0, 0]
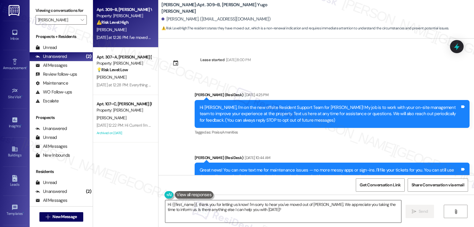
click at [266, 213] on textarea "Hi {{first_name}}, thank you for letting us know! I'm sorry to hear you've move…" at bounding box center [283, 211] width 236 height 22
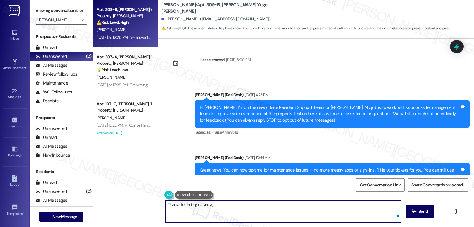
paste textarea "[PERSON_NAME]"
type textarea "Thanks for letting us know, [PERSON_NAME]!"
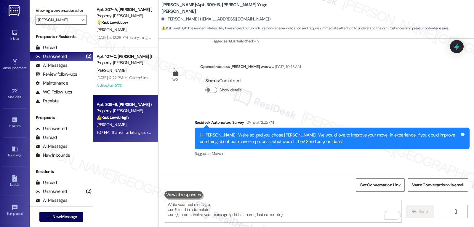
scroll to position [324, 0]
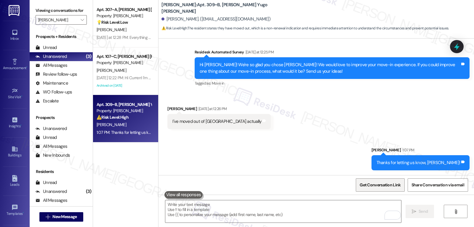
click at [381, 186] on span "Get Conversation Link" at bounding box center [380, 185] width 41 height 6
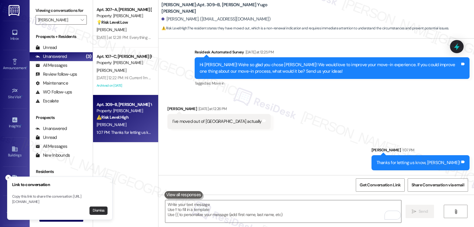
click at [98, 211] on button "Dismiss" at bounding box center [99, 210] width 18 height 8
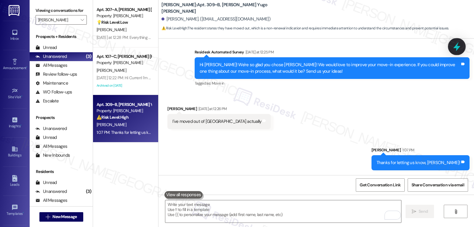
click at [450, 47] on div at bounding box center [457, 46] width 18 height 17
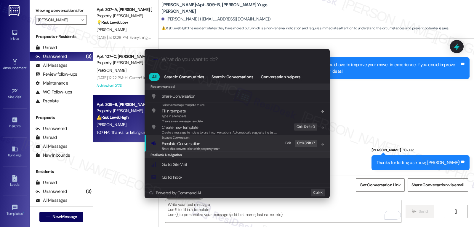
click at [201, 152] on div "ResiDesk Navigation" at bounding box center [237, 154] width 185 height 7
click at [210, 148] on span "Share this conversation with property team" at bounding box center [191, 148] width 59 height 4
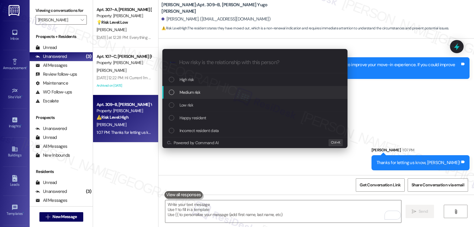
click at [205, 96] on div "Medium risk" at bounding box center [254, 92] width 185 height 13
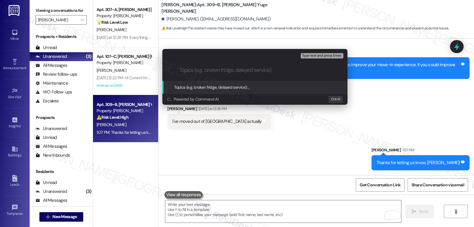
click at [384, 100] on div "Escalate Conversation Medium risk Topics (e.g. broken fridge, delayed service) …" at bounding box center [237, 113] width 474 height 227
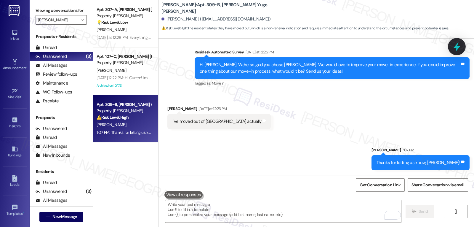
click at [455, 43] on icon at bounding box center [457, 46] width 10 height 10
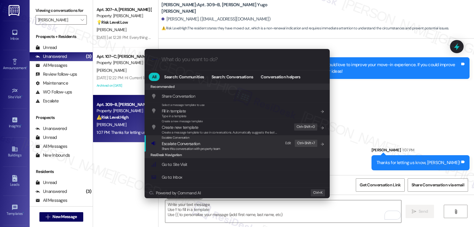
click at [191, 148] on span "Share this conversation with property team" at bounding box center [191, 148] width 59 height 4
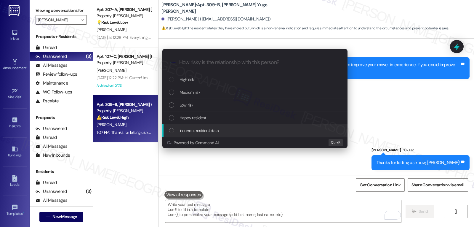
click at [213, 130] on span "Incorrect resident data" at bounding box center [199, 130] width 39 height 7
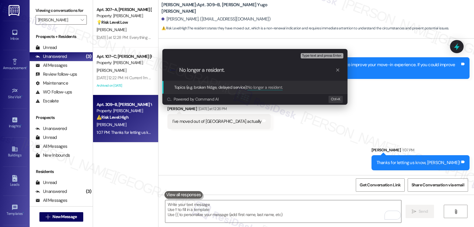
type input "No longer a resident"
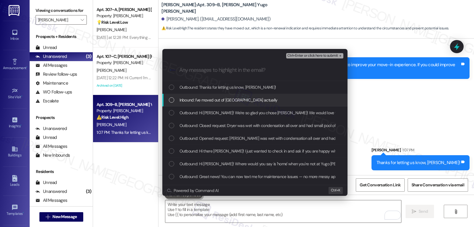
click at [208, 103] on span "Inbound: I've moved out of [GEOGRAPHIC_DATA] actually" at bounding box center [229, 100] width 98 height 7
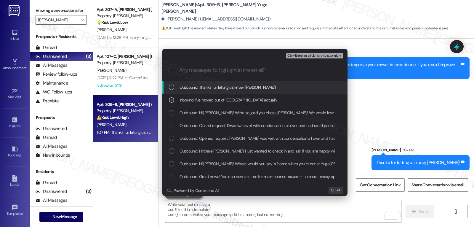
click at [314, 57] on span "Ctrl+Enter or click here to submit" at bounding box center [312, 56] width 51 height 4
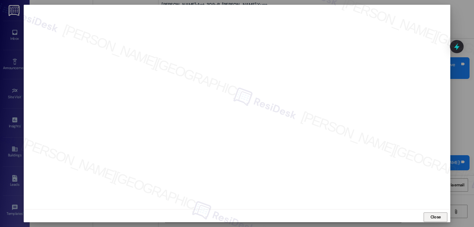
click at [435, 217] on span "Close" at bounding box center [436, 217] width 10 height 6
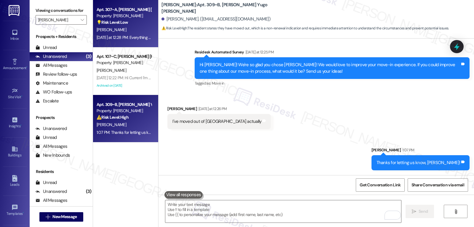
click at [106, 34] on div "[DATE] at 12:28 PM: Everything was great except the day we were given to move i…" at bounding box center [124, 37] width 56 height 7
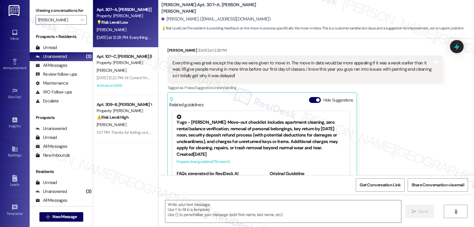
scroll to position [131, 0]
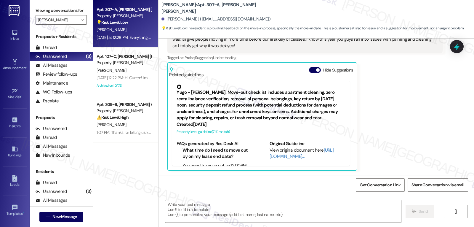
type textarea "Fetching suggested responses. Please feel free to read through the conversation…"
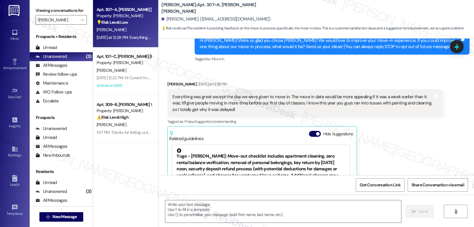
scroll to position [8, 0]
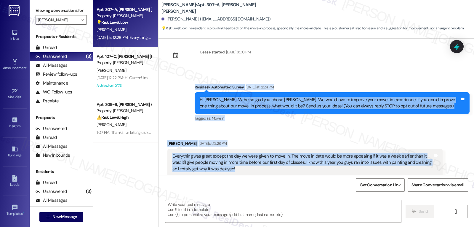
drag, startPoint x: 190, startPoint y: 87, endPoint x: 322, endPoint y: 166, distance: 154.6
click at [322, 167] on div "Lease started [DATE] 8:00 PM Survey, sent via SMS Residesk Automated Survey [DA…" at bounding box center [317, 107] width 316 height 136
copy div "Residesk Automated Survey [DATE] at 12:24 PM Hi [PERSON_NAME]! We're so glad yo…"
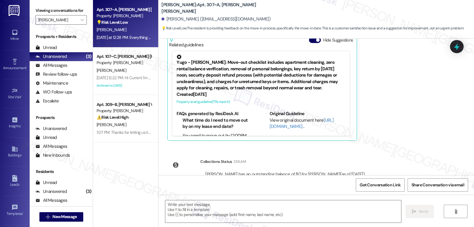
scroll to position [186, 0]
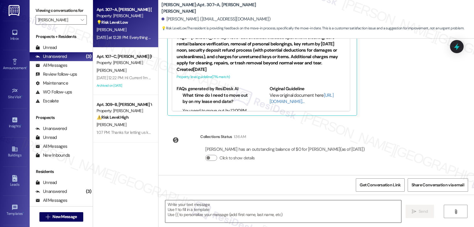
click at [263, 213] on textarea at bounding box center [283, 211] width 236 height 22
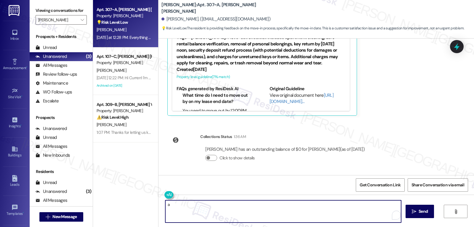
paste textarea "Thanks so much for the thoughtful feedback, [PERSON_NAME]! You make a great poi…"
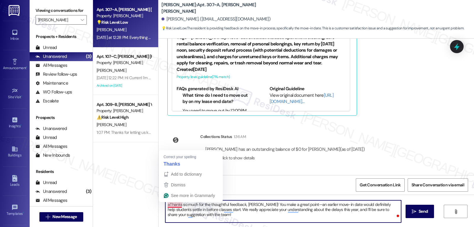
click at [166, 205] on textarea "aThanks so much for the thoughtful feedback, [PERSON_NAME]! You make a great po…" at bounding box center [283, 211] width 236 height 22
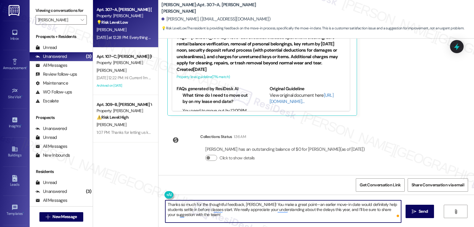
click at [291, 205] on textarea "Thanks so much for the thoughtful feedback, [PERSON_NAME]! You make a great poi…" at bounding box center [283, 211] width 236 height 22
click at [351, 219] on textarea "Thanks so much for the thoughtful feedback, [PERSON_NAME]! You make a great poi…" at bounding box center [283, 211] width 236 height 22
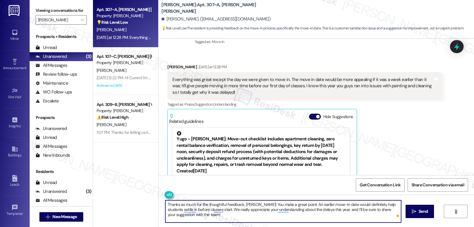
scroll to position [0, 0]
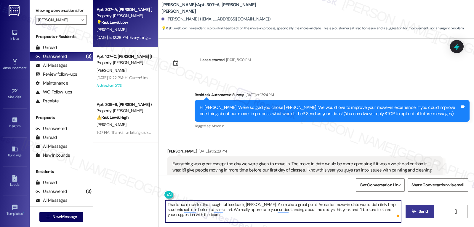
type textarea "Thanks so much for the thoughtful feedback, [PERSON_NAME]! You make a great poi…"
click at [410, 217] on button " Send" at bounding box center [420, 211] width 29 height 13
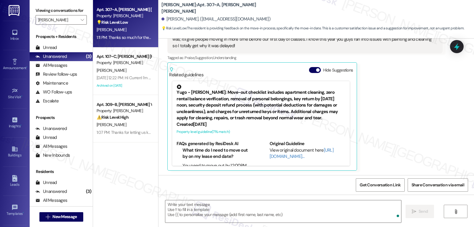
scroll to position [233, 0]
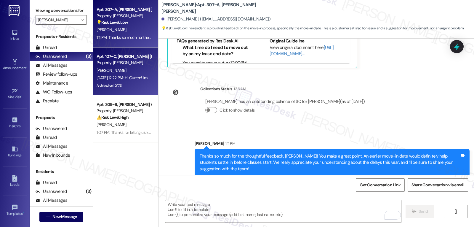
click at [145, 74] on div "[DATE] 12:22 PM: Hi Curren! I'm checking in on your latest work order (Work ord…" at bounding box center [124, 77] width 56 height 7
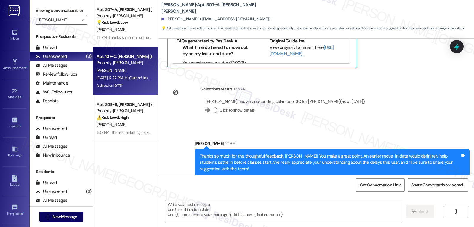
type textarea "Fetching suggested responses. Please feel free to read through the conversation…"
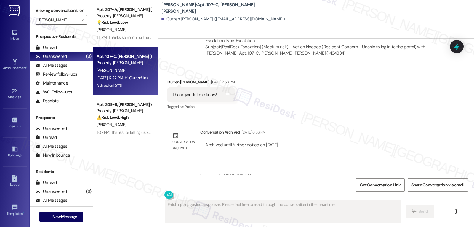
scroll to position [613, 0]
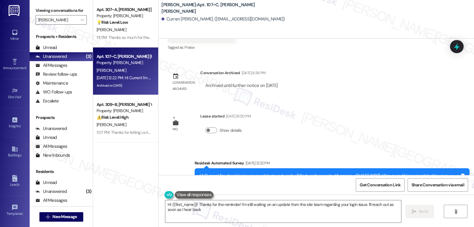
type textarea "Hi {{first_name}}! Thanks for the reminder! I'm still waiting on an update from…"
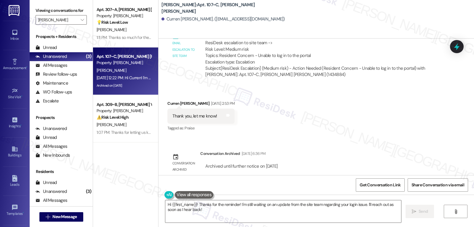
scroll to position [518, 0]
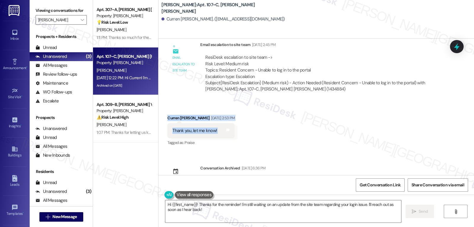
drag, startPoint x: 164, startPoint y: 116, endPoint x: 245, endPoint y: 136, distance: 82.8
click at [245, 136] on div "Received via SMS Curren [PERSON_NAME] [DATE] 2:53 PM Thank you, let me know! Ta…" at bounding box center [317, 126] width 316 height 50
click at [215, 213] on textarea "Hi {{first_name}}! Thanks for the reminder! I'm still waiting on an update from…" at bounding box center [283, 211] width 236 height 22
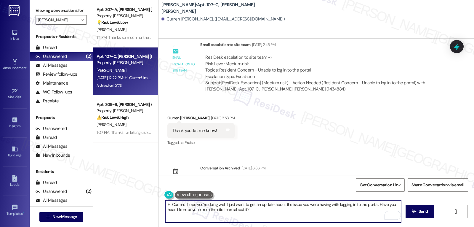
click at [304, 218] on textarea "Hi Curren, I hope you're doing well! I just want to get an update about the iss…" at bounding box center [283, 211] width 236 height 22
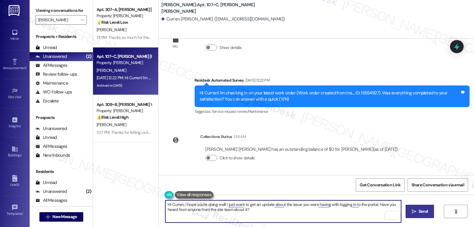
type textarea "Hi Curren, I hope you're doing well! I just want to get an update about the iss…"
click at [424, 207] on button " Send" at bounding box center [420, 211] width 29 height 13
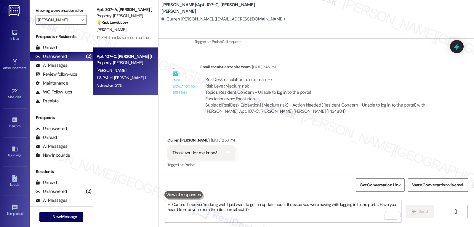
scroll to position [744, 0]
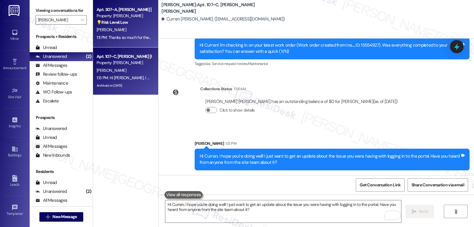
click at [128, 40] on div "1:11 PM: Thanks so much for the thoughtful feedback, [PERSON_NAME]! You make a …" at bounding box center [124, 37] width 56 height 7
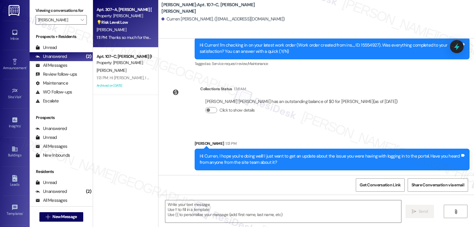
type textarea "Fetching suggested responses. Please feel free to read through the conversation…"
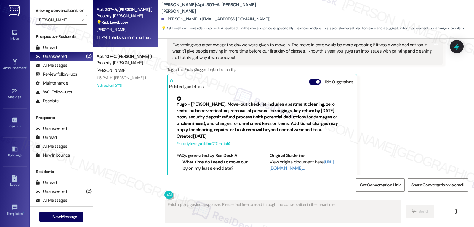
scroll to position [64, 0]
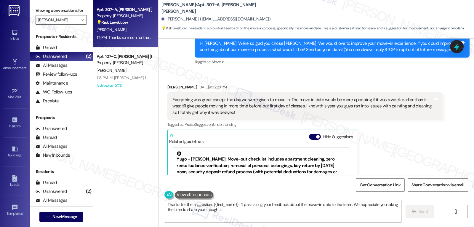
type textarea "Thanks for the suggestion, {{first_name}}! I'll pass along your feedback about …"
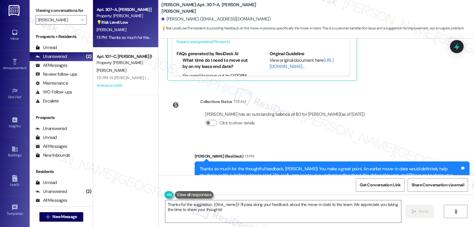
scroll to position [242, 0]
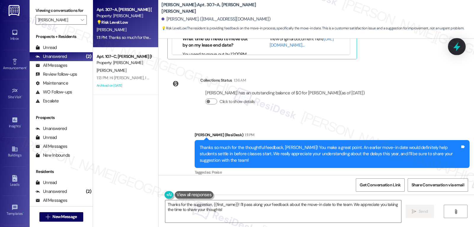
click at [460, 46] on icon at bounding box center [457, 46] width 10 height 10
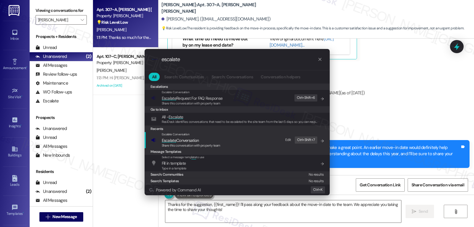
type input "escalate"
click at [210, 142] on span "Escalate Conversation" at bounding box center [191, 140] width 59 height 7
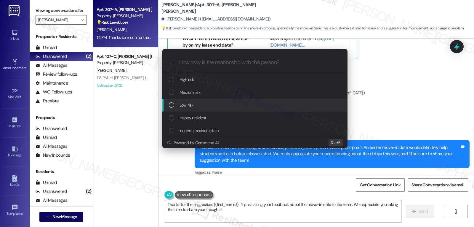
click at [201, 107] on div "Low risk" at bounding box center [255, 105] width 173 height 7
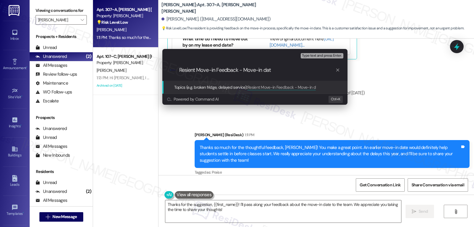
type input "Resient Move-in Feedback - Move-in date"
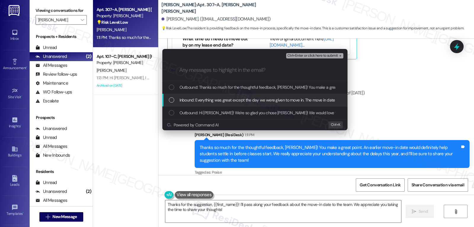
click at [187, 103] on div "Inbound: Everything was great except the day we were given to move in. The move…" at bounding box center [254, 100] width 185 height 13
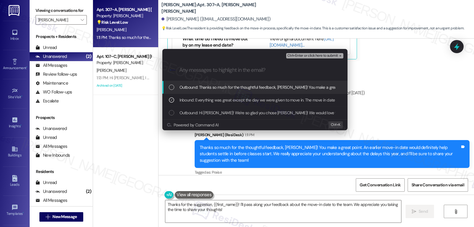
click at [319, 58] on button "Ctrl+Enter or click here to submit" at bounding box center [314, 55] width 57 height 5
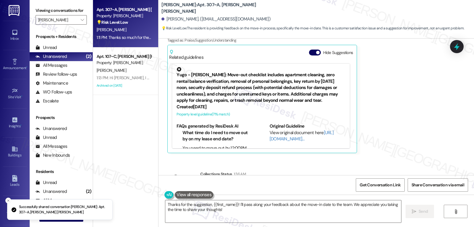
scroll to position [131, 0]
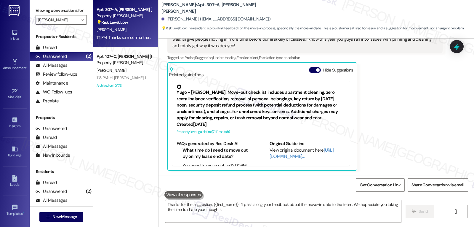
type textarea "Thanks for the suggestion, {{first_name}}! I'll pass along your feedback about …"
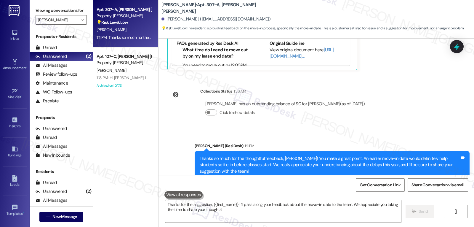
scroll to position [242, 0]
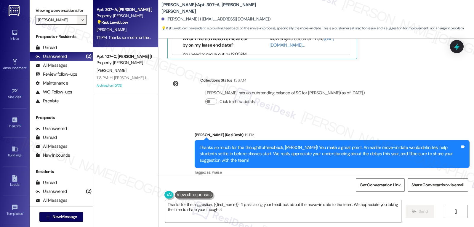
click at [79, 25] on span "" at bounding box center [82, 19] width 6 height 9
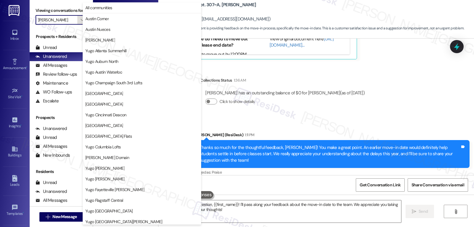
scroll to position [248, 0]
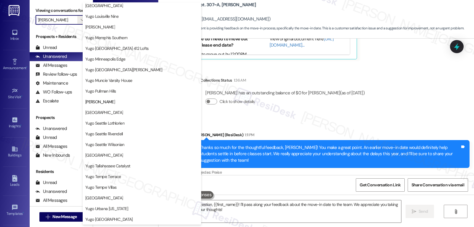
click at [115, 122] on span "Yugo Seattle Lothlorien" at bounding box center [104, 123] width 39 height 6
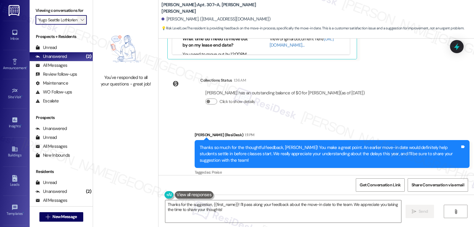
click at [81, 22] on icon "" at bounding box center [82, 19] width 3 height 5
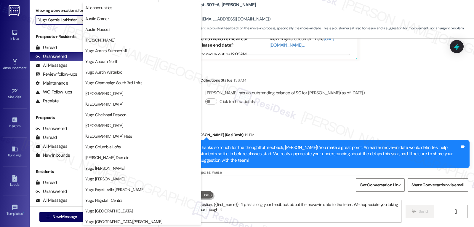
scroll to position [248, 0]
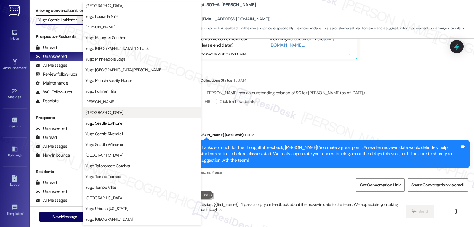
click at [123, 110] on span "[GEOGRAPHIC_DATA]" at bounding box center [104, 112] width 38 height 6
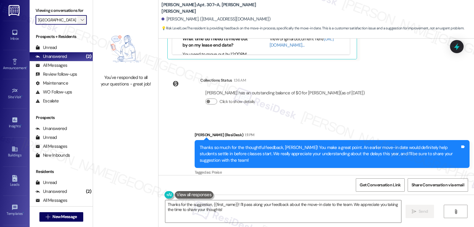
click at [81, 22] on icon "" at bounding box center [82, 19] width 3 height 5
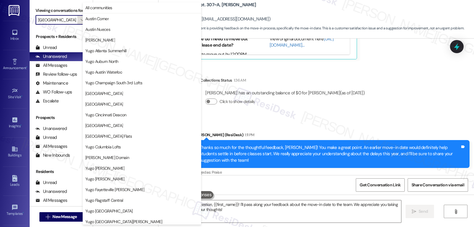
scroll to position [248, 0]
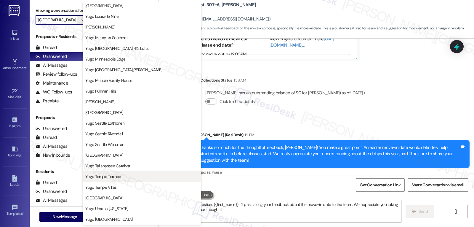
click at [124, 175] on span "Yugo Tempe Terrace" at bounding box center [141, 176] width 113 height 6
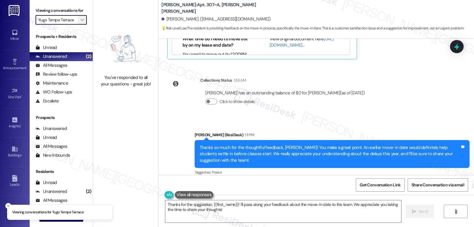
click at [77, 25] on button "" at bounding box center [81, 19] width 9 height 9
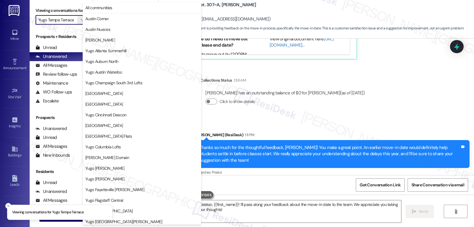
scroll to position [248, 0]
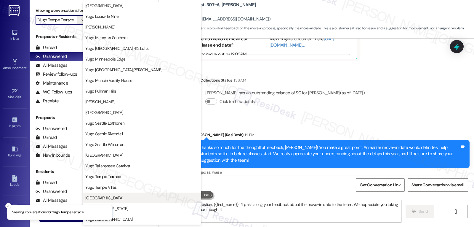
click at [123, 201] on button "[GEOGRAPHIC_DATA]" at bounding box center [142, 197] width 119 height 11
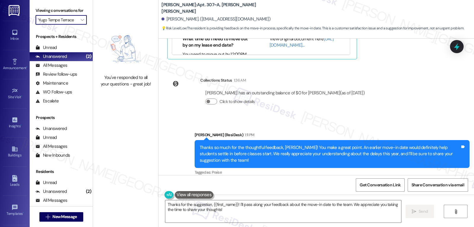
type input "[GEOGRAPHIC_DATA]"
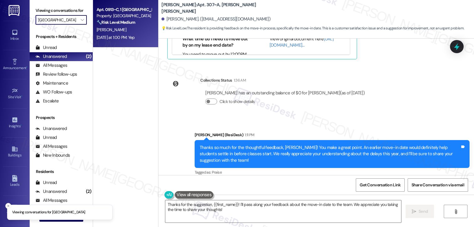
click at [131, 41] on div "Yesterday at 1:00 PM: Yep Yesterday at 1:00 PM: Yep" at bounding box center [124, 37] width 56 height 7
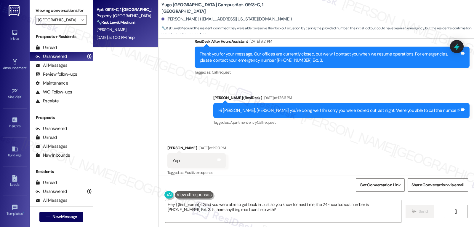
scroll to position [1793, 0]
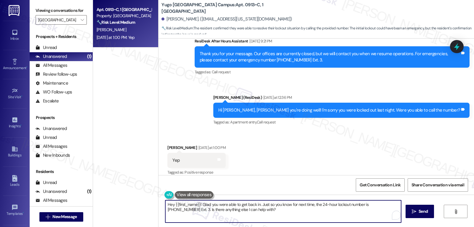
drag, startPoint x: 242, startPoint y: 211, endPoint x: 142, endPoint y: 197, distance: 101.6
click at [142, 197] on div "Apt. 0913~C, 1 Yugo Tucson Campus Property: Yugo Tucson Campus 🔧 Risk Level: Me…" at bounding box center [283, 113] width 381 height 227
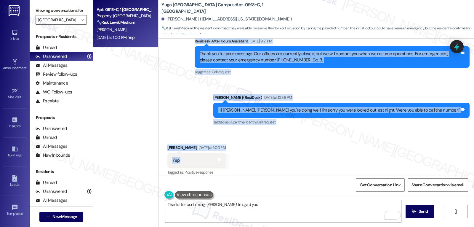
drag, startPoint x: 161, startPoint y: 103, endPoint x: 284, endPoint y: 158, distance: 134.0
click at [284, 158] on div "Survey, sent via SMS Residesk Automated Survey Mar 20, 2025 at 12:23 PM Hi Jaso…" at bounding box center [317, 107] width 316 height 136
copy div "Jason Lockwood Aug 24, 2025 at 9:21 PM what's the 24 hour lock out number Tags …"
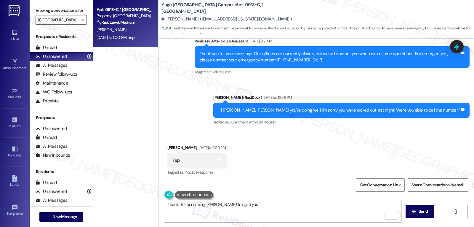
click at [307, 213] on textarea "Thanks for confirming, Jason! I'm glad you" at bounding box center [283, 211] width 236 height 22
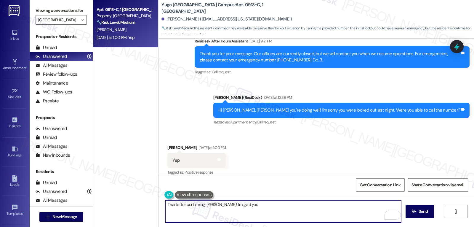
paste textarea "Glad to hear you were able to get through, Jason! If you ever run into that aga…"
type textarea "Glad to hear you were able to get through, Jason! If you ever run into that aga…"
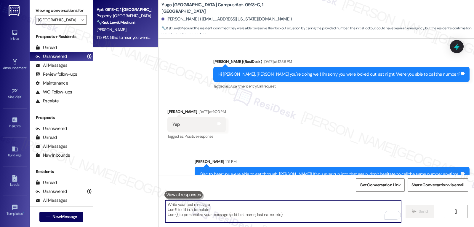
scroll to position [1841, 0]
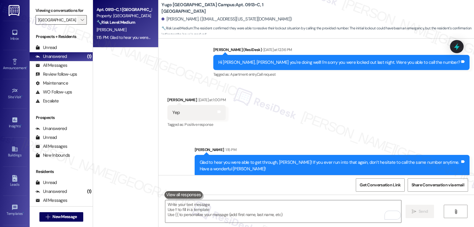
click at [77, 25] on button "" at bounding box center [81, 19] width 9 height 9
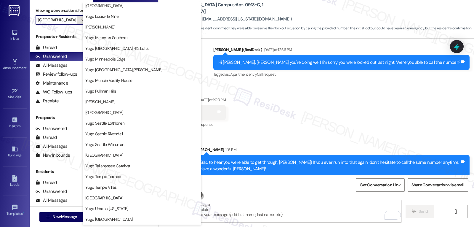
scroll to position [248, 0]
click at [108, 209] on span "Yugo Urbana [US_STATE]" at bounding box center [106, 208] width 43 height 6
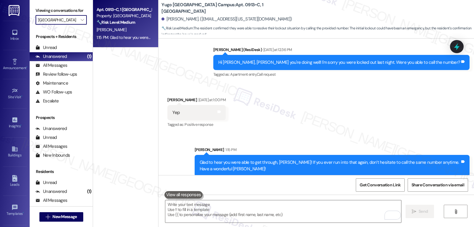
type input "Yugo Urbana [US_STATE]"
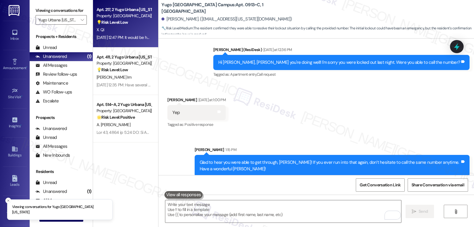
click at [129, 45] on div "Apt. 217, 2 Yugo Urbana Illinois Property: Yugo Urbana Illinois 💡 Risk Level: L…" at bounding box center [125, 23] width 65 height 47
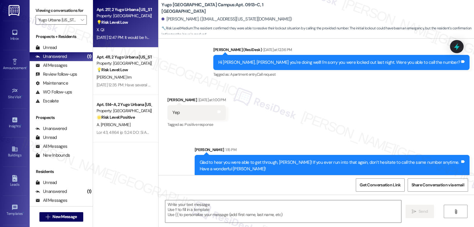
type textarea "Fetching suggested responses. Please feel free to read through the conversation…"
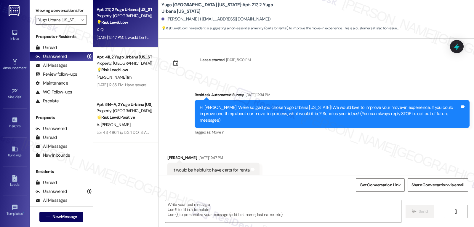
scroll to position [10, 0]
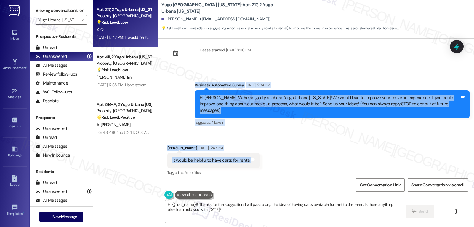
drag, startPoint x: 190, startPoint y: 84, endPoint x: 284, endPoint y: 160, distance: 121.3
click at [284, 160] on div "Lease started Aug 14, 2025 at 8:00 PM Survey, sent via SMS Residesk Automated S…" at bounding box center [317, 107] width 316 height 136
copy div "Residesk Automated Survey Aug 22, 2025 at 12:34 PM Hi Xiuqi! We're so glad you …"
click at [297, 211] on textarea "Hi {{first_name}}! Thanks for the suggestion. I will pass along the idea of hav…" at bounding box center [283, 211] width 236 height 22
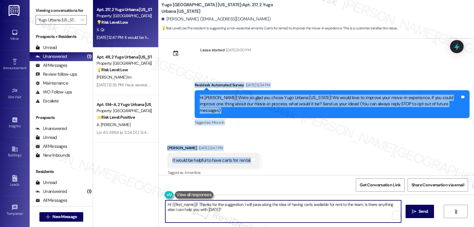
paste textarea "Thanks for the suggestion, Xiuqi! Having carts available would definitely make …"
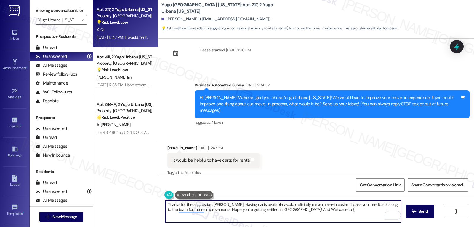
type textarea "Thanks for the suggestion, Xiuqi! Having carts available would definitely make …"
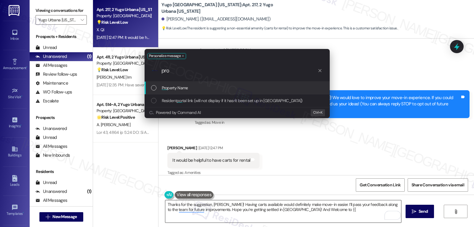
type input "prop"
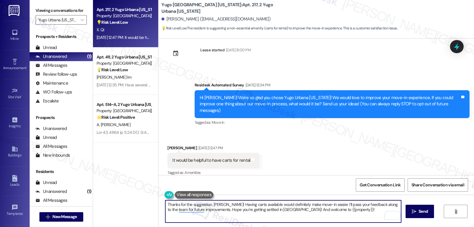
click at [345, 210] on textarea "Thanks for the suggestion, Xiuqi! Having carts available would definitely make …" at bounding box center [283, 211] width 236 height 22
type textarea "Thanks for the suggestion, Xiuqi! Having carts available would definitely make …"
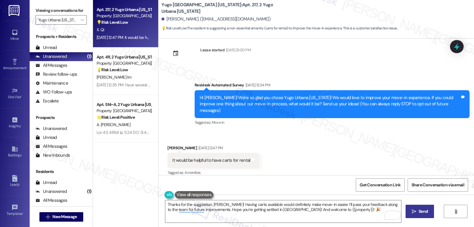
click at [418, 215] on button " Send" at bounding box center [420, 211] width 29 height 13
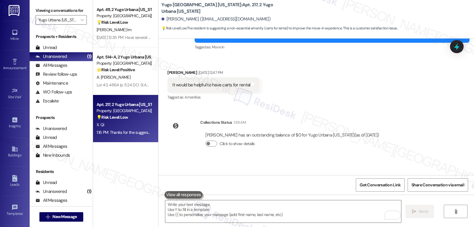
scroll to position [112, 0]
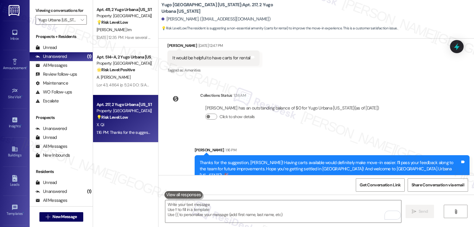
click at [457, 44] on icon at bounding box center [457, 47] width 8 height 8
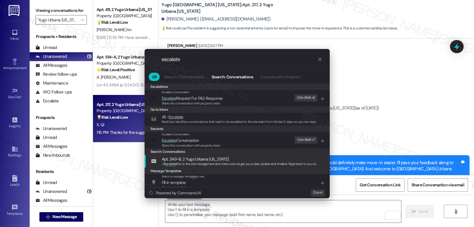
type input "escalate"
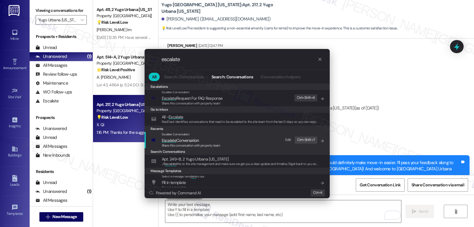
click at [193, 142] on span "Escalate Conversation" at bounding box center [180, 140] width 37 height 5
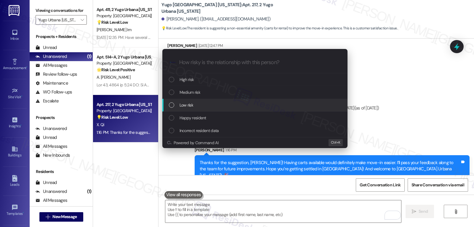
click at [204, 107] on div "Low risk" at bounding box center [255, 105] width 173 height 7
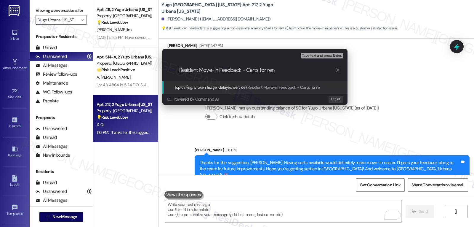
type input "Resident Move-in Feedback - Carts for rent"
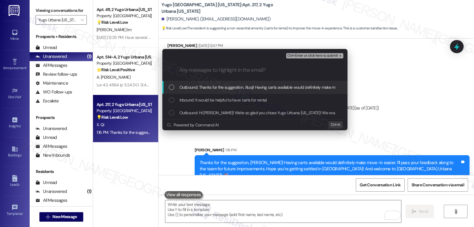
click at [204, 107] on div "Outbound: Hi Xiuqi! We're so glad you chose Yugo Urbana Illinois! We would love…" at bounding box center [254, 112] width 185 height 13
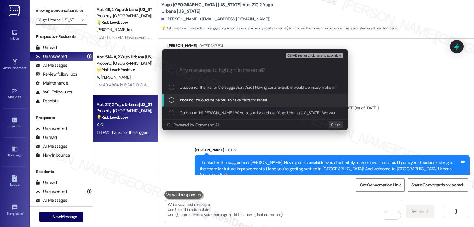
click at [204, 102] on span "Inbound: It would be helpful to have carts for rental" at bounding box center [223, 100] width 87 height 7
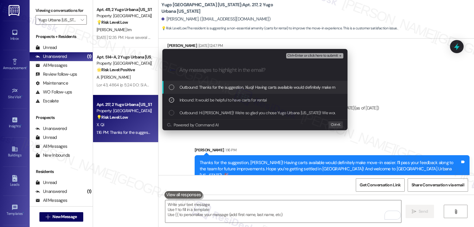
click at [319, 55] on span "Ctrl+Enter or click here to submit" at bounding box center [312, 56] width 51 height 4
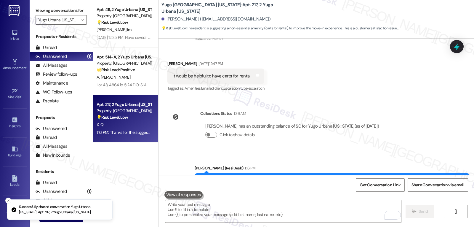
scroll to position [121, 0]
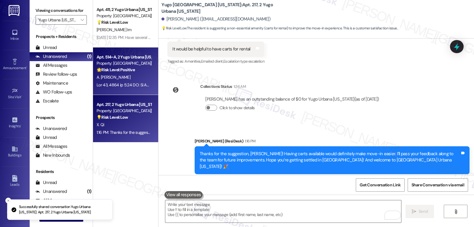
click at [122, 68] on strong "🌟 Risk Level: Positive" at bounding box center [116, 69] width 38 height 5
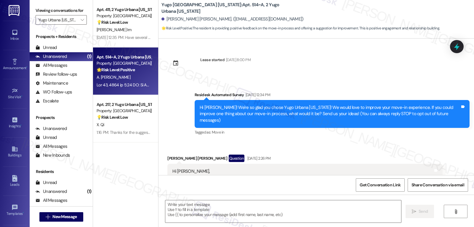
scroll to position [81, 0]
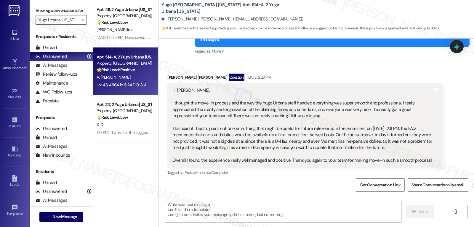
type textarea "Fetching suggested responses. Please feel free to read through the conversation…"
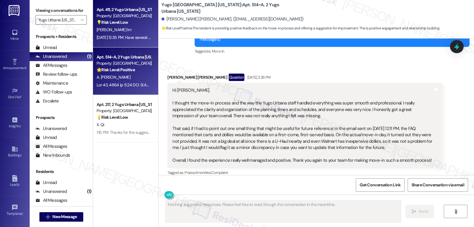
click at [102, 28] on div "J. Im" at bounding box center [124, 29] width 56 height 7
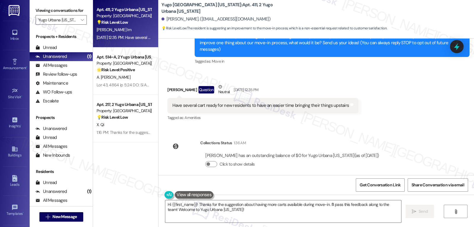
scroll to position [12, 0]
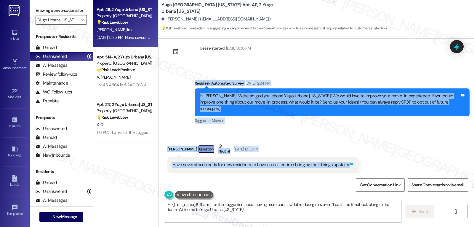
drag, startPoint x: 191, startPoint y: 84, endPoint x: 343, endPoint y: 157, distance: 168.8
click at [343, 157] on div "Lease started Aug 14, 2025 at 8:00 PM Survey, sent via SMS Residesk Automated S…" at bounding box center [317, 107] width 316 height 136
copy div "Residesk Automated Survey Aug 22, 2025 at 12:34 PM Hi Janice! We're so glad you…"
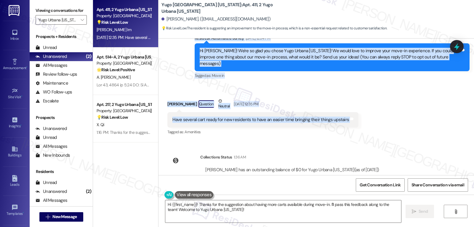
scroll to position [71, 0]
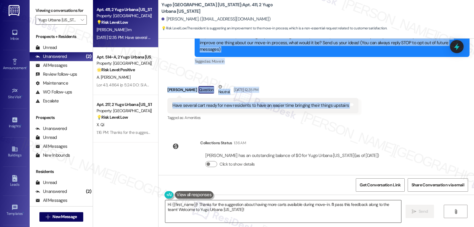
click at [309, 213] on textarea "Hi {{first_name}}! Thanks for the suggestion about having more carts available …" at bounding box center [283, 211] width 236 height 22
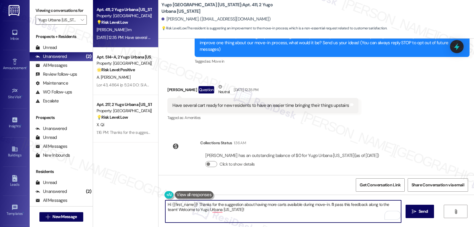
paste textarea "Thanks for the feedback, Janice! You’re absolutely right—having carts ready wou…"
type textarea "Thanks for the feedback, Janice! You’re absolutely right—having carts ready wou…"
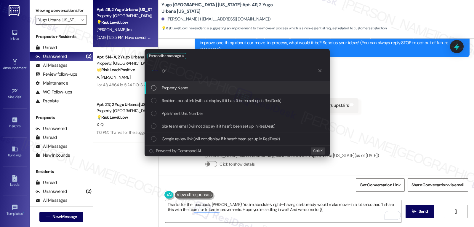
type input "pro"
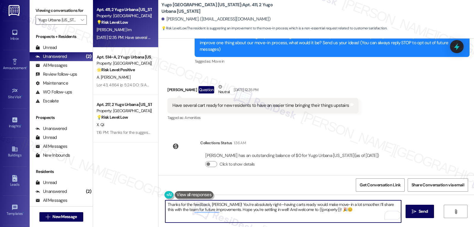
click at [260, 205] on textarea "Thanks for the feedback, Janice! You’re absolutely right—having carts ready wou…" at bounding box center [283, 211] width 236 height 22
click at [340, 212] on textarea "Thanks for the feedback, Janice! You’re absolutely right. Having carts ready wo…" at bounding box center [283, 211] width 236 height 22
type textarea "Thanks for the feedback, Janice! You’re absolutely right. Having carts ready wo…"
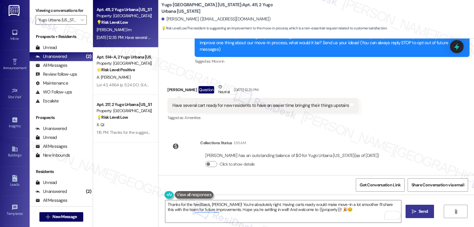
click at [425, 210] on span "Send" at bounding box center [423, 211] width 9 height 6
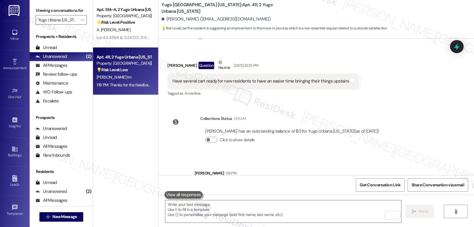
scroll to position [118, 0]
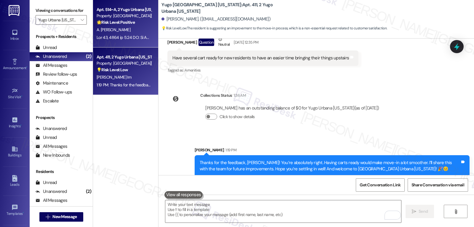
click at [123, 33] on div "A. Joe" at bounding box center [124, 29] width 56 height 7
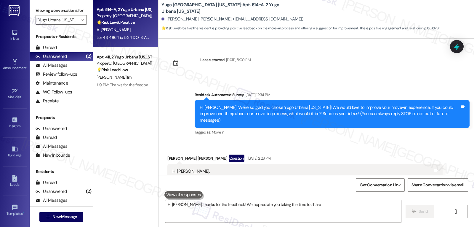
scroll to position [81, 0]
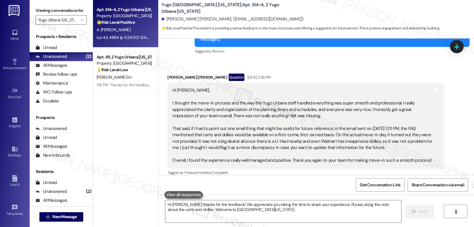
type textarea "Hi Anna, thanks for the feedback! We appreciate you taking the time to share yo…"
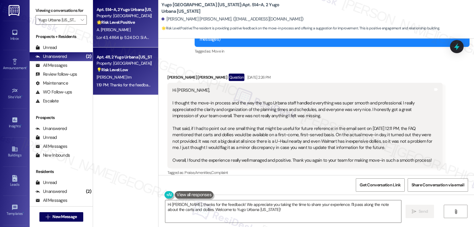
click at [108, 71] on strong "💡 Risk Level: Low" at bounding box center [112, 69] width 31 height 5
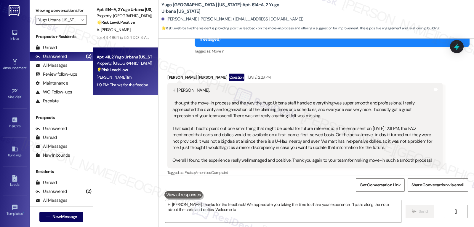
type textarea "Hi Anna, thanks for the feedback! We appreciate you taking the time to share yo…"
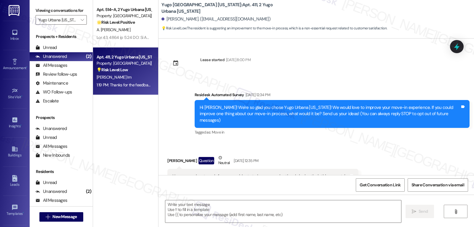
scroll to position [16, 0]
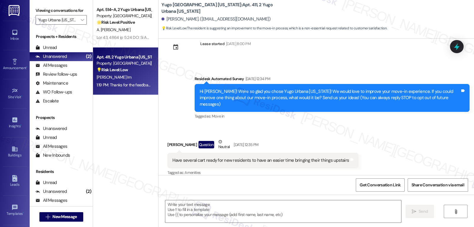
type textarea "Fetching suggested responses. Please feel free to read through the conversation…"
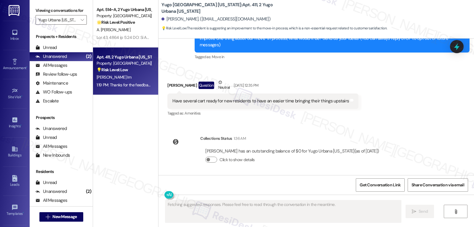
scroll to position [127, 0]
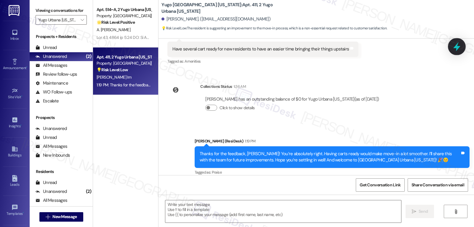
click at [457, 48] on icon at bounding box center [456, 46] width 7 height 9
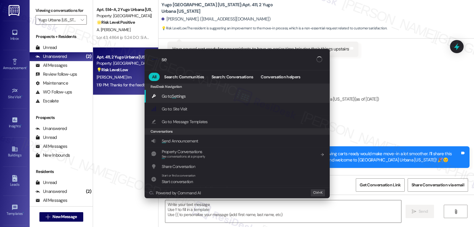
type input "s"
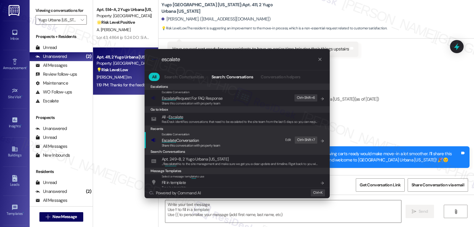
type input "escalate"
click at [200, 146] on span "Share this conversation with property team" at bounding box center [191, 145] width 59 height 4
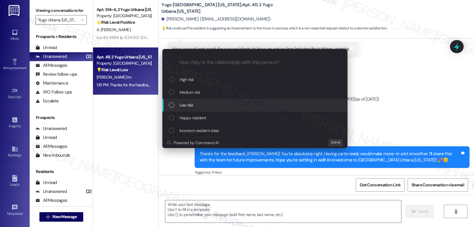
click at [196, 108] on div "Low risk" at bounding box center [254, 105] width 185 height 13
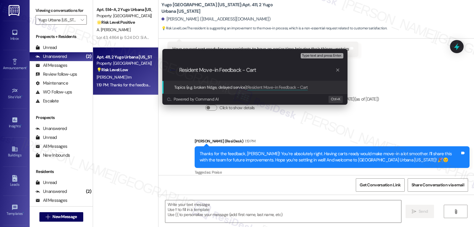
type input "Resident Move-in Feedback - Carts"
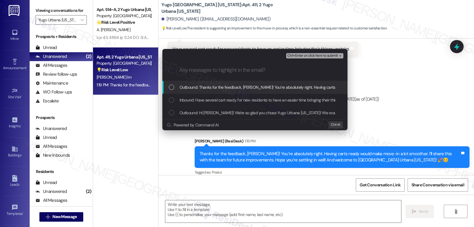
click at [306, 102] on span "Inbound: Have several cart ready for new residents to have an easier time bring…" at bounding box center [268, 100] width 176 height 7
click at [312, 60] on div ".cls-1{fill:#0a055f;}.cls-2{fill:#0cc4c4;} resideskLogoBlueOrange" at bounding box center [254, 70] width 185 height 21
click at [314, 55] on span "Ctrl+Enter or click here to submit" at bounding box center [312, 56] width 51 height 4
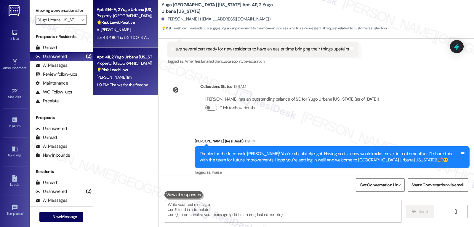
click at [135, 32] on div "A. Joe" at bounding box center [124, 29] width 56 height 7
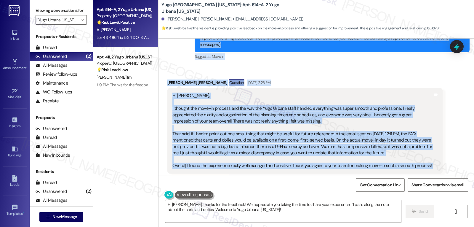
scroll to position [135, 0]
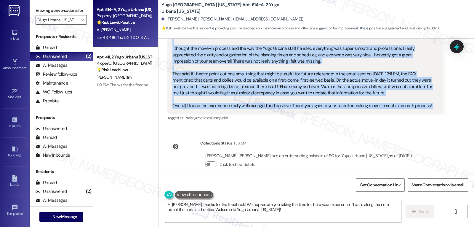
drag, startPoint x: 189, startPoint y: 93, endPoint x: 447, endPoint y: 101, distance: 258.0
click at [447, 101] on div "Lease started Aug 14, 2025 at 8:00 PM Survey, sent via SMS Residesk Automated S…" at bounding box center [317, 107] width 316 height 136
copy div "Residesk Automated Survey Aug 22, 2025 at 12:34 PM Hi Anna! We're so glad you c…"
click at [277, 210] on textarea "Hi Anna, thanks for the feedback! We appreciate you taking the time to share yo…" at bounding box center [283, 211] width 236 height 22
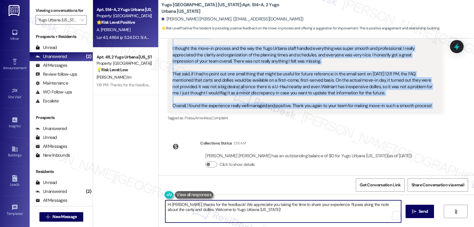
paste textarea "you so much for your thoughtful feedback — it really means a lot to hear that y…"
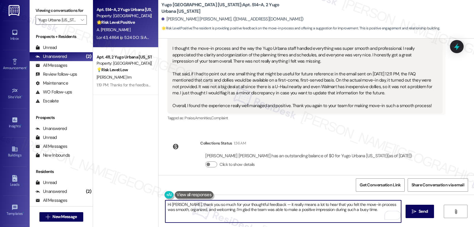
click at [266, 205] on textarea "Hi Anna, thank you so much for your thoughtful feedback — it really means a lot…" at bounding box center [283, 211] width 236 height 22
click at [366, 212] on textarea "Hi Anna, thank you so much for your thoughtful feedback. It really means a lot …" at bounding box center [283, 211] width 236 height 22
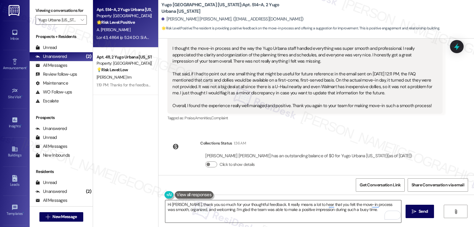
paste textarea "I also truly appreciate you pointing out the note about carts and dollies in th…"
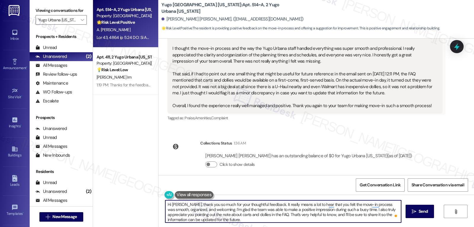
click at [320, 219] on textarea "Hi Anna, thank you so much for your thoughtful feedback. It really means a lot …" at bounding box center [283, 211] width 236 height 22
click at [412, 213] on icon "" at bounding box center [414, 211] width 4 height 5
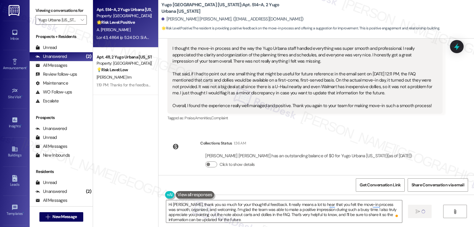
type textarea "Fetching suggested responses. Please feel free to read through the conversation…"
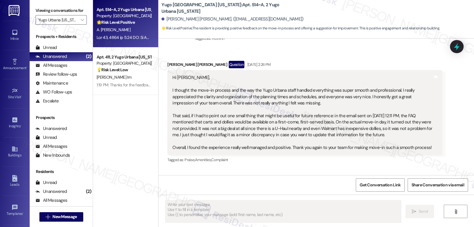
scroll to position [81, 0]
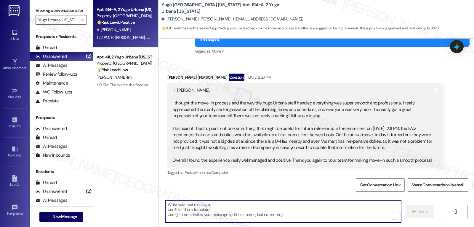
click at [257, 212] on textarea "To enrich screen reader interactions, please activate Accessibility in Grammarl…" at bounding box center [283, 211] width 236 height 22
paste textarea "Thanks again for taking the time to share such kind words along with a useful s…"
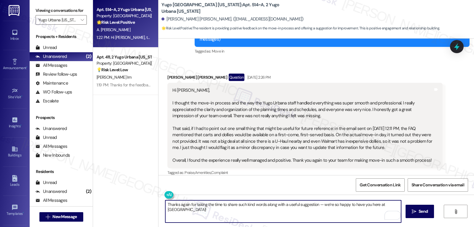
click at [316, 203] on textarea "Thanks again for taking the time to share such kind words along with a useful s…" at bounding box center [283, 211] width 236 height 22
drag, startPoint x: 377, startPoint y: 202, endPoint x: 382, endPoint y: 226, distance: 24.2
click at [382, 226] on div "Thanks again for taking the time to share such kind words along with a useful s…" at bounding box center [317, 216] width 316 height 44
type textarea "Thanks again for taking the time to share such kind words along with a useful s…"
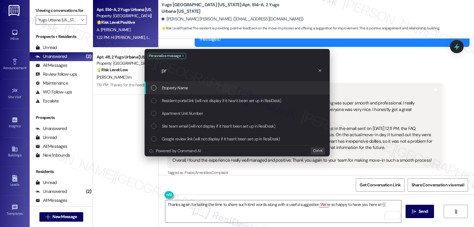
type input "pro"
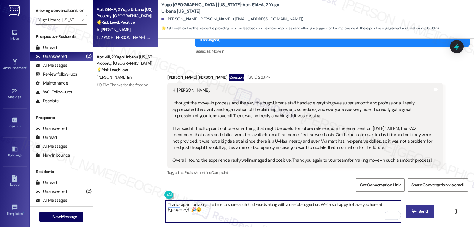
type textarea "Thanks again for taking the time to share such kind words along with a useful s…"
click at [418, 208] on span "Send" at bounding box center [424, 211] width 12 height 6
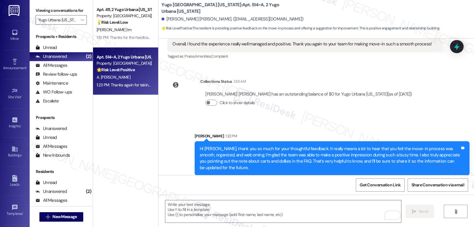
scroll to position [237, 0]
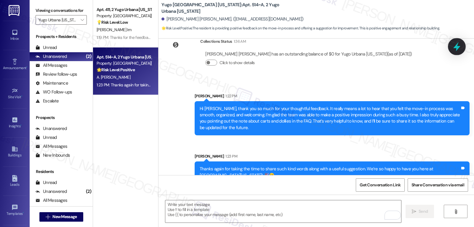
click at [454, 44] on icon at bounding box center [457, 46] width 10 height 10
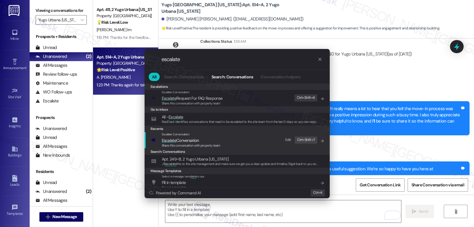
type input "escalate"
click at [183, 144] on span "Share this conversation with property team" at bounding box center [191, 145] width 59 height 4
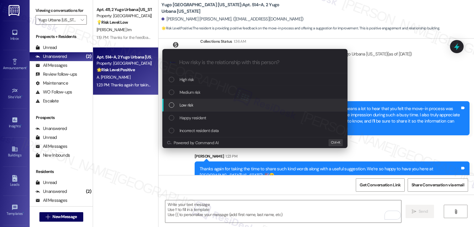
click at [194, 108] on div "Low risk" at bounding box center [255, 105] width 173 height 7
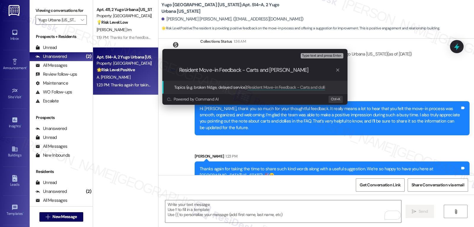
type input "Resident Move-in Feedback - Carts and dollies"
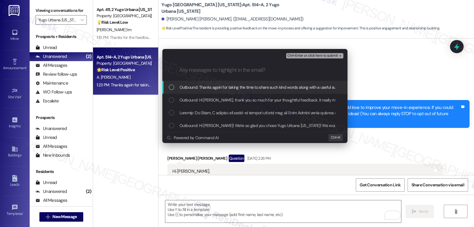
scroll to position [237, 0]
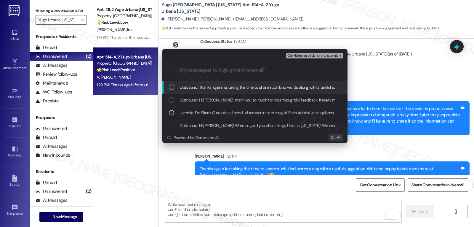
click at [340, 56] on icon "remove-block-ctrl+enter-or click here to submit" at bounding box center [340, 56] width 2 height 2
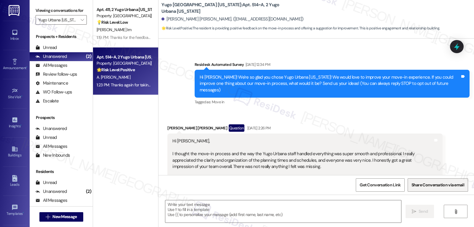
scroll to position [81, 0]
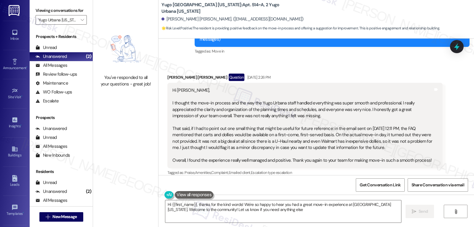
type textarea "Hi {{first_name}}, thanks for the kind words! We're so happy to hear you had a …"
click at [80, 25] on span "" at bounding box center [82, 19] width 6 height 9
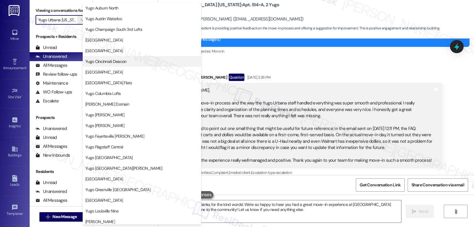
scroll to position [0, 0]
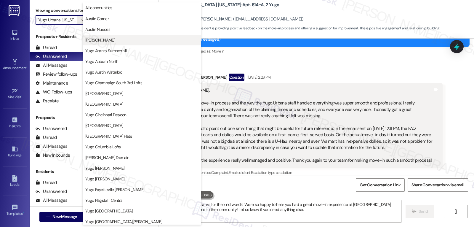
click at [133, 41] on span "[PERSON_NAME]" at bounding box center [141, 40] width 113 height 6
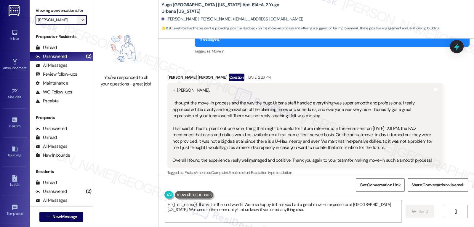
click at [77, 25] on button "" at bounding box center [81, 19] width 9 height 9
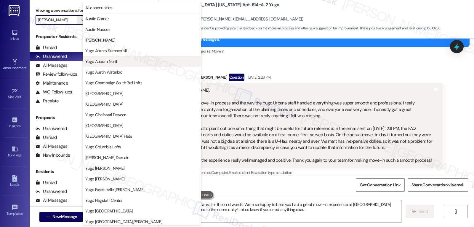
click at [97, 64] on button "Yugo Auburn North" at bounding box center [142, 61] width 119 height 11
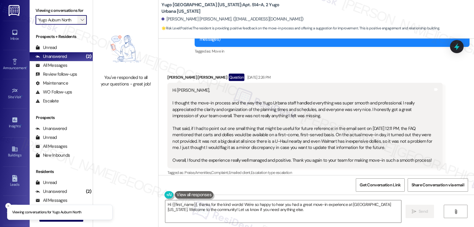
click at [77, 25] on button "" at bounding box center [81, 19] width 9 height 9
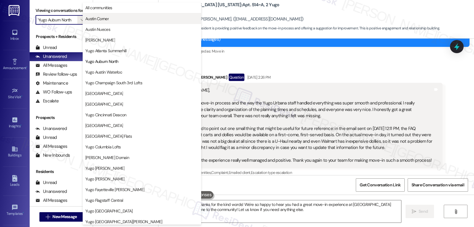
click at [112, 16] on span "Austin Corner" at bounding box center [141, 19] width 113 height 6
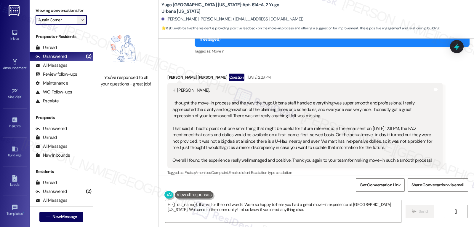
click at [82, 25] on button "" at bounding box center [81, 19] width 9 height 9
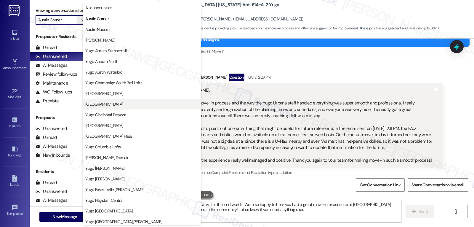
click at [123, 106] on span "[GEOGRAPHIC_DATA]" at bounding box center [104, 104] width 38 height 6
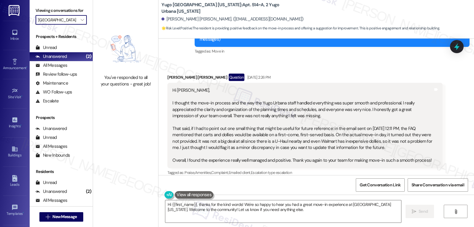
click at [66, 25] on input "[GEOGRAPHIC_DATA]" at bounding box center [57, 19] width 39 height 9
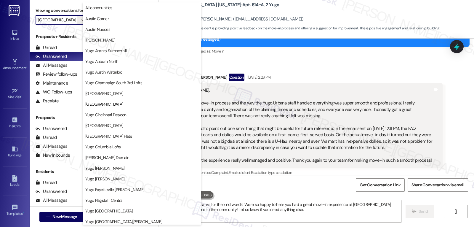
scroll to position [96, 0]
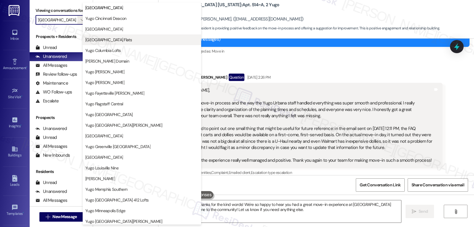
click at [138, 43] on button "[GEOGRAPHIC_DATA] Flats" at bounding box center [142, 39] width 119 height 11
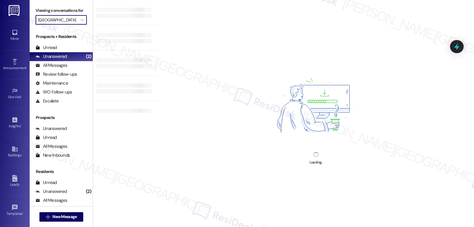
type input "[GEOGRAPHIC_DATA] Flats"
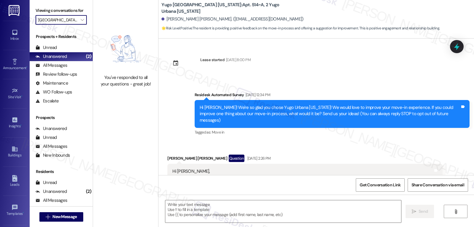
scroll to position [81, 0]
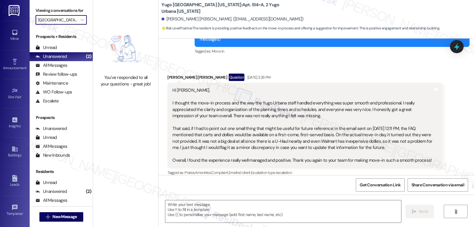
type textarea "Fetching suggested responses. Please feel free to read through the conversation…"
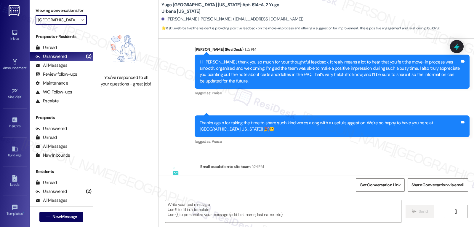
scroll to position [320, 0]
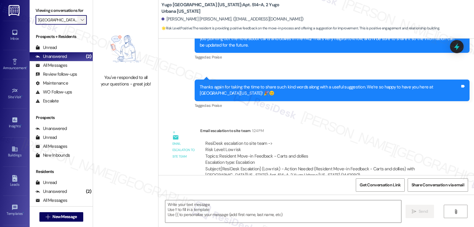
click at [79, 25] on span "" at bounding box center [82, 19] width 6 height 9
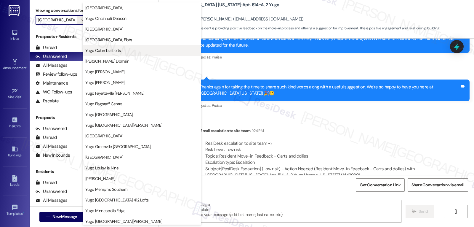
click at [122, 52] on span "Yugo Columbia Lofts" at bounding box center [141, 50] width 113 height 6
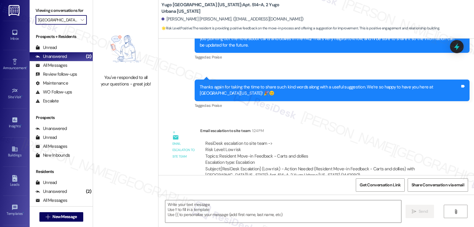
type input "Yugo Columbia Lofts"
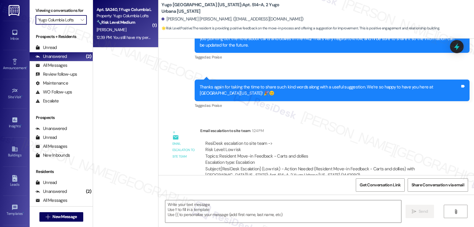
click at [127, 44] on div "Apt. SA240, 1 Yugo Columbia Lofts Property: Yugo Columbia Lofts 🔧 Risk Level: M…" at bounding box center [125, 23] width 65 height 47
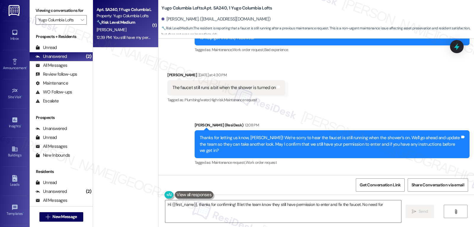
scroll to position [234, 0]
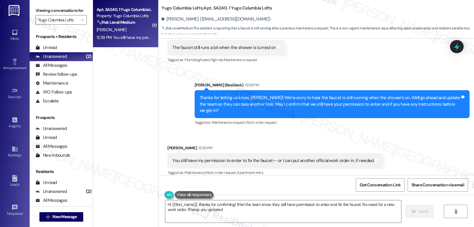
type textarea "Hi {{first_name}}, thanks for confirming! I'll let the team know they still hav…"
click at [73, 25] on input "Yugo Columbia Lofts" at bounding box center [57, 19] width 39 height 9
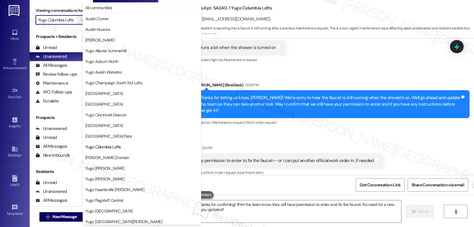
scroll to position [96, 0]
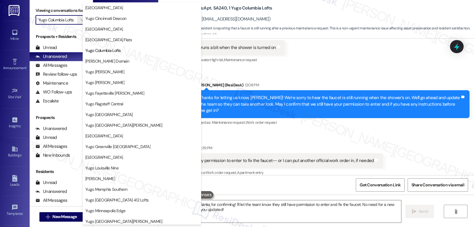
click at [108, 63] on span "[PERSON_NAME] Domain" at bounding box center [107, 61] width 44 height 6
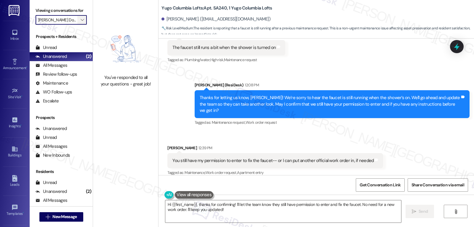
click at [81, 25] on button "" at bounding box center [81, 19] width 9 height 9
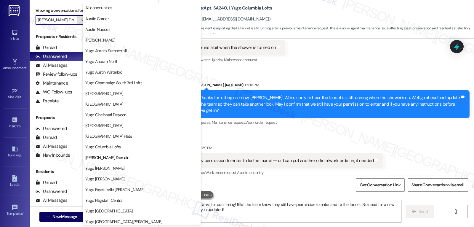
scroll to position [96, 0]
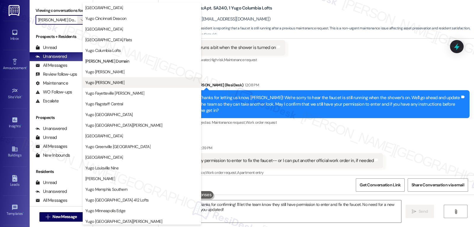
click at [115, 85] on span "Yugo [PERSON_NAME]" at bounding box center [104, 82] width 39 height 6
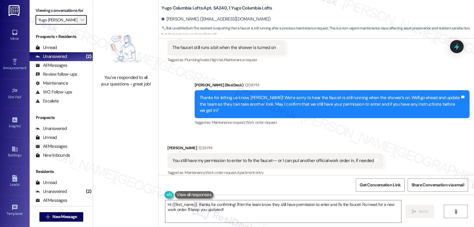
click at [77, 25] on button "" at bounding box center [81, 19] width 9 height 9
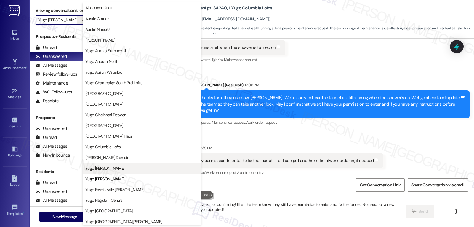
scroll to position [96, 0]
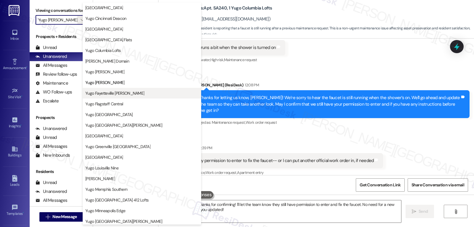
click at [127, 92] on span "Yugo Fayetteville [PERSON_NAME]" at bounding box center [114, 93] width 59 height 6
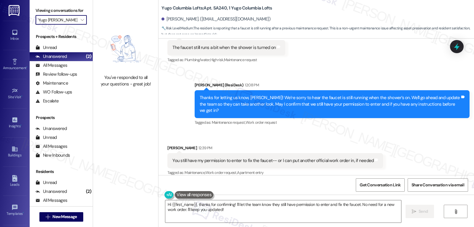
type input "Yugo Fayetteville [PERSON_NAME]"
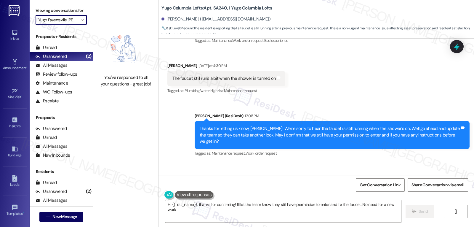
scroll to position [234, 0]
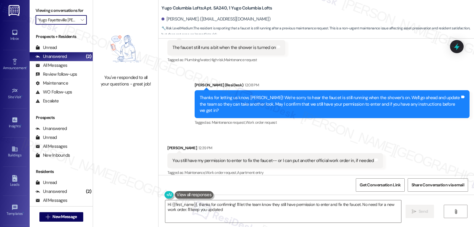
type textarea "Hi {{first_name}}, thanks for confirming! I'll let the team know they still hav…"
click at [81, 22] on icon "" at bounding box center [82, 19] width 3 height 5
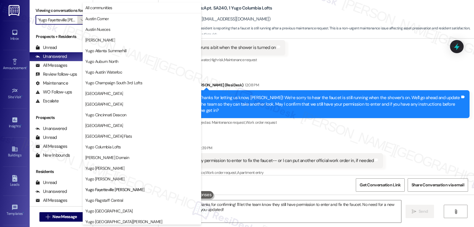
scroll to position [96, 0]
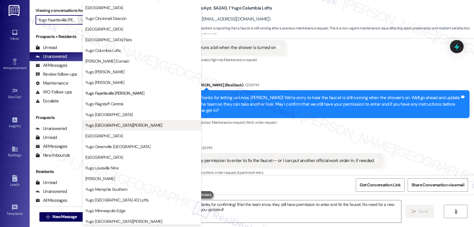
click at [127, 124] on span "Yugo [GEOGRAPHIC_DATA][PERSON_NAME]" at bounding box center [141, 125] width 113 height 6
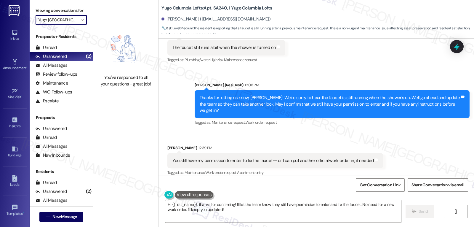
click at [72, 25] on input "Yugo [GEOGRAPHIC_DATA][PERSON_NAME]" at bounding box center [57, 19] width 39 height 9
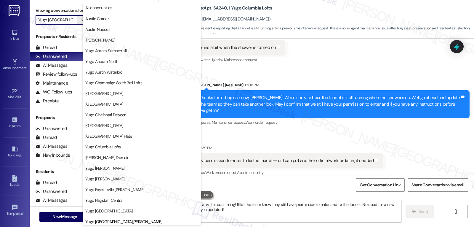
scroll to position [203, 0]
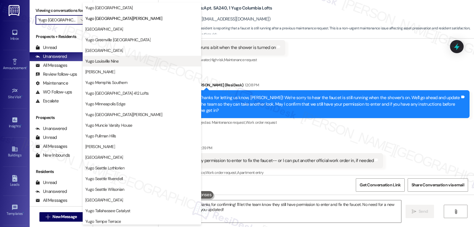
click at [126, 64] on span "Yugo Louisville Nine" at bounding box center [141, 61] width 113 height 6
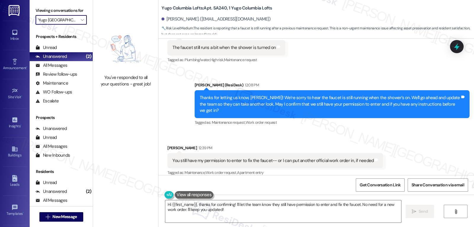
type input "Yugo Louisville Nine"
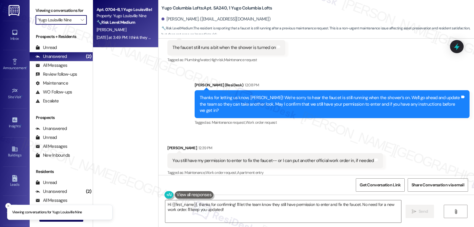
click at [136, 29] on div "[PERSON_NAME]" at bounding box center [124, 29] width 56 height 7
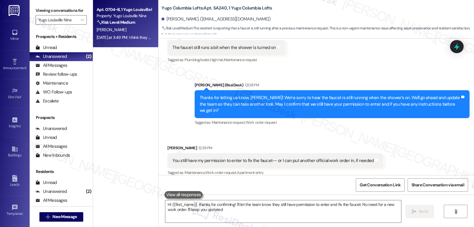
type textarea "Hi {{first_name}}, thanks for confirming! I'll let the team know they still hav…"
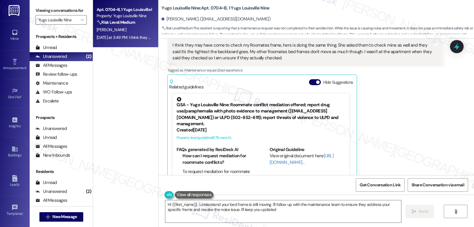
type textarea "Hi {{first_name}}, I understand your bed frame is still moving. I'll follow up …"
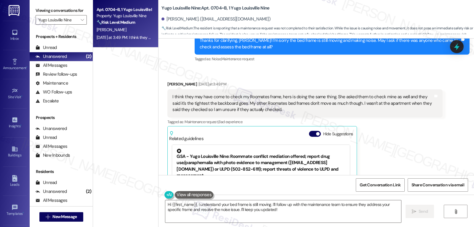
scroll to position [410, 0]
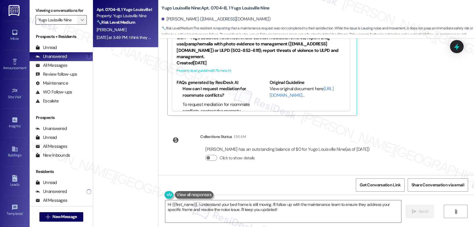
click at [81, 22] on icon "" at bounding box center [82, 19] width 3 height 5
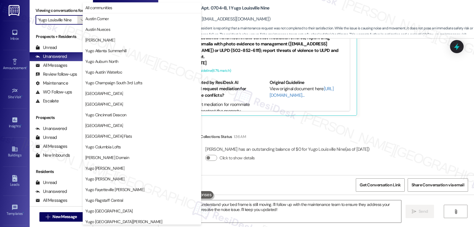
scroll to position [203, 0]
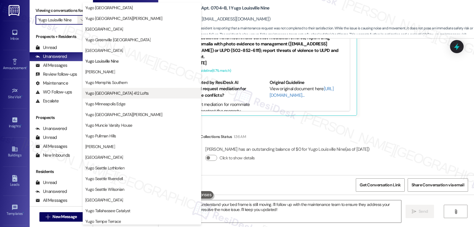
click at [131, 90] on span "Yugo [GEOGRAPHIC_DATA] 412 Lofts" at bounding box center [116, 93] width 63 height 6
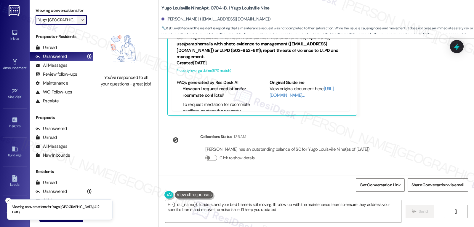
click at [81, 22] on icon "" at bounding box center [82, 19] width 3 height 5
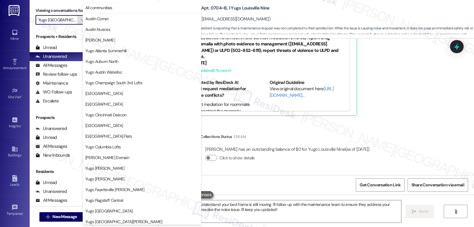
scroll to position [203, 0]
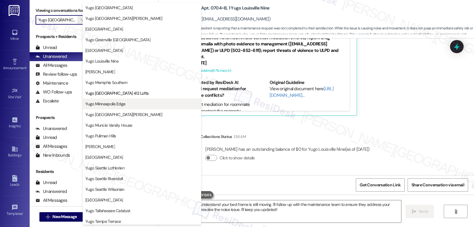
click at [129, 107] on button "Yugo Minneapolis Edge" at bounding box center [142, 103] width 119 height 11
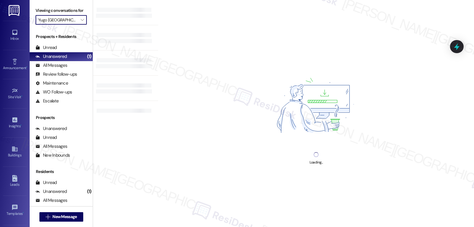
type input "Yugo Minneapolis Edge"
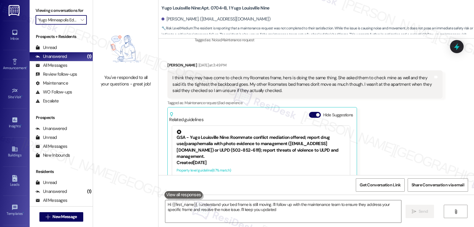
type textarea "Hi {{first_name}}, I understand your bed frame is still moving. I'll follow up …"
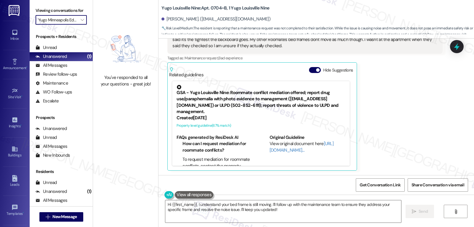
click at [70, 25] on input "Yugo Minneapolis Edge" at bounding box center [57, 19] width 39 height 9
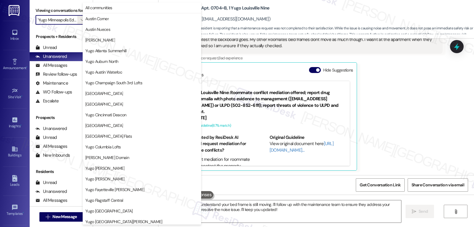
scroll to position [203, 0]
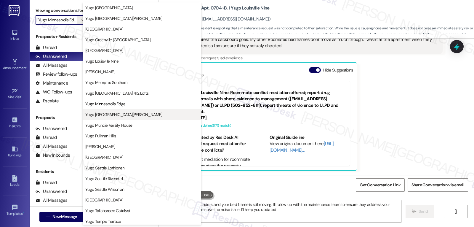
click at [128, 116] on span "Yugo [GEOGRAPHIC_DATA][PERSON_NAME]" at bounding box center [123, 114] width 77 height 6
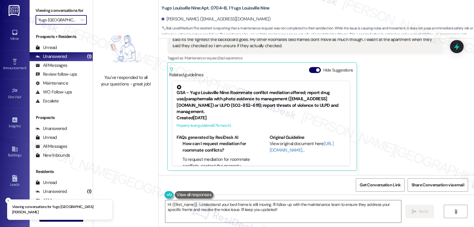
click at [72, 25] on input "Yugo [GEOGRAPHIC_DATA][PERSON_NAME]" at bounding box center [57, 19] width 39 height 9
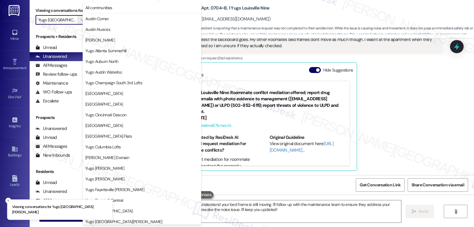
scroll to position [248, 0]
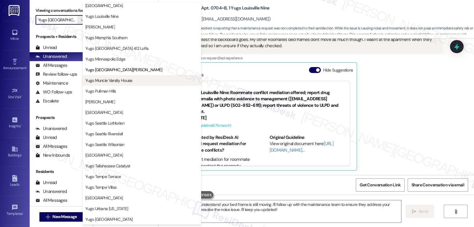
click at [124, 81] on span "Yugo Muncie Varsity House" at bounding box center [108, 80] width 47 height 6
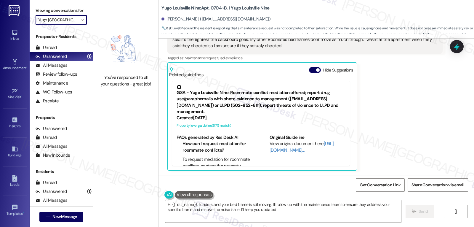
type input "Yugo Muncie Varsity House"
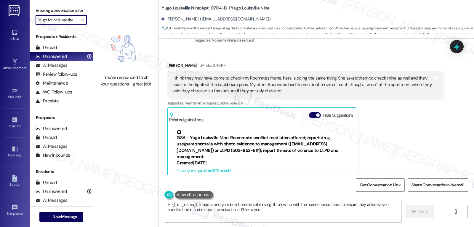
scroll to position [355, 0]
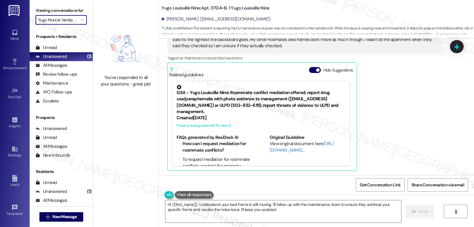
type textarea "Hi {{first_name}}, I understand your bed frame is still moving. I'll follow up …"
click at [81, 22] on icon "" at bounding box center [82, 19] width 3 height 5
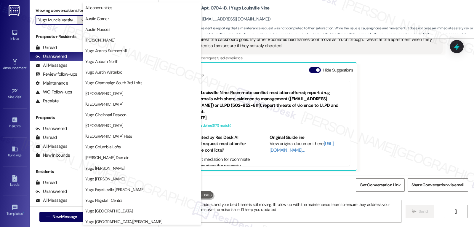
scroll to position [248, 0]
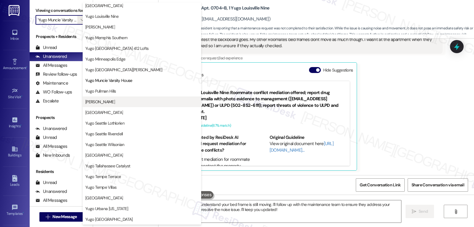
click at [115, 102] on span "[PERSON_NAME]" at bounding box center [100, 102] width 30 height 6
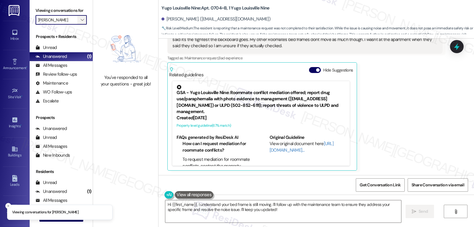
click at [81, 22] on icon "" at bounding box center [82, 19] width 3 height 5
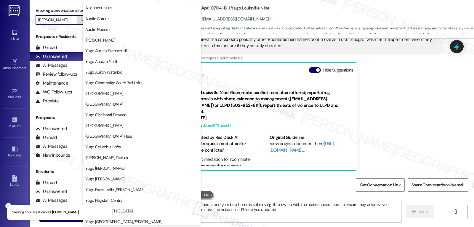
scroll to position [248, 0]
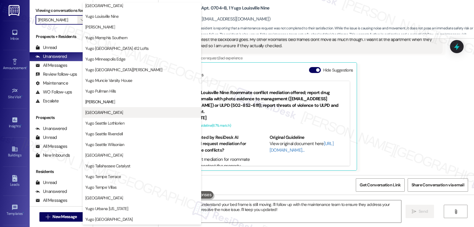
click at [114, 113] on span "[GEOGRAPHIC_DATA]" at bounding box center [104, 112] width 38 height 6
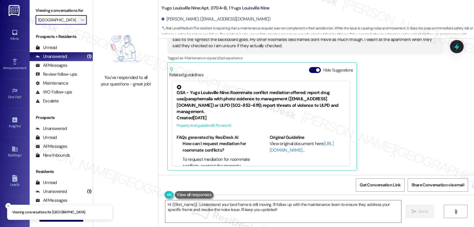
click at [81, 25] on span "" at bounding box center [82, 19] width 6 height 9
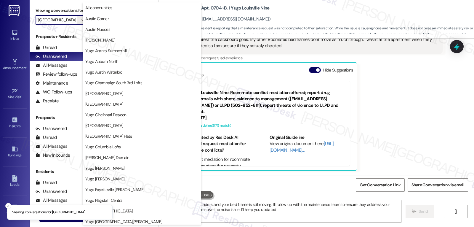
scroll to position [248, 0]
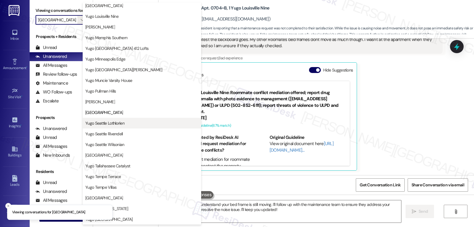
click at [119, 125] on span "Yugo Seattle Lothlorien" at bounding box center [104, 123] width 39 height 6
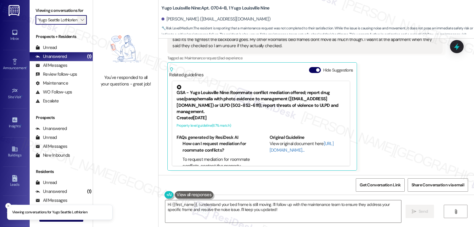
click at [79, 25] on span "" at bounding box center [82, 19] width 6 height 9
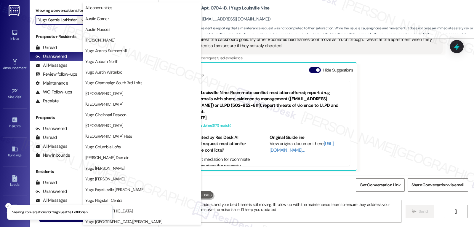
scroll to position [248, 0]
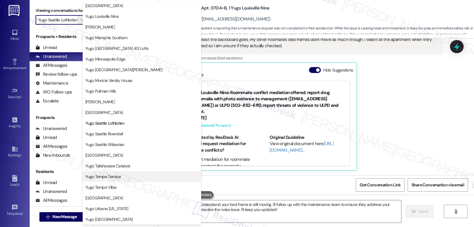
click at [120, 175] on span "Yugo Tempe Terrace" at bounding box center [103, 176] width 36 height 6
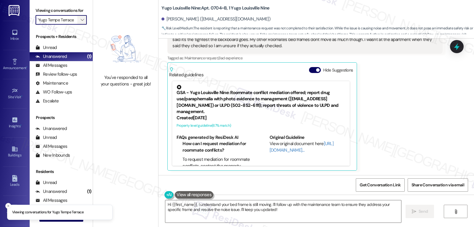
click at [81, 22] on icon "" at bounding box center [82, 19] width 3 height 5
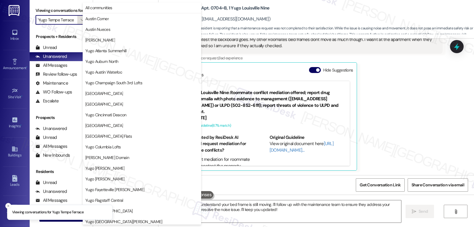
scroll to position [248, 0]
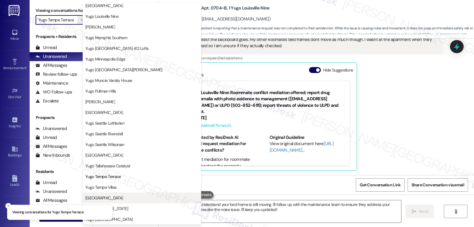
click at [125, 199] on span "[GEOGRAPHIC_DATA]" at bounding box center [141, 198] width 113 height 6
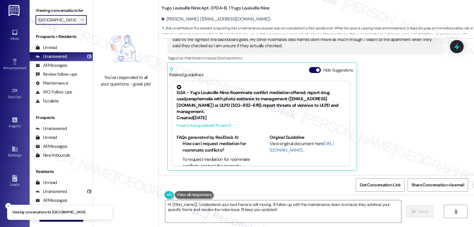
click at [81, 22] on icon "" at bounding box center [82, 19] width 3 height 5
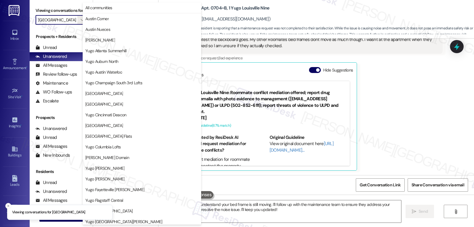
scroll to position [248, 0]
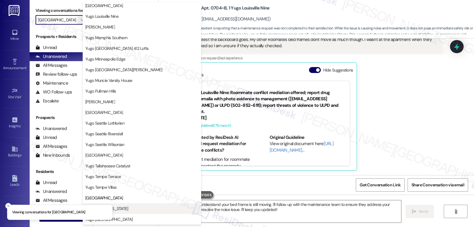
click at [139, 208] on span "Yugo Urbana [US_STATE]" at bounding box center [141, 208] width 113 height 6
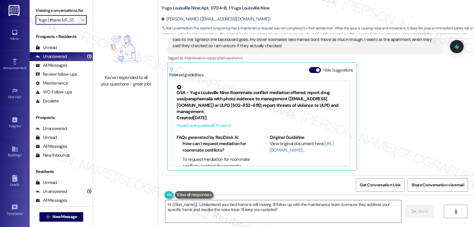
click at [81, 22] on icon "" at bounding box center [82, 19] width 3 height 5
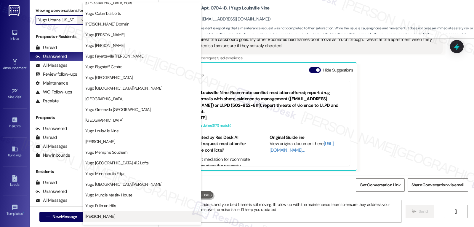
scroll to position [129, 0]
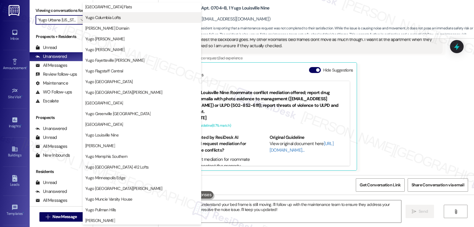
click at [120, 22] on button "Yugo Columbia Lofts" at bounding box center [142, 17] width 119 height 11
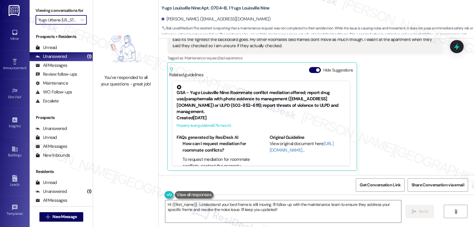
type input "Yugo Columbia Lofts"
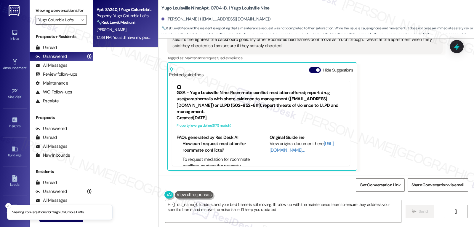
click at [114, 27] on div "[PERSON_NAME]" at bounding box center [124, 29] width 56 height 7
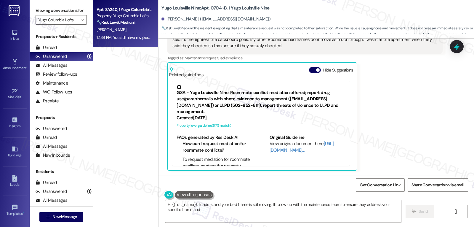
type textarea "Hi {{first_name}}, I understand your bed frame is still moving. I'll follow up …"
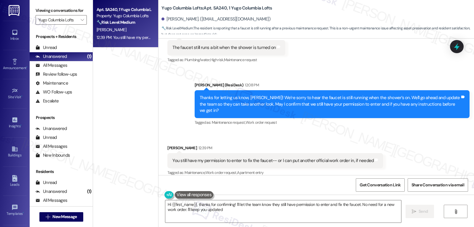
type textarea "Hi {{first_name}}, thanks for confirming! I'll let the team know they still hav…"
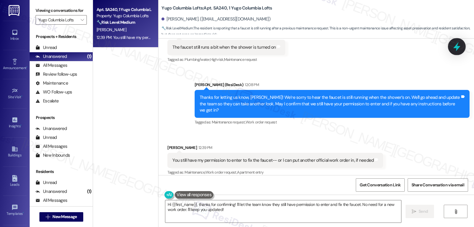
click at [455, 48] on icon at bounding box center [457, 46] width 10 height 10
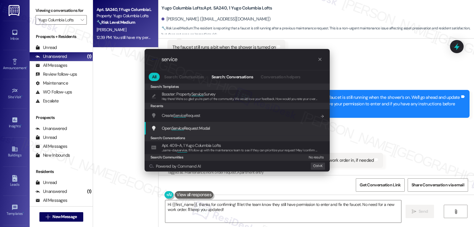
click at [198, 131] on span "Open Service Request Modal" at bounding box center [186, 128] width 48 height 7
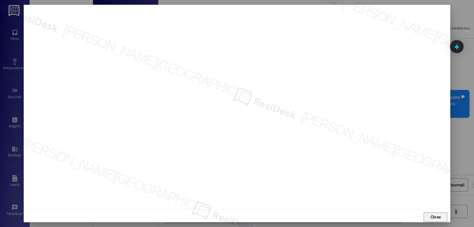
click at [435, 217] on span "Close" at bounding box center [436, 217] width 10 height 6
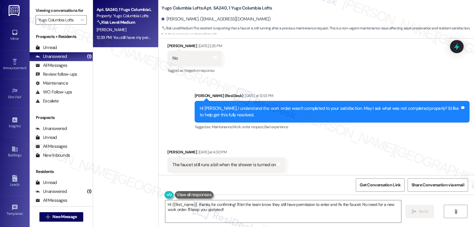
scroll to position [175, 0]
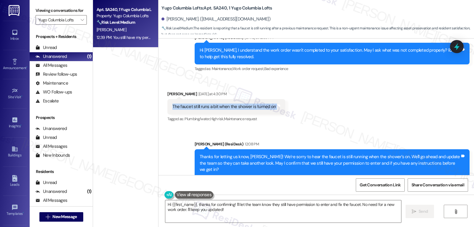
drag, startPoint x: 167, startPoint y: 105, endPoint x: 287, endPoint y: 104, distance: 120.9
click at [287, 104] on div "Received via SMS Violette Bachtel Yesterday at 4:30 PM The faucet still runs a …" at bounding box center [317, 102] width 316 height 50
copy div "The faucet still runs a bit when the shower is turned on Tags and notes"
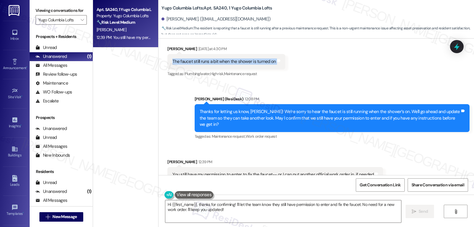
scroll to position [234, 0]
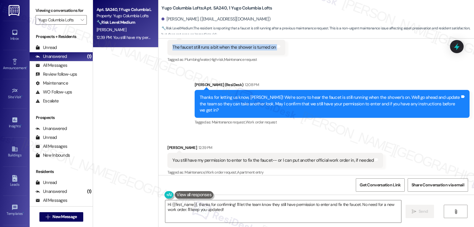
drag, startPoint x: 455, startPoint y: 47, endPoint x: 450, endPoint y: 49, distance: 6.1
click at [455, 47] on icon at bounding box center [456, 46] width 5 height 7
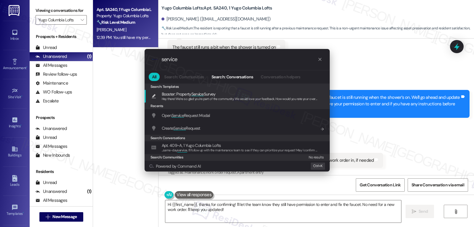
type input "service"
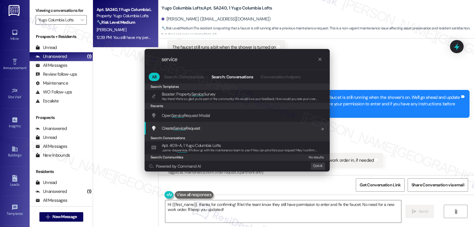
click at [199, 130] on span "Create Service Request" at bounding box center [181, 127] width 39 height 5
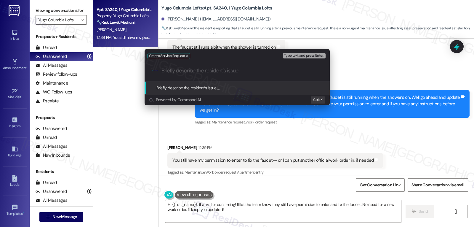
paste input "The faucet still runs a bit when the shower is turned on"
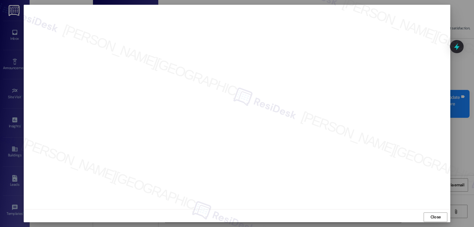
scroll to position [3, 0]
click at [436, 215] on span "Close" at bounding box center [436, 214] width 10 height 6
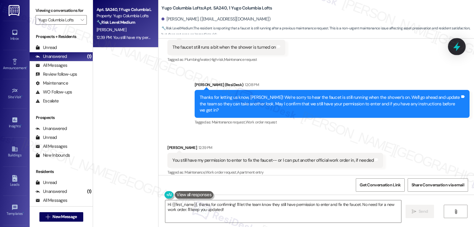
click at [456, 50] on icon at bounding box center [457, 46] width 10 height 10
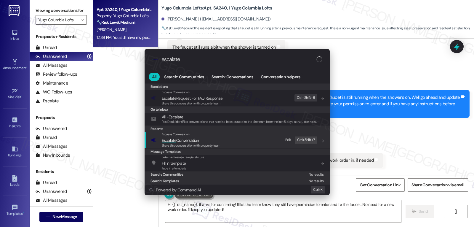
type input "escalate"
click at [207, 143] on span "Share this conversation with property team" at bounding box center [191, 145] width 59 height 4
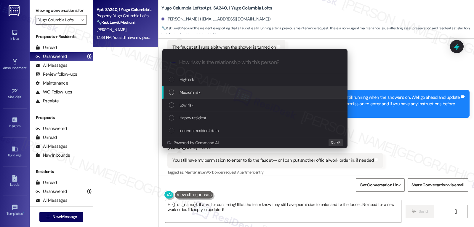
click at [218, 92] on div "Medium risk" at bounding box center [255, 92] width 173 height 7
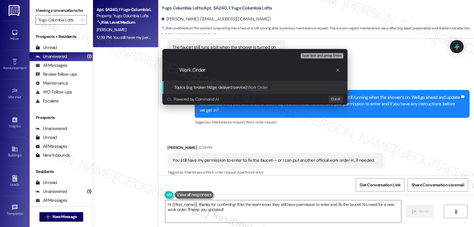
paste input "15560849"
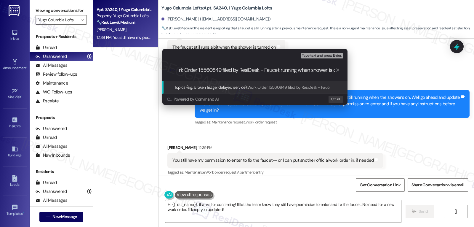
type input "Work Order 15560849 filed by ResiDesk - Faucet running when shower is on"
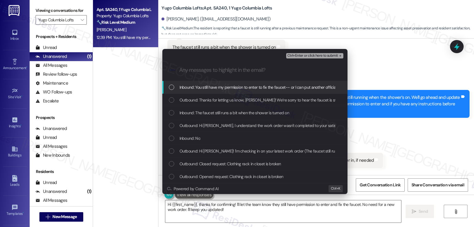
scroll to position [0, 0]
click at [304, 90] on span "Inbound: You still have my permission to enter to fix the faucet-- or I can put…" at bounding box center [279, 87] width 199 height 7
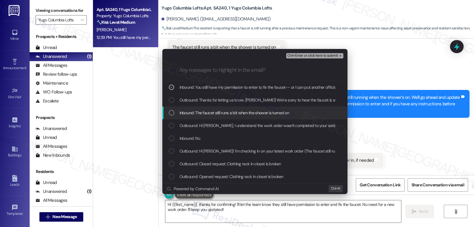
click at [214, 116] on span "Inbound: The faucet still runs a bit when the shower is turned on" at bounding box center [235, 112] width 110 height 7
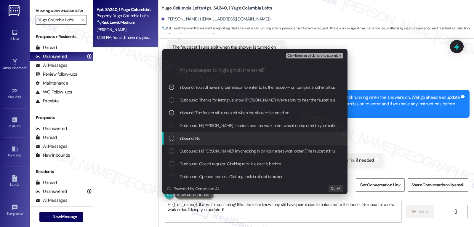
click at [218, 137] on div "Inbound: No" at bounding box center [255, 138] width 173 height 7
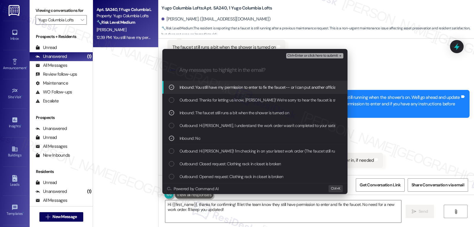
click at [324, 54] on span "Ctrl+Enter or click here to submit" at bounding box center [312, 56] width 51 height 4
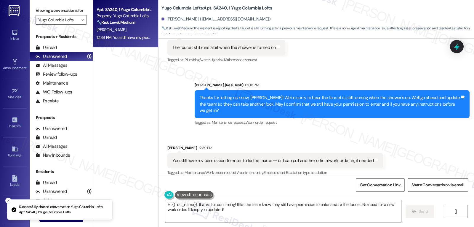
scroll to position [234, 0]
click at [251, 216] on textarea "Hi {{first_name}}, thanks for confirming! I'll let the team know they still hav…" at bounding box center [283, 211] width 236 height 22
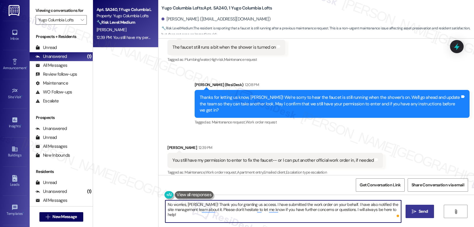
type textarea "No worries, [PERSON_NAME]! Thank you for granting us access. I have submitted t…"
click at [418, 210] on span "Send" at bounding box center [424, 211] width 12 height 6
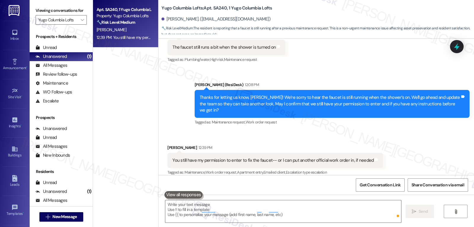
type textarea "Fetching suggested responses. Please feel free to read through the conversation…"
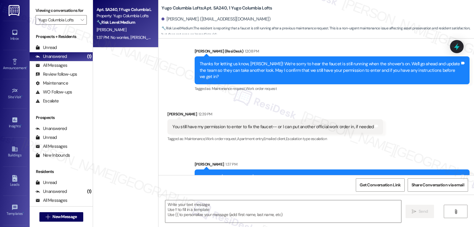
scroll to position [282, 0]
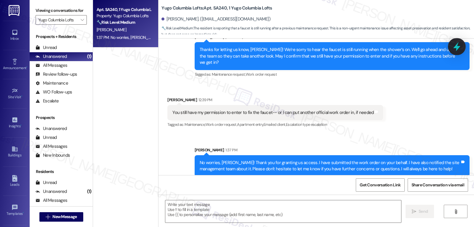
click at [457, 46] on icon at bounding box center [456, 46] width 7 height 9
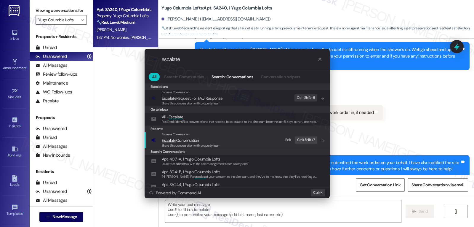
type input "escalate"
click at [207, 142] on span "Escalate Conversation" at bounding box center [191, 140] width 59 height 7
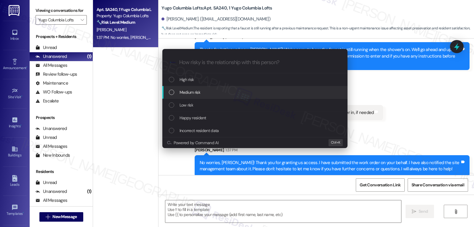
click at [214, 94] on div "Medium risk" at bounding box center [255, 92] width 173 height 7
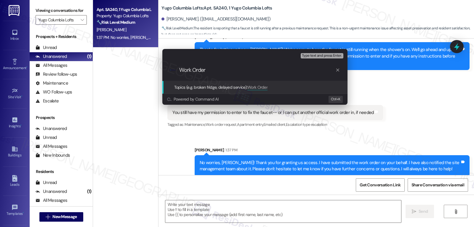
paste input "Work Order 15560849 filed by ResiDesk - Faucet running when shower is on"
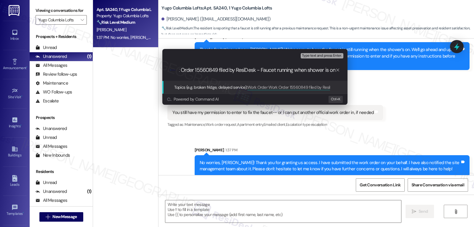
paste input "Topics (e.g. broken fridge, delayed service)"
type input "Work Order 15560849 filed by ResiDesk - Faucet running when shower is on"
click at [397, 112] on div "Escalate Conversation Medium risk Topics (e.g. broken fridge, delayed service) …" at bounding box center [237, 113] width 474 height 227
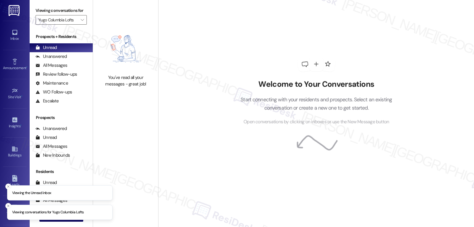
type input "Yugo Columbia Lofts"
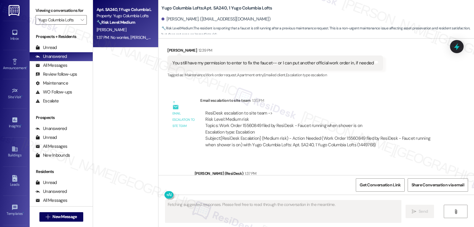
scroll to position [364, 0]
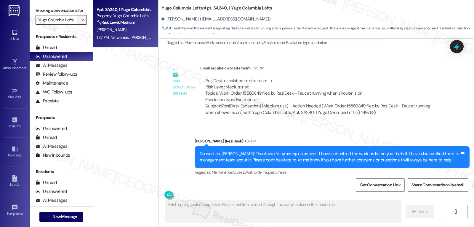
click at [81, 22] on icon "" at bounding box center [82, 19] width 3 height 5
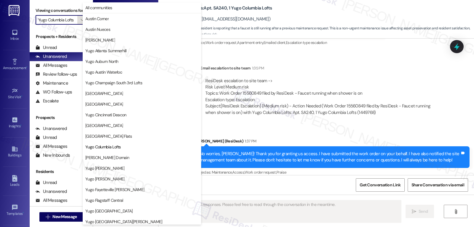
scroll to position [96, 0]
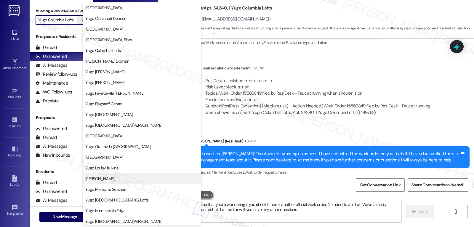
type textarea "Hi {{first_name}}! I see that you're wondering if you should submit another off…"
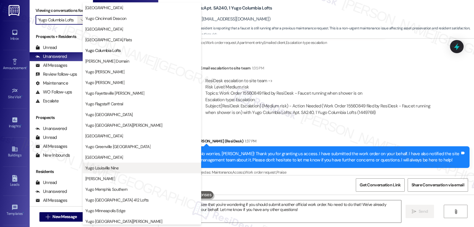
click at [110, 171] on button "Yugo Louisville Nine" at bounding box center [142, 167] width 119 height 11
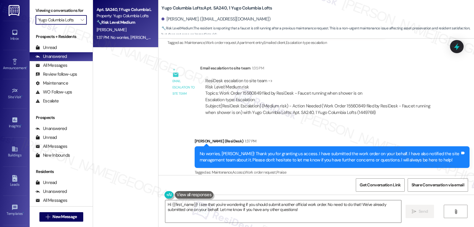
type input "Yugo Louisville Nine"
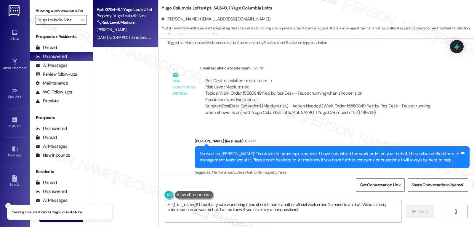
click at [126, 35] on div "[DATE] at 3:49 PM: I think they may have come to check my Roomates frame, hers …" at bounding box center [399, 37] width 605 height 5
type textarea "Fetching suggested responses. Please feel free to read through the conversation…"
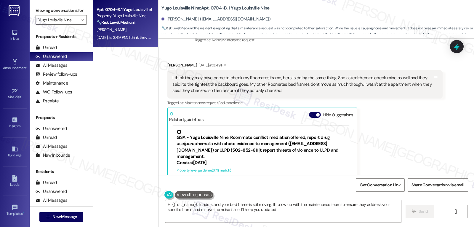
type textarea "Hi {{first_name}}, I understand your bed frame is still moving. I'll follow up …"
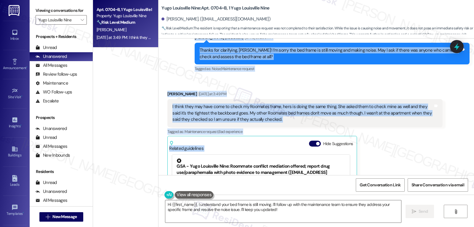
scroll to position [296, 0]
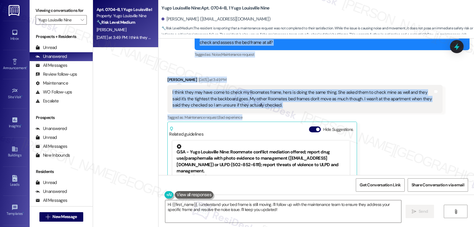
drag, startPoint x: 191, startPoint y: 48, endPoint x: 320, endPoint y: 114, distance: 144.6
click at [320, 114] on div "WO Lease started [DATE] 8:00 PM Show details Survey, sent via SMS Residesk Auto…" at bounding box center [317, 107] width 316 height 136
copy div "Residesk Automated Survey [DATE] 12:37 PM Hi Anavi! I'm checking in on your lat…"
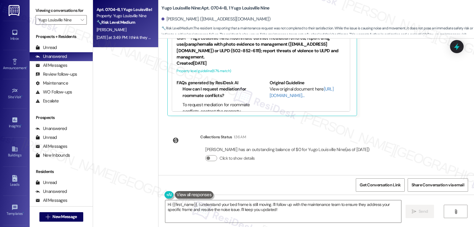
scroll to position [410, 0]
click at [455, 47] on icon at bounding box center [456, 46] width 7 height 9
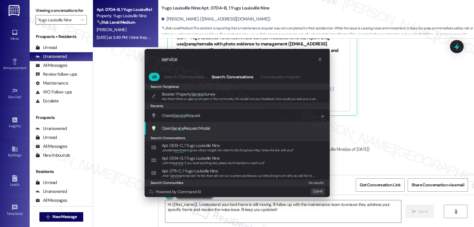
type input "service"
click at [217, 129] on div "Open Service Request Modal Add shortcut" at bounding box center [237, 128] width 173 height 7
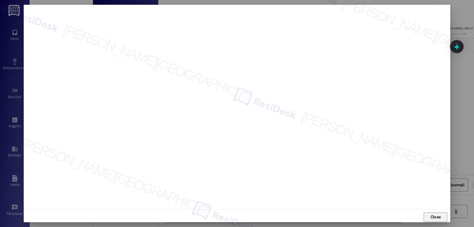
click at [429, 221] on span "Close" at bounding box center [435, 217] width 13 height 9
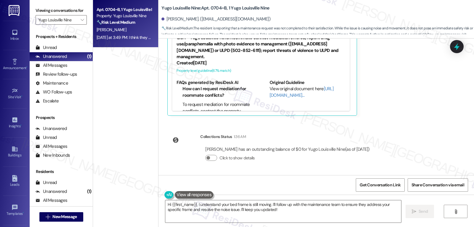
scroll to position [291, 0]
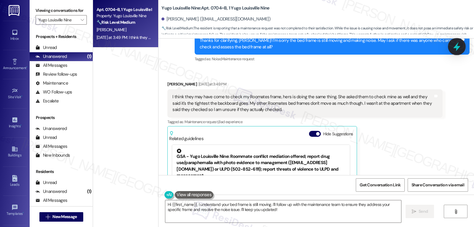
click at [456, 49] on icon at bounding box center [457, 46] width 10 height 10
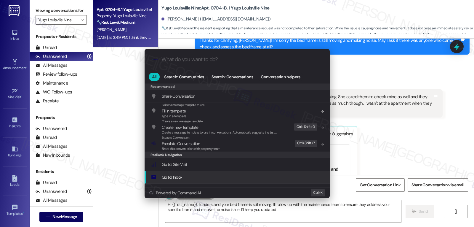
click at [441, 130] on div ".cls-1{fill:#0a055f;}.cls-2{fill:#0cc4c4;} resideskLogoBlueOrange All Search: C…" at bounding box center [237, 113] width 474 height 227
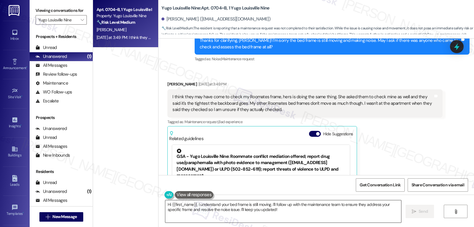
click at [353, 217] on textarea "Hi {{first_name}}, I understand your bed frame is still moving. I'll follow up …" at bounding box center [283, 211] width 236 height 22
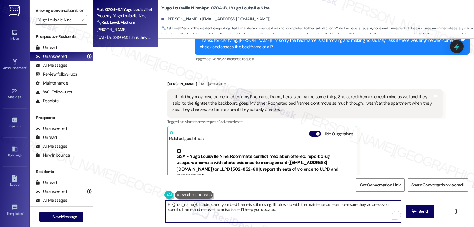
paste textarea "Got it, thanks for explaining, [PERSON_NAME]. Since it’s unclear if your bed fr…"
type textarea "Got it, thanks for explaining, [PERSON_NAME]. Since it’s unclear if your bed fr…"
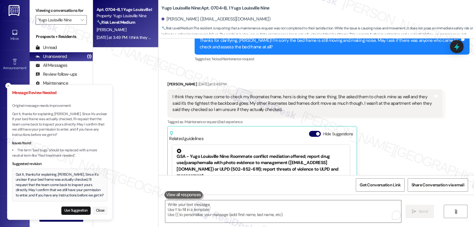
click at [103, 212] on button "Close" at bounding box center [100, 210] width 15 height 8
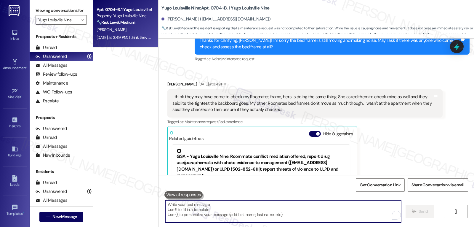
click at [223, 217] on textarea "To enrich screen reader interactions, please activate Accessibility in Grammarl…" at bounding box center [283, 211] width 236 height 22
paste textarea "Got it, thanks for explaining, [PERSON_NAME]. Since it’s unclear if your bed fr…"
type textarea "Got it, thanks for explaining, [PERSON_NAME]. Since it’s unclear if your bed fr…"
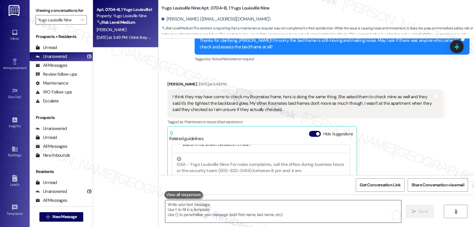
click at [333, 217] on textarea "To enrich screen reader interactions, please activate Accessibility in Grammarl…" at bounding box center [283, 211] width 236 height 22
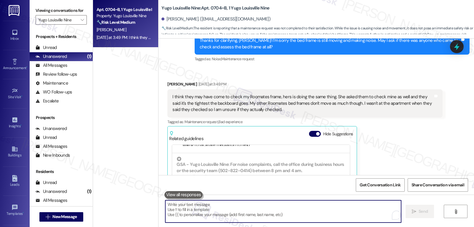
paste textarea "Got it, thanks for explaining, [PERSON_NAME]. Since it’s unclear if your bed fr…"
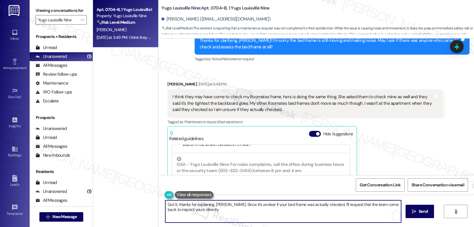
click at [269, 206] on textarea "Got it, thanks for explaining, [PERSON_NAME]. Since it’s unclear if your bed fr…" at bounding box center [283, 211] width 236 height 22
click at [290, 221] on textarea "Got it, thanks for explaining, [PERSON_NAME]. Since it’s unclear if your bed's …" at bounding box center [283, 211] width 236 height 22
click at [384, 213] on textarea "Got it, thanks for explaining, [PERSON_NAME]. Since it’s unclear if your bed's …" at bounding box center [283, 211] width 236 height 22
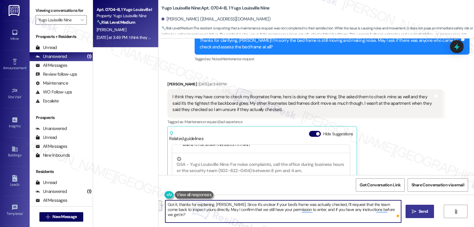
type textarea "Got it, thanks for explaining, [PERSON_NAME]. Since it’s unclear if your bed's …"
click at [427, 213] on span "Send" at bounding box center [423, 211] width 9 height 6
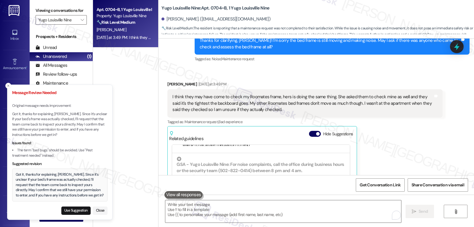
click at [78, 211] on button "Use Suggestion" at bounding box center [75, 210] width 29 height 8
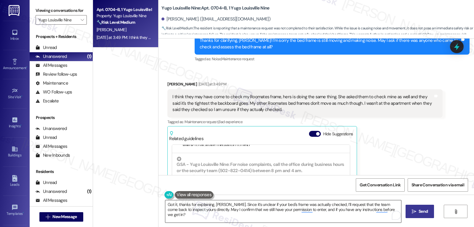
click at [272, 204] on textarea "Got it, thanks for explaining, [PERSON_NAME]. Since it’s unclear if your bed's …" at bounding box center [283, 211] width 236 height 22
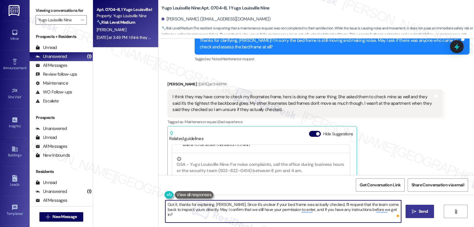
type textarea "Got it, thanks for explaining, [PERSON_NAME]. Since it’s unclear if your bed fr…"
click at [419, 213] on span "Send" at bounding box center [423, 211] width 9 height 6
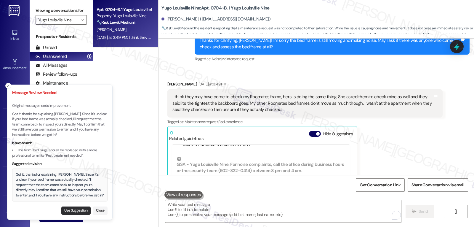
click at [84, 208] on button "Use Suggestion" at bounding box center [75, 210] width 29 height 8
type textarea "Got it, thanks for explaining, [PERSON_NAME]. Since it’s unclear if your bed fr…"
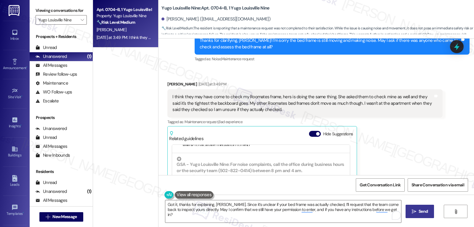
click at [426, 211] on span "Send" at bounding box center [423, 211] width 9 height 6
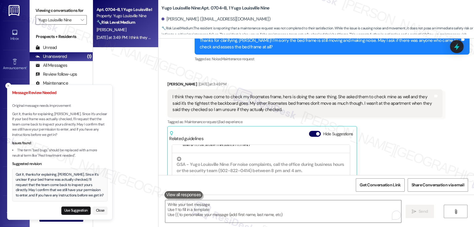
scroll to position [410, 0]
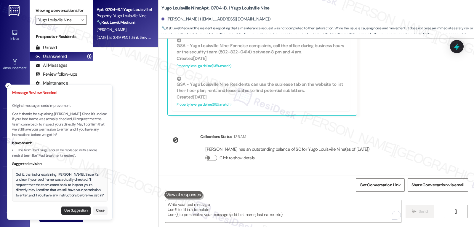
click at [83, 207] on button "Use Suggestion" at bounding box center [75, 210] width 29 height 8
type textarea "Got it, thanks for explaining, [PERSON_NAME]. Since it’s unclear if your bed fr…"
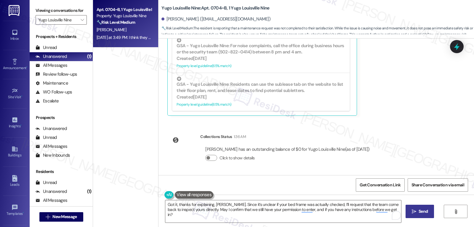
click at [415, 214] on span " Send" at bounding box center [420, 211] width 19 height 6
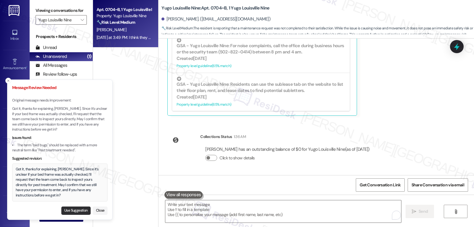
click at [82, 212] on button "Use Suggestion" at bounding box center [75, 210] width 29 height 8
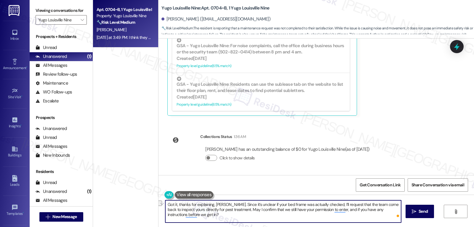
drag, startPoint x: 263, startPoint y: 204, endPoint x: 280, endPoint y: 205, distance: 16.9
click at [280, 205] on textarea "Got it, thanks for explaining, [PERSON_NAME]. Since it’s unclear if your bed fr…" at bounding box center [283, 211] width 236 height 22
click at [322, 215] on textarea "Got it, thanks for explaining, [PERSON_NAME]. Since it’s unclear if the frame o…" at bounding box center [283, 211] width 236 height 22
type textarea "Got it, thanks for explaining, [PERSON_NAME]. Since it’s unclear if the frame o…"
click at [420, 216] on button " Send" at bounding box center [420, 211] width 29 height 13
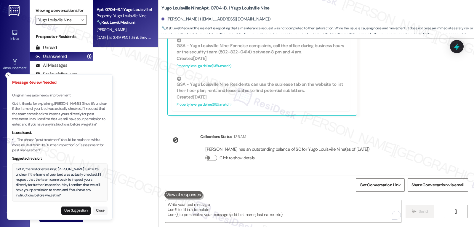
click at [103, 209] on button "Close" at bounding box center [100, 210] width 15 height 8
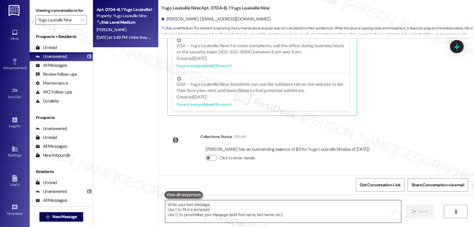
click at [292, 219] on textarea "To enrich screen reader interactions, please activate Accessibility in Grammarl…" at bounding box center [283, 211] width 236 height 22
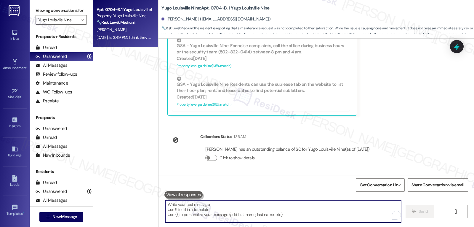
paste textarea "Got it, thanks for explaining, [PERSON_NAME]. Since it’s unclear if your bed's …"
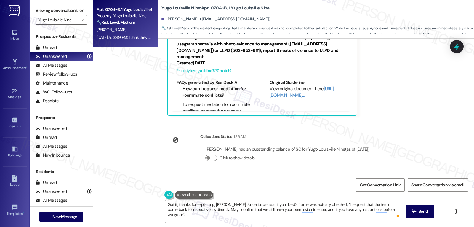
click at [215, 219] on textarea "Got it, thanks for explaining, [PERSON_NAME]. Since it’s unclear if your bed's …" at bounding box center [283, 211] width 236 height 22
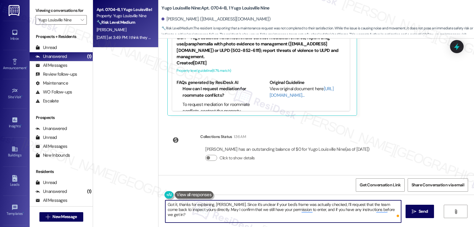
paste textarea "Thanks for clarifying, [PERSON_NAME]. Since it’s not clear whether your bed fra…"
type textarea "Thanks for clarifying, [PERSON_NAME]. Since it’s not clear whether your bed fra…"
click at [424, 212] on span "Send" at bounding box center [423, 211] width 9 height 6
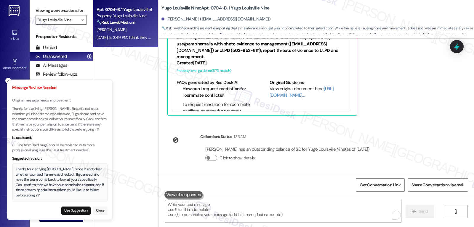
click at [99, 207] on button "Close" at bounding box center [100, 210] width 15 height 8
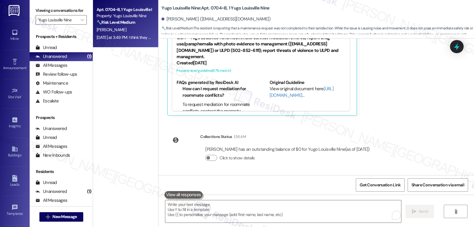
scroll to position [98, 0]
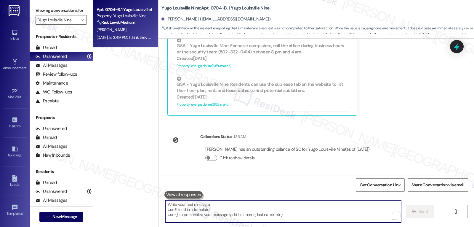
click at [285, 211] on textarea "To enrich screen reader interactions, please activate Accessibility in Grammarl…" at bounding box center [283, 211] width 236 height 22
paste textarea "Thanks for clarifying, [PERSON_NAME]. Since it’s not clear whether your bed set…"
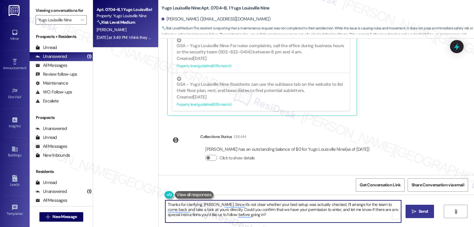
type textarea "Thanks for clarifying, [PERSON_NAME]. Since it’s not clear whether your bed set…"
click at [418, 211] on span "Send" at bounding box center [424, 211] width 12 height 6
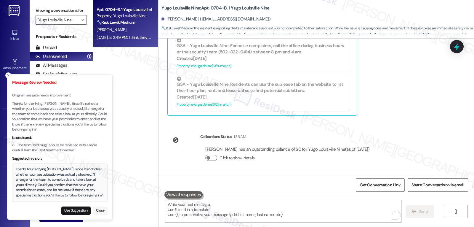
click at [102, 209] on button "Close" at bounding box center [100, 210] width 15 height 8
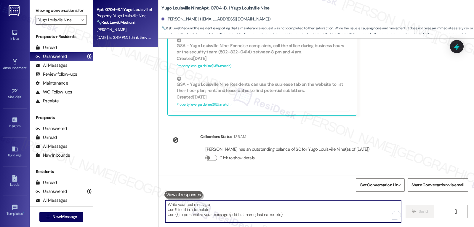
click at [271, 211] on textarea "To enrich screen reader interactions, please activate Accessibility in Grammarl…" at bounding box center [283, 211] width 236 height 22
paste textarea "Thanks for clarifying, [PERSON_NAME]. Since it’s not clear whether your bed set…"
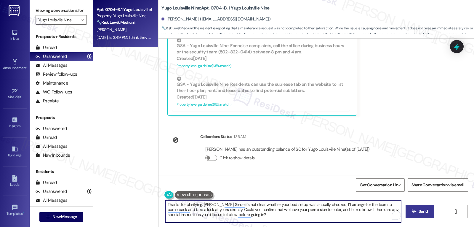
click at [274, 204] on textarea "Thanks for clarifying, [PERSON_NAME]. Since it’s not clear whether your bed set…" at bounding box center [283, 211] width 236 height 22
type textarea "Thanks for clarifying, [PERSON_NAME]. Since it’s not clear whether your bedfram…"
click at [414, 214] on span " Send" at bounding box center [420, 211] width 19 height 6
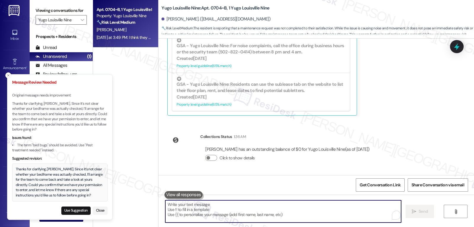
click at [224, 210] on textarea "To enrich screen reader interactions, please activate Accessibility in Grammarl…" at bounding box center [283, 211] width 236 height 22
paste textarea "Thanks for clarifying, [PERSON_NAME]. Since it’s not clear whether your bed set…"
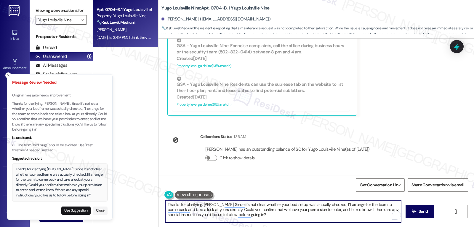
drag, startPoint x: 265, startPoint y: 205, endPoint x: 273, endPoint y: 204, distance: 7.8
click at [273, 204] on textarea "Thanks for clarifying, [PERSON_NAME]. Since it’s not clear whether your bed set…" at bounding box center [283, 211] width 236 height 22
type textarea "Thanks for clarifying, [PERSON_NAME]. Since it’s not clear whether your sleepin…"
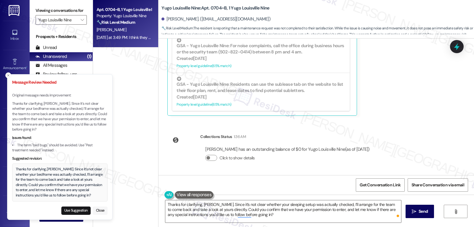
click at [95, 210] on button "Close" at bounding box center [100, 210] width 15 height 8
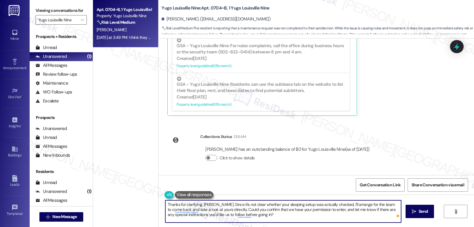
click at [269, 218] on textarea "Thanks for clarifying, [PERSON_NAME]. Since it’s not clear whether your sleepin…" at bounding box center [283, 211] width 236 height 22
click at [418, 214] on span "Send" at bounding box center [424, 211] width 12 height 6
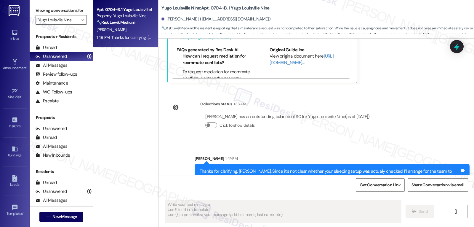
scroll to position [464, 0]
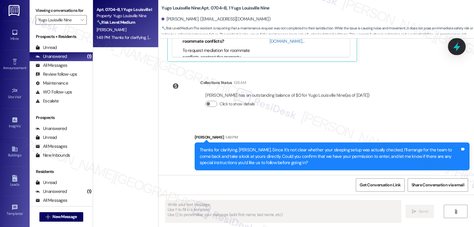
click at [457, 43] on icon at bounding box center [457, 46] width 10 height 10
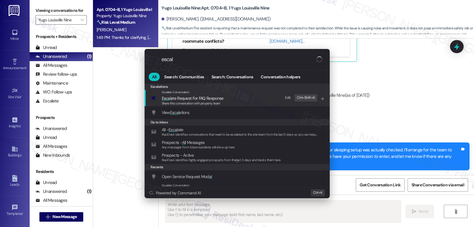
type input "escala"
type textarea "Updating..."
type input "escalat"
type textarea "Hi"
type input "escalate"
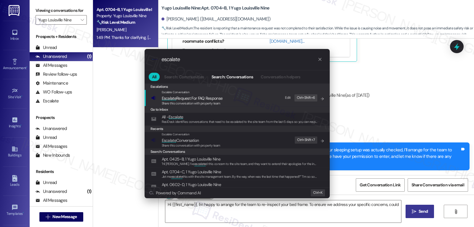
type textarea "Hi {{first_name}}, I'm happy to arrange for the team to re-inspect your bed fra…"
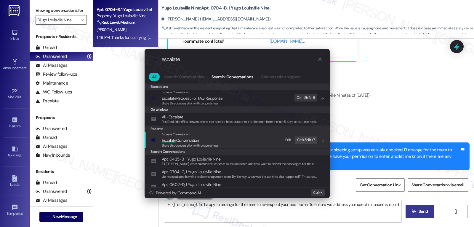
type input "escalate"
click at [196, 144] on span "Share this conversation with property team" at bounding box center [191, 145] width 59 height 4
type textarea "Hi {{first_name}}, I'm happy to arrange for the team to re-inspect your bed fra…"
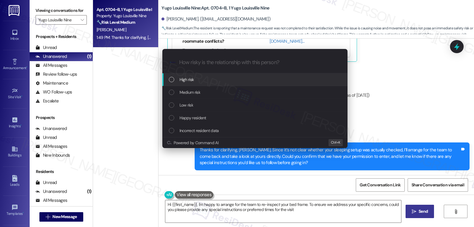
type textarea "Hi {{first_name}}, I'm happy to arrange for the team to re-inspect your bed fra…"
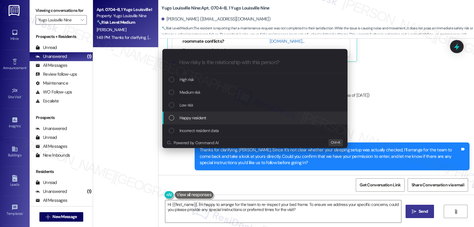
drag, startPoint x: 397, startPoint y: 94, endPoint x: 418, endPoint y: 82, distance: 23.6
click at [398, 94] on div "Escalate Conversation How risky is the relationship with this person? Topics (e…" at bounding box center [237, 113] width 474 height 227
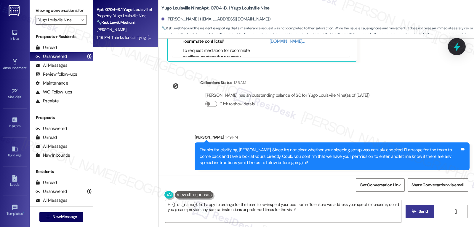
click at [457, 47] on icon at bounding box center [456, 46] width 7 height 9
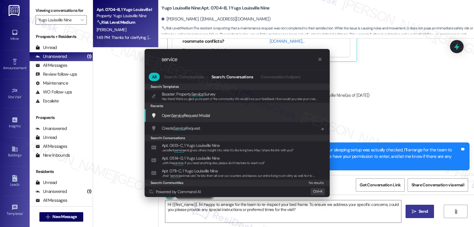
type input "service"
click at [195, 119] on div "Open Service Request Modal Add shortcut" at bounding box center [237, 115] width 185 height 13
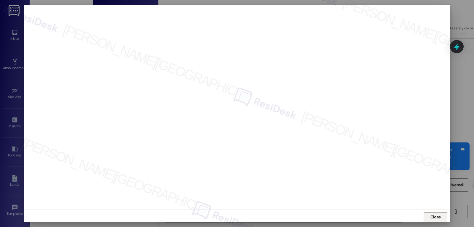
click at [440, 218] on span "Close" at bounding box center [435, 217] width 13 height 6
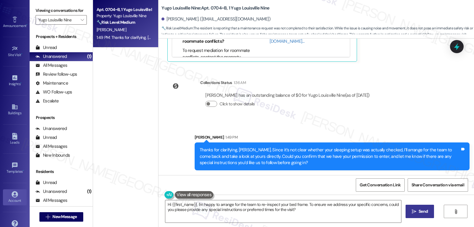
scroll to position [56, 0]
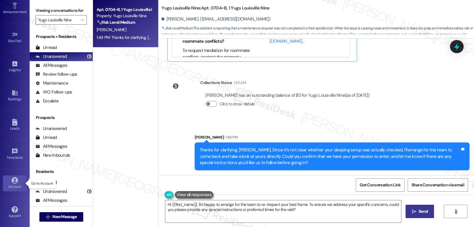
drag, startPoint x: 16, startPoint y: 186, endPoint x: 19, endPoint y: 182, distance: 4.3
click at [16, 186] on div "Account" at bounding box center [15, 186] width 30 height 6
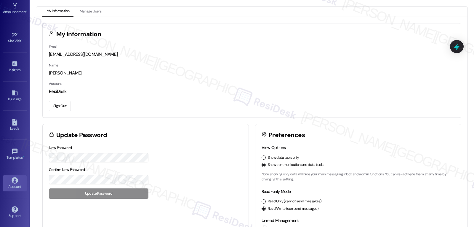
click at [66, 107] on button "Sign Out" at bounding box center [60, 106] width 22 height 10
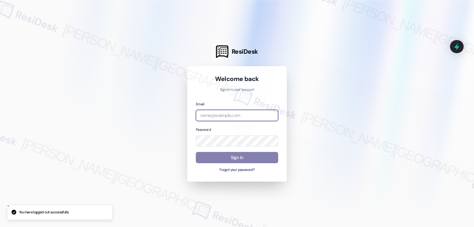
click at [267, 117] on input "email" at bounding box center [237, 116] width 82 height 12
click at [247, 114] on input "email" at bounding box center [237, 116] width 82 height 12
paste input "[EMAIL_ADDRESS][DOMAIN_NAME]"
type input "[EMAIL_ADDRESS][DOMAIN_NAME]"
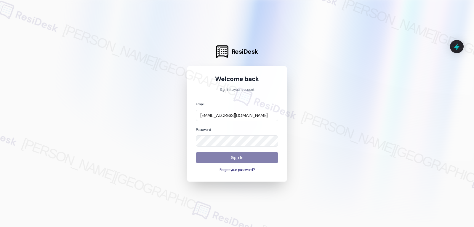
scroll to position [0, 0]
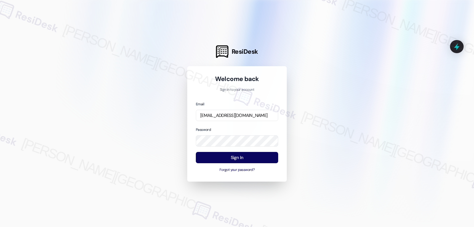
click at [231, 127] on div "Password" at bounding box center [237, 136] width 82 height 20
click at [244, 158] on button "Sign In" at bounding box center [237, 158] width 82 height 12
